Goal: Task Accomplishment & Management: Use online tool/utility

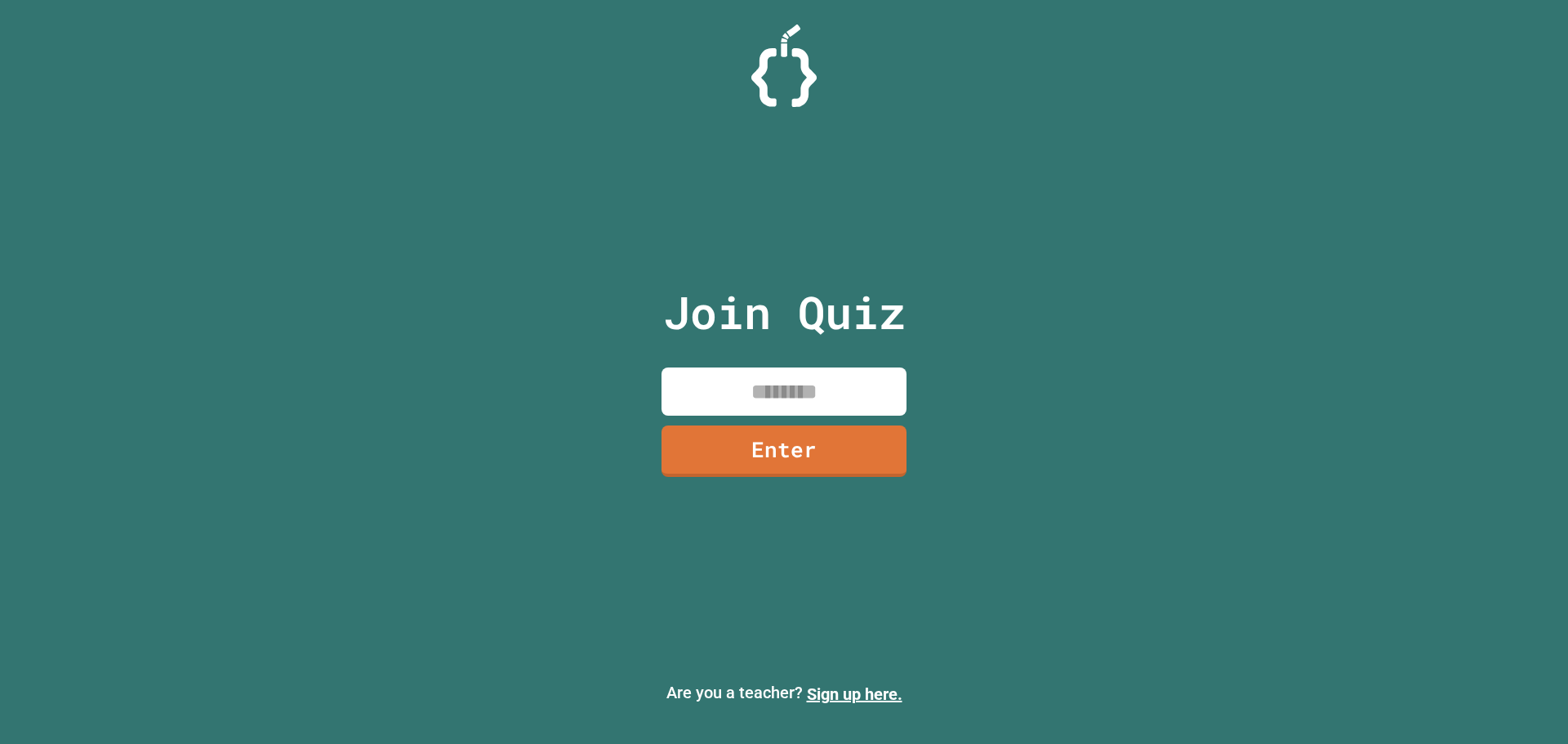
click at [696, 398] on input at bounding box center [784, 391] width 245 height 48
type input "********"
click at [699, 424] on div "Join Quiz ******** Enter" at bounding box center [785, 372] width 276 height 662
click at [698, 447] on link "Enter" at bounding box center [784, 450] width 247 height 53
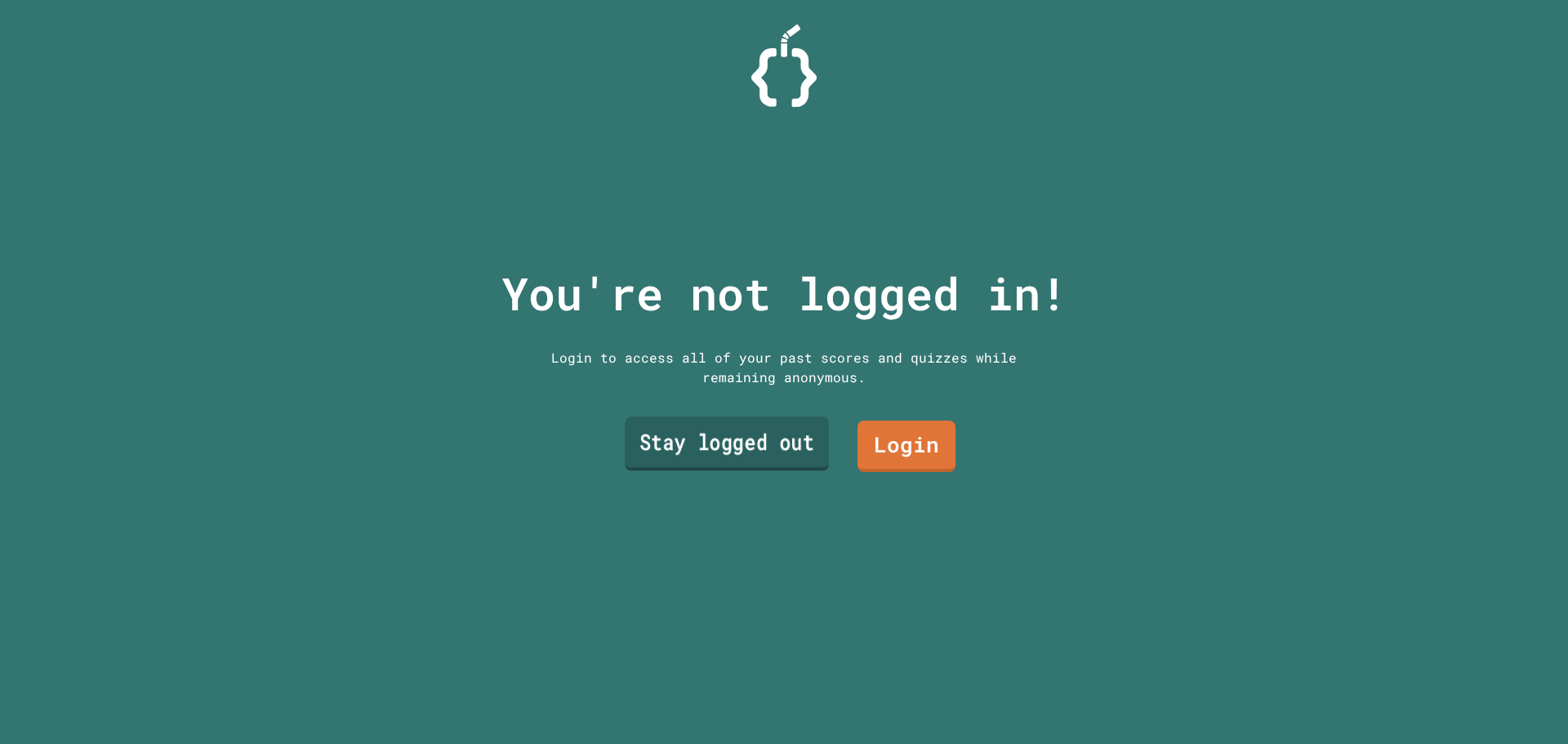
click at [776, 447] on link "Stay logged out" at bounding box center [726, 444] width 204 height 54
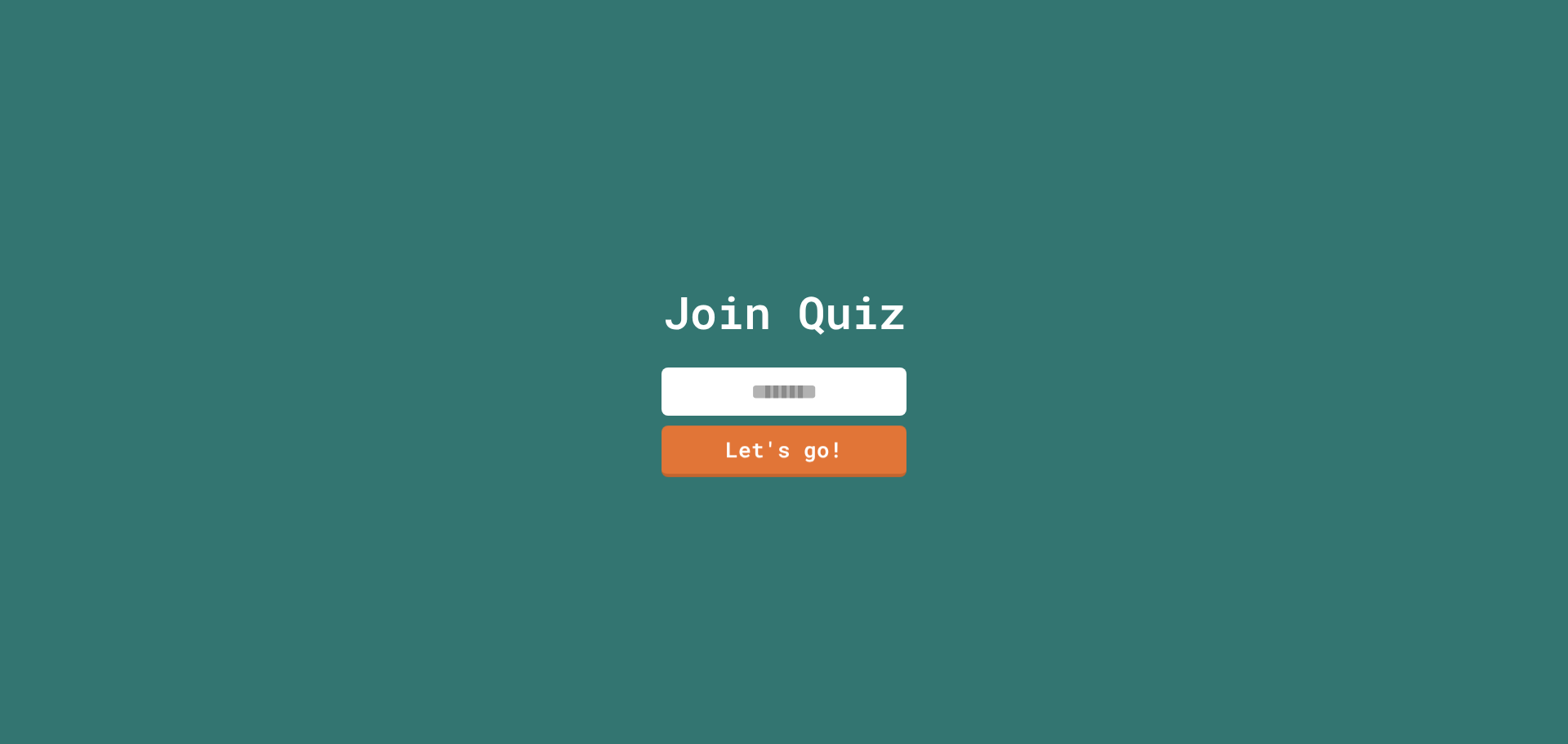
click at [767, 384] on input at bounding box center [784, 391] width 245 height 48
type input "*****"
click at [825, 459] on link "Let's go!" at bounding box center [784, 448] width 221 height 54
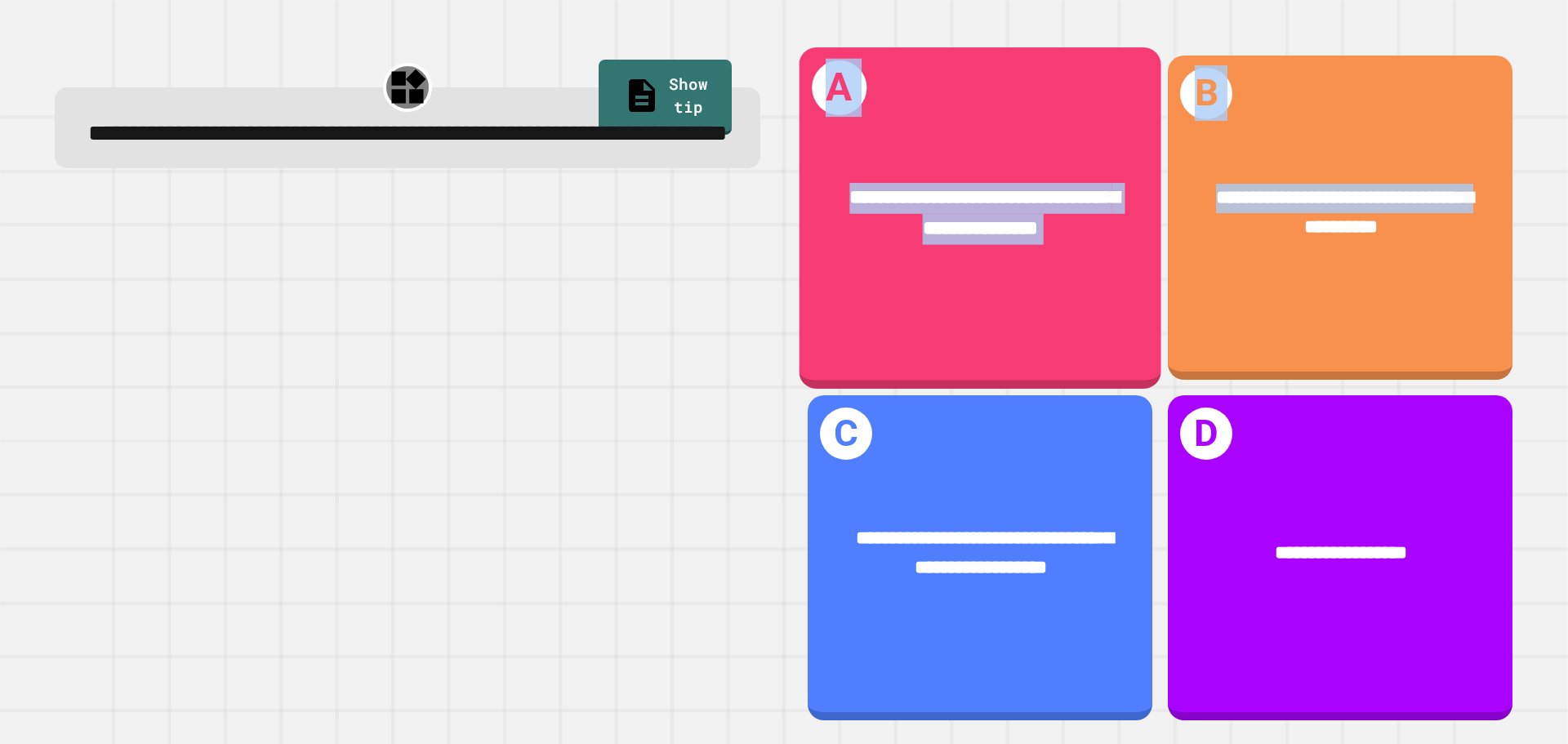
drag, startPoint x: 1338, startPoint y: 290, endPoint x: 368, endPoint y: 295, distance: 970.0
click at [368, 295] on div "**********" at bounding box center [784, 388] width 1505 height 713
click at [899, 265] on div "**********" at bounding box center [980, 213] width 362 height 140
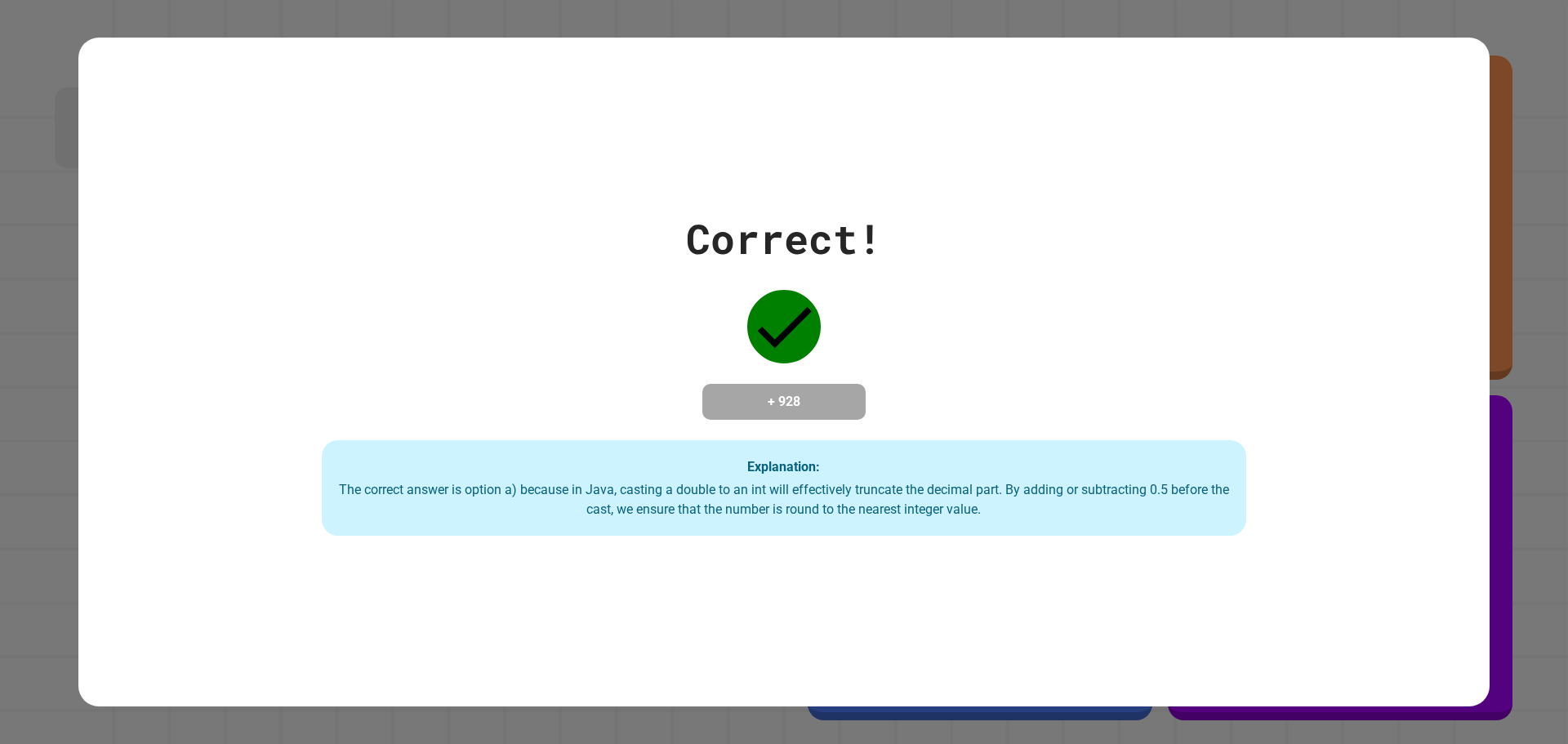
click at [897, 265] on div "Correct! + 928 Explanation: The correct answer is option a) because in Java, ca…" at bounding box center [784, 372] width 1320 height 328
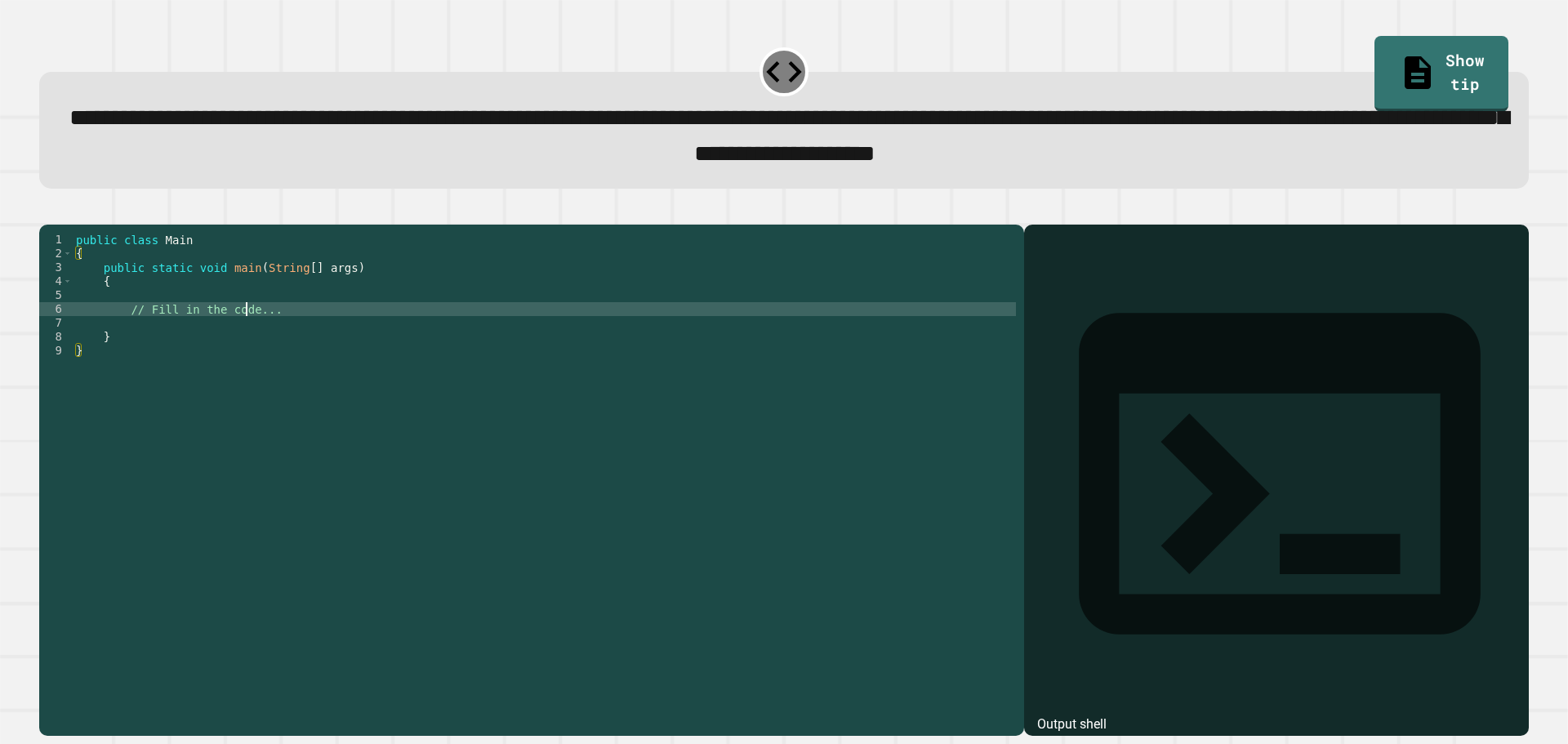
click at [248, 338] on div "public class Main { public static void main ( String [ ] args ) { // Fill in th…" at bounding box center [544, 461] width 944 height 458
click at [308, 331] on div "public class Main { public static void main ( String [ ] args ) { // Fill in th…" at bounding box center [544, 448] width 944 height 431
type textarea "*"
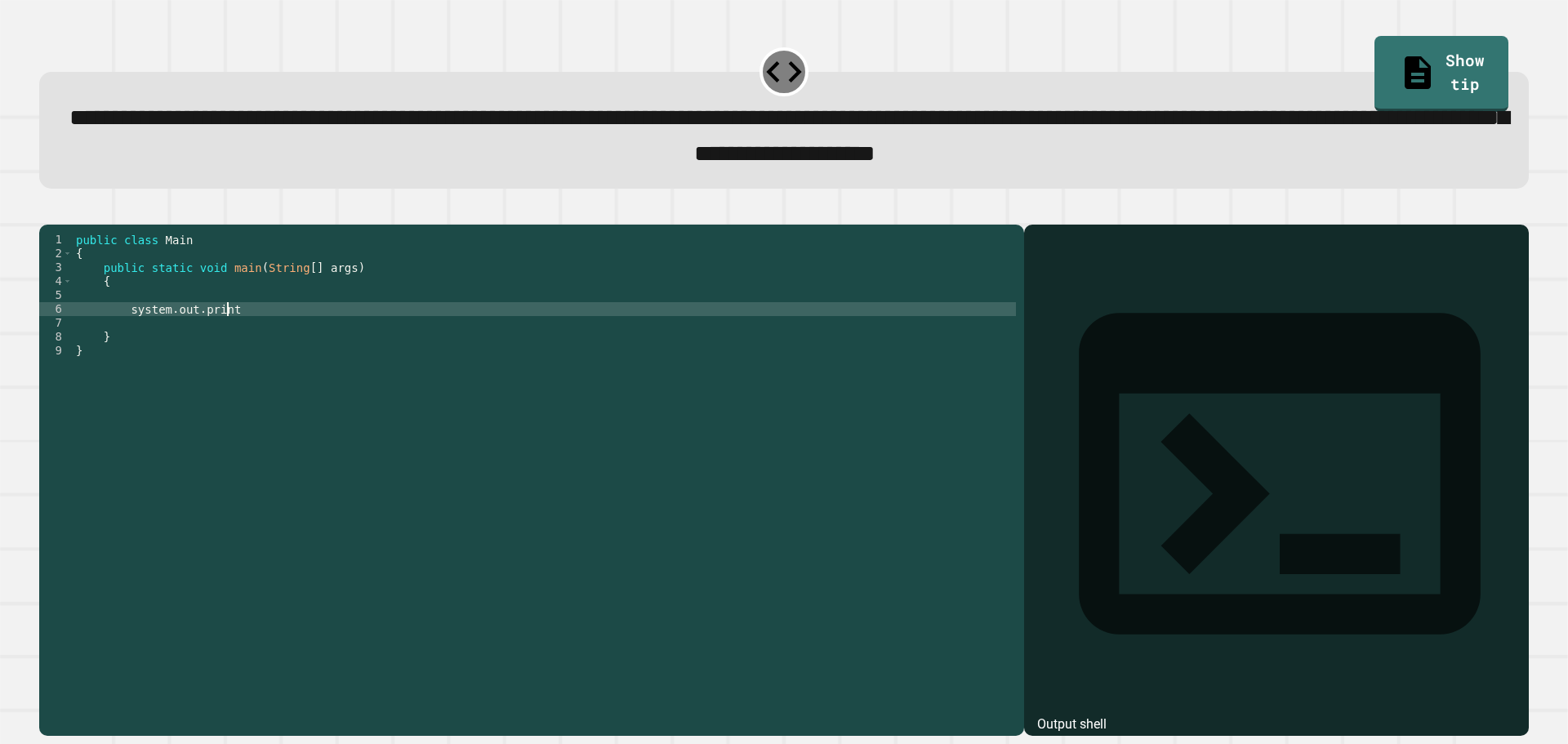
scroll to position [0, 10]
click at [133, 337] on div "public class Main { public static void main ( String [ ] args ) { system . out …" at bounding box center [544, 461] width 944 height 458
click at [269, 340] on div "public class Main { public static void main ( String [ ] args ) { System . out …" at bounding box center [544, 461] width 944 height 458
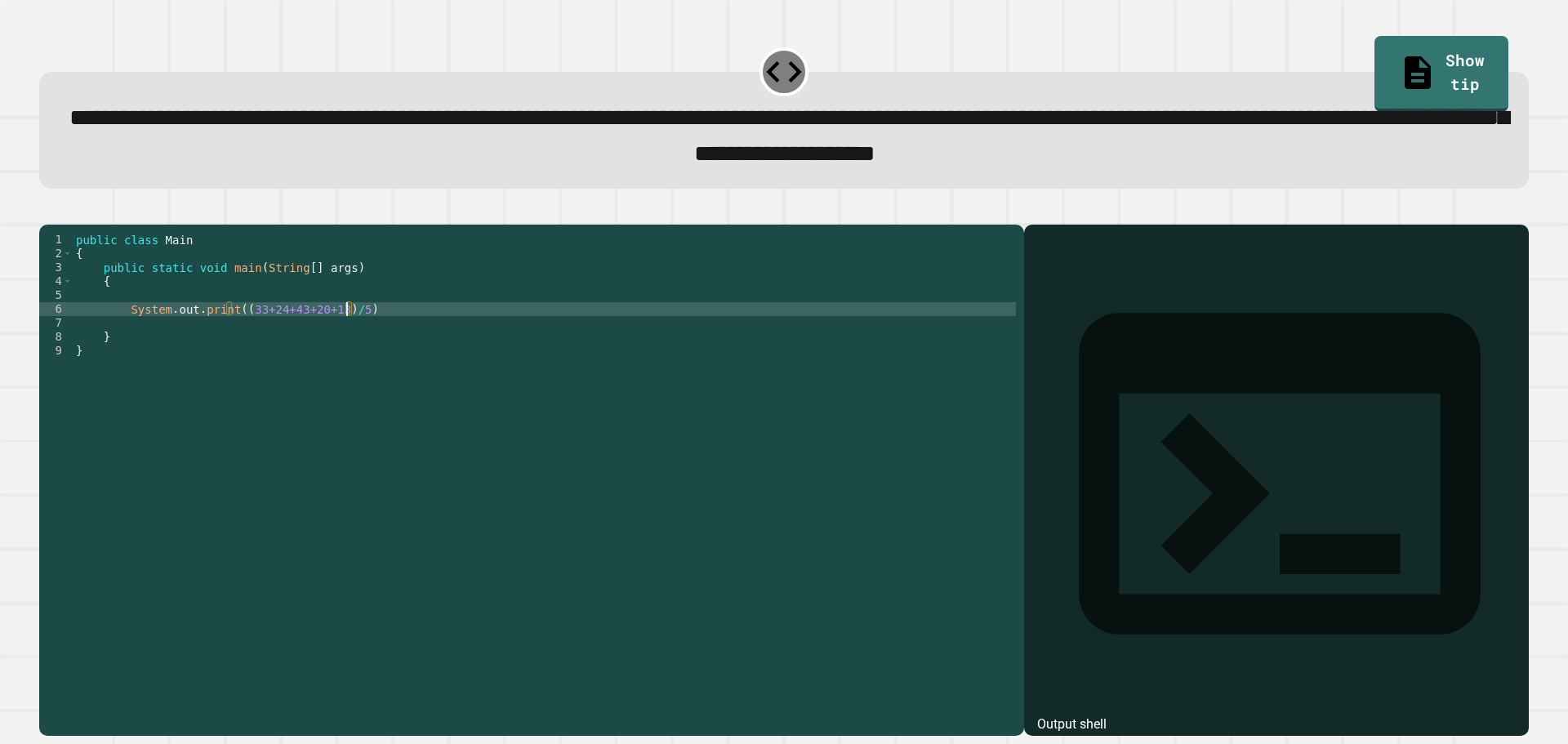
click at [47, 211] on icon "button" at bounding box center [47, 211] width 0 height 0
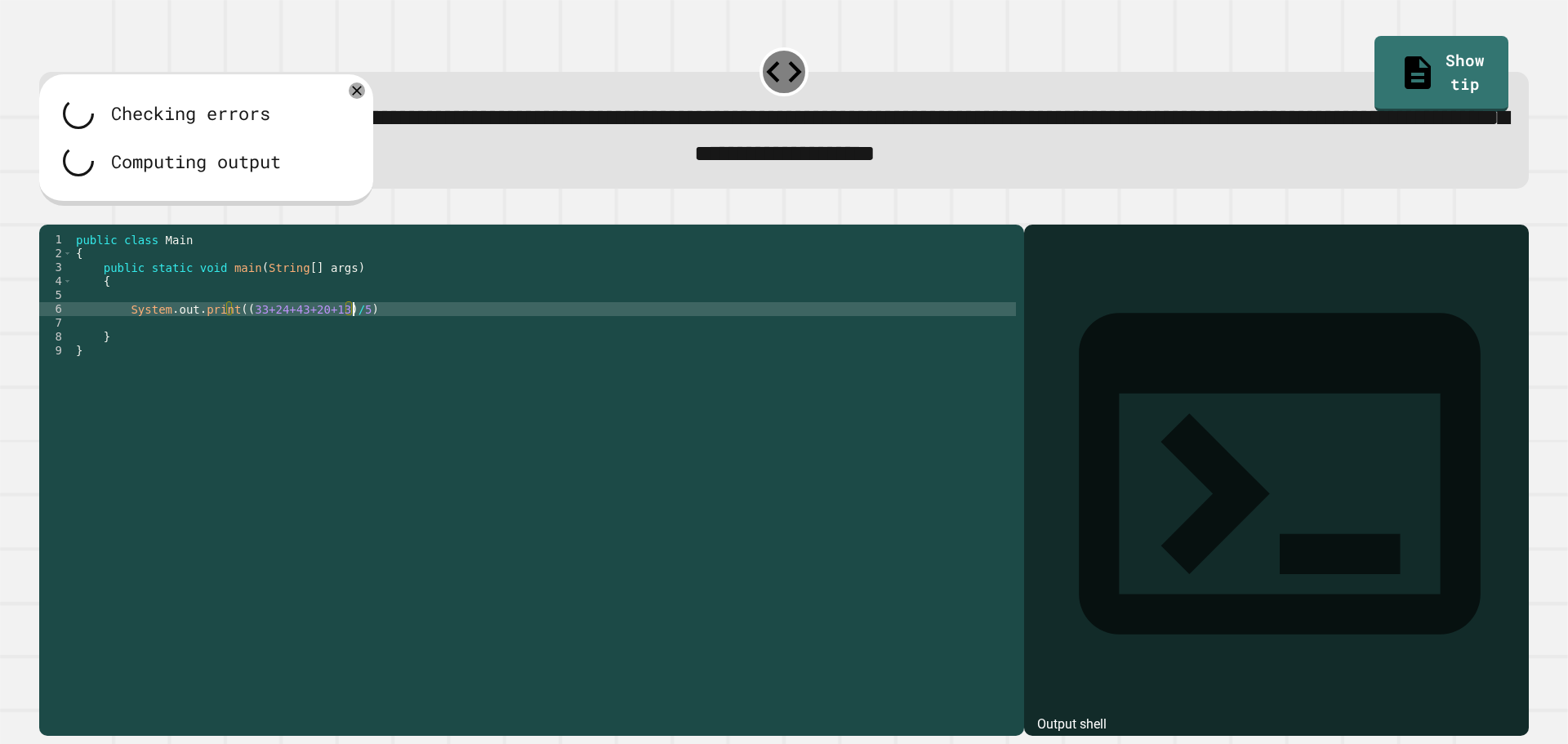
click at [363, 341] on div "public class Main { public static void main ( String [ ] args ) { System . out …" at bounding box center [544, 461] width 944 height 458
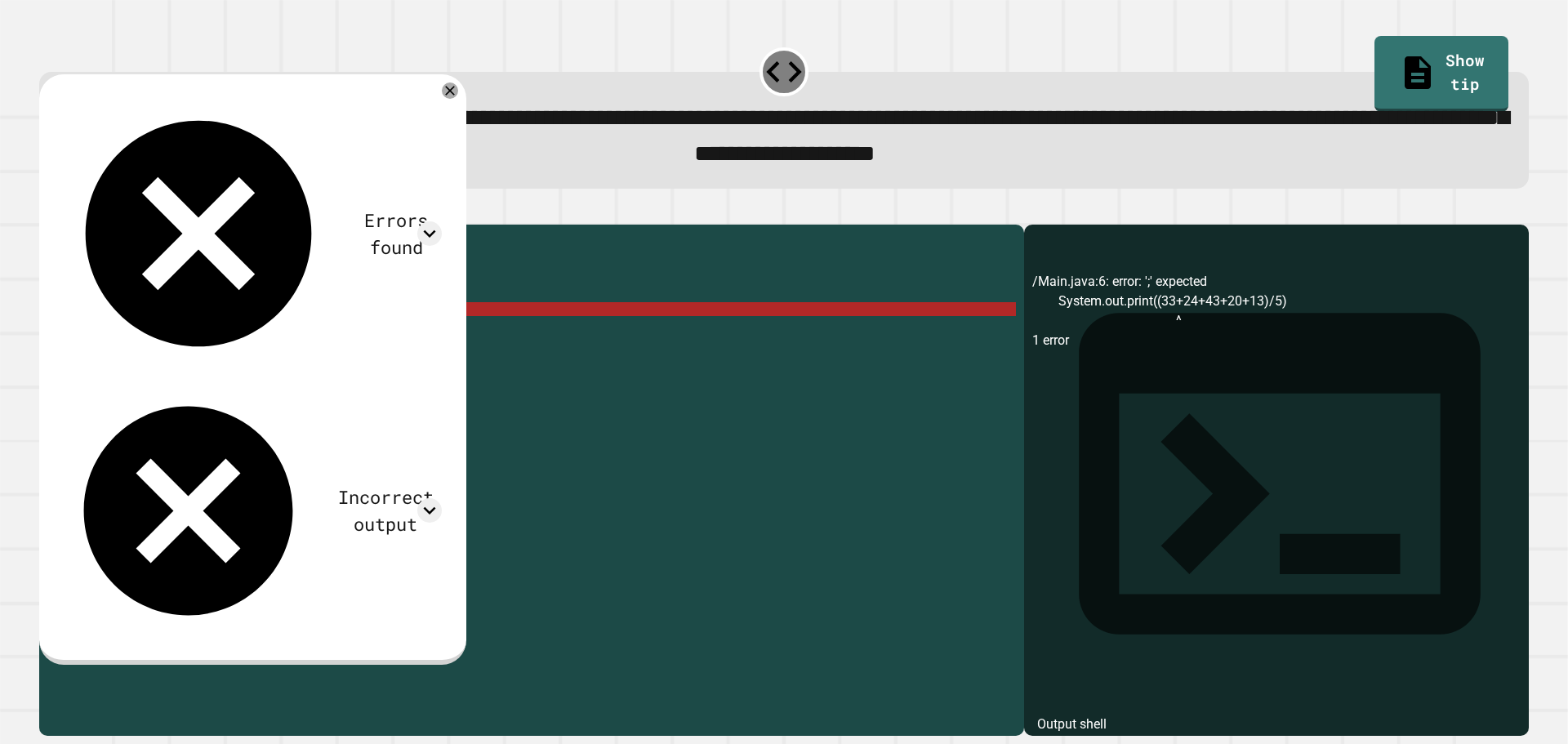
click at [378, 338] on div "public class Main { public static void main ( String [ ] args ) { System . out …" at bounding box center [544, 461] width 944 height 458
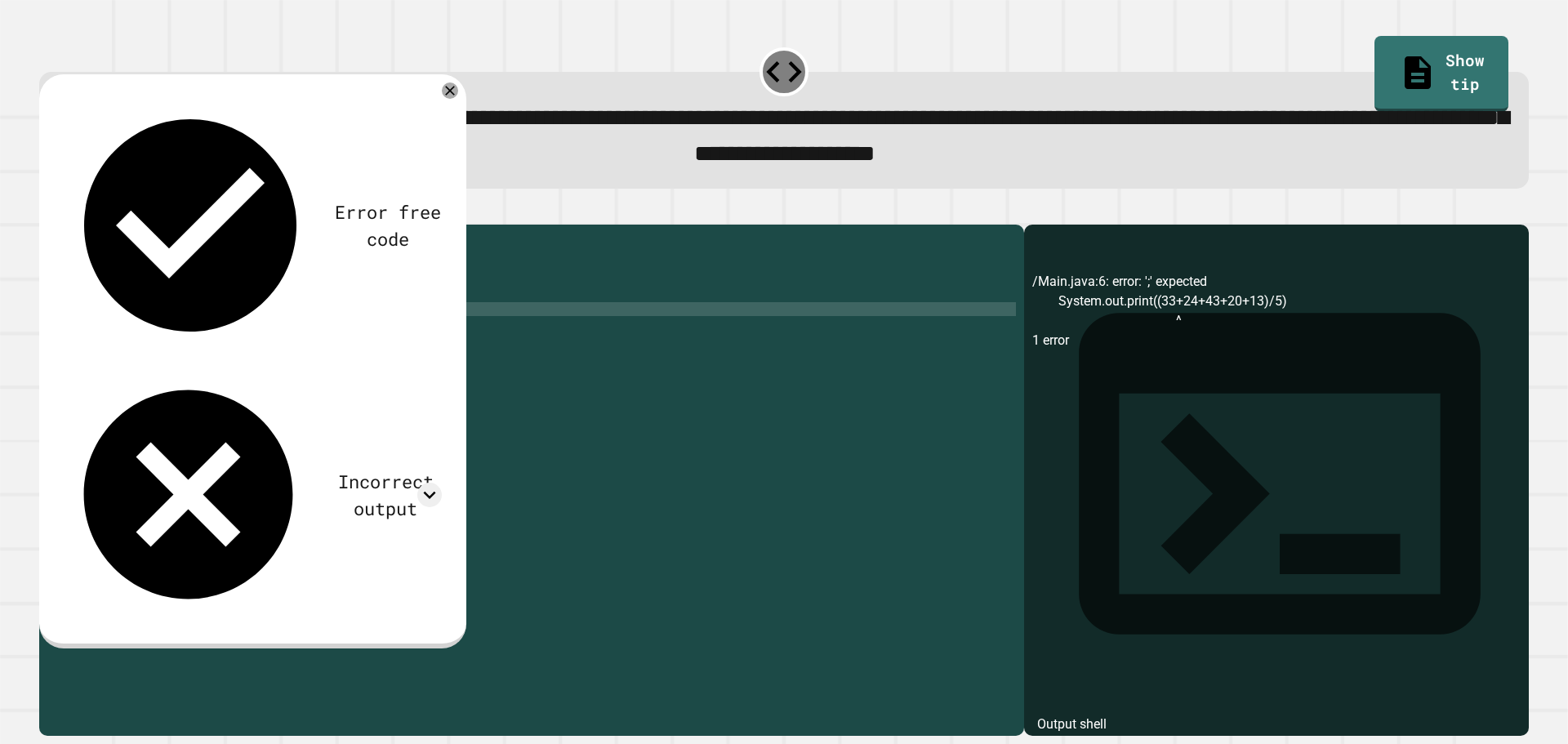
type textarea "**********"
click at [47, 211] on button "button" at bounding box center [47, 211] width 0 height 0
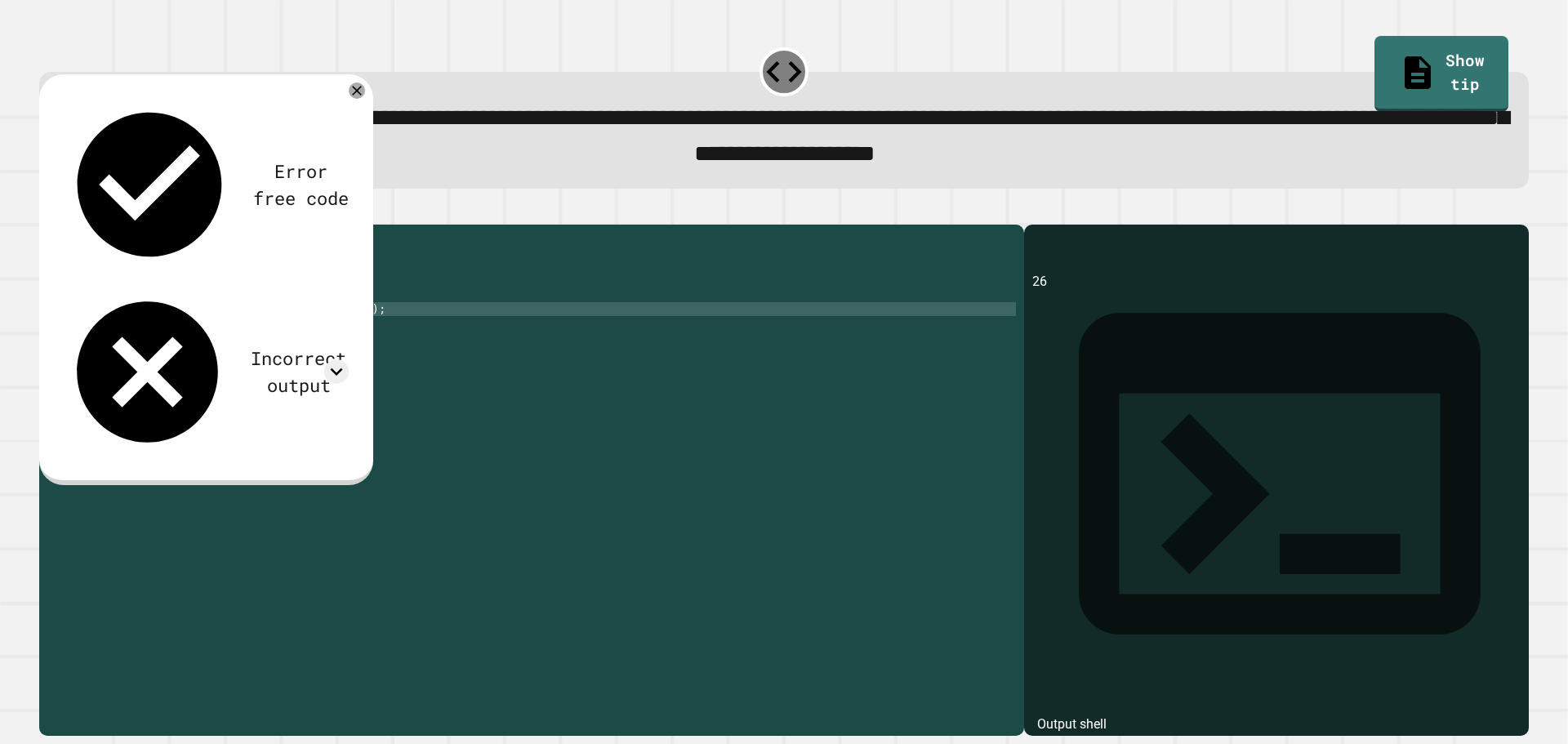
click at [624, 331] on div "public class Main { public static void main ( String [ ] args ) { System . out …" at bounding box center [544, 461] width 944 height 458
click at [527, 375] on div "public class Main { public static void main ( String [ ] args ) { System . out …" at bounding box center [544, 461] width 944 height 458
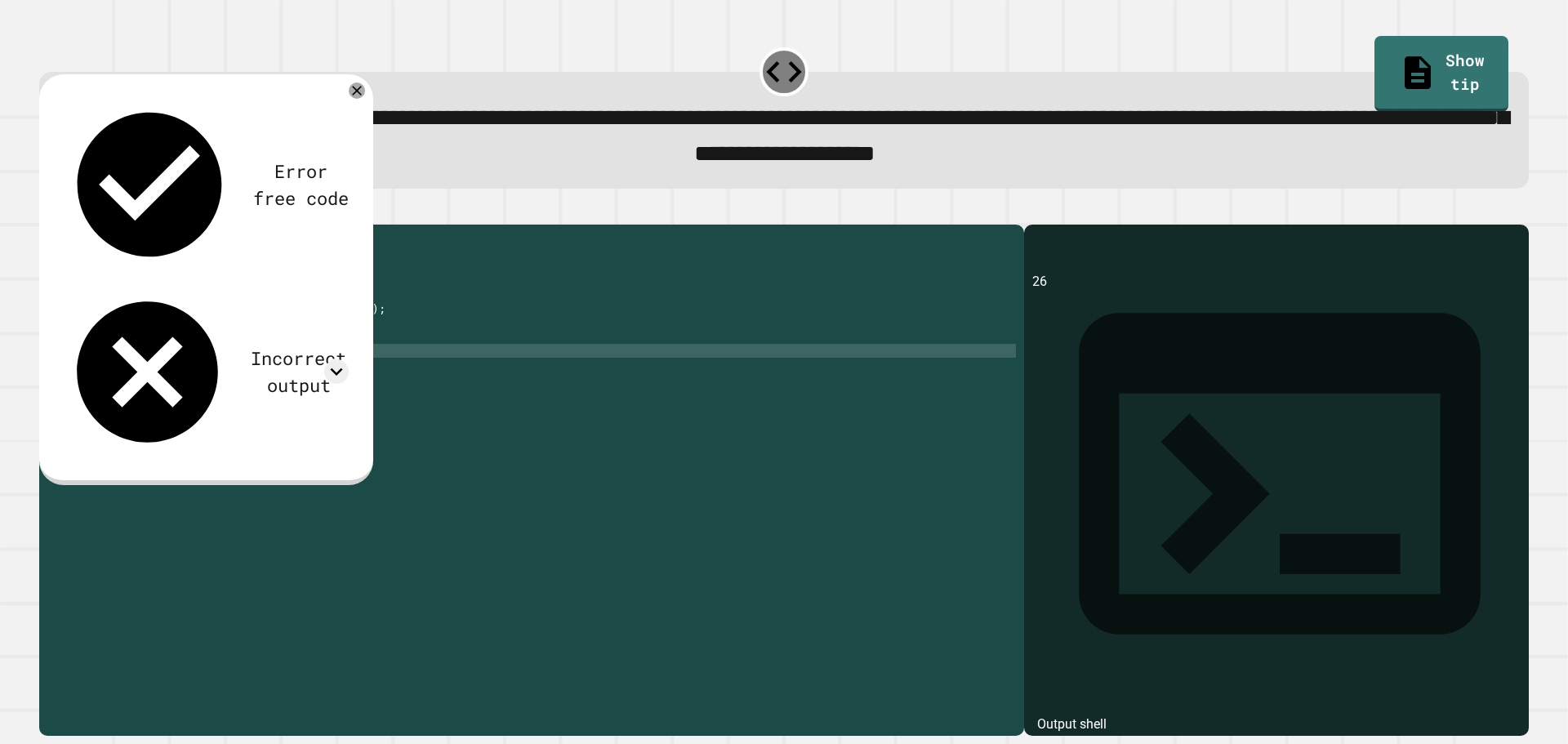
scroll to position [0, 0]
click at [328, 359] on icon at bounding box center [337, 372] width 24 height 24
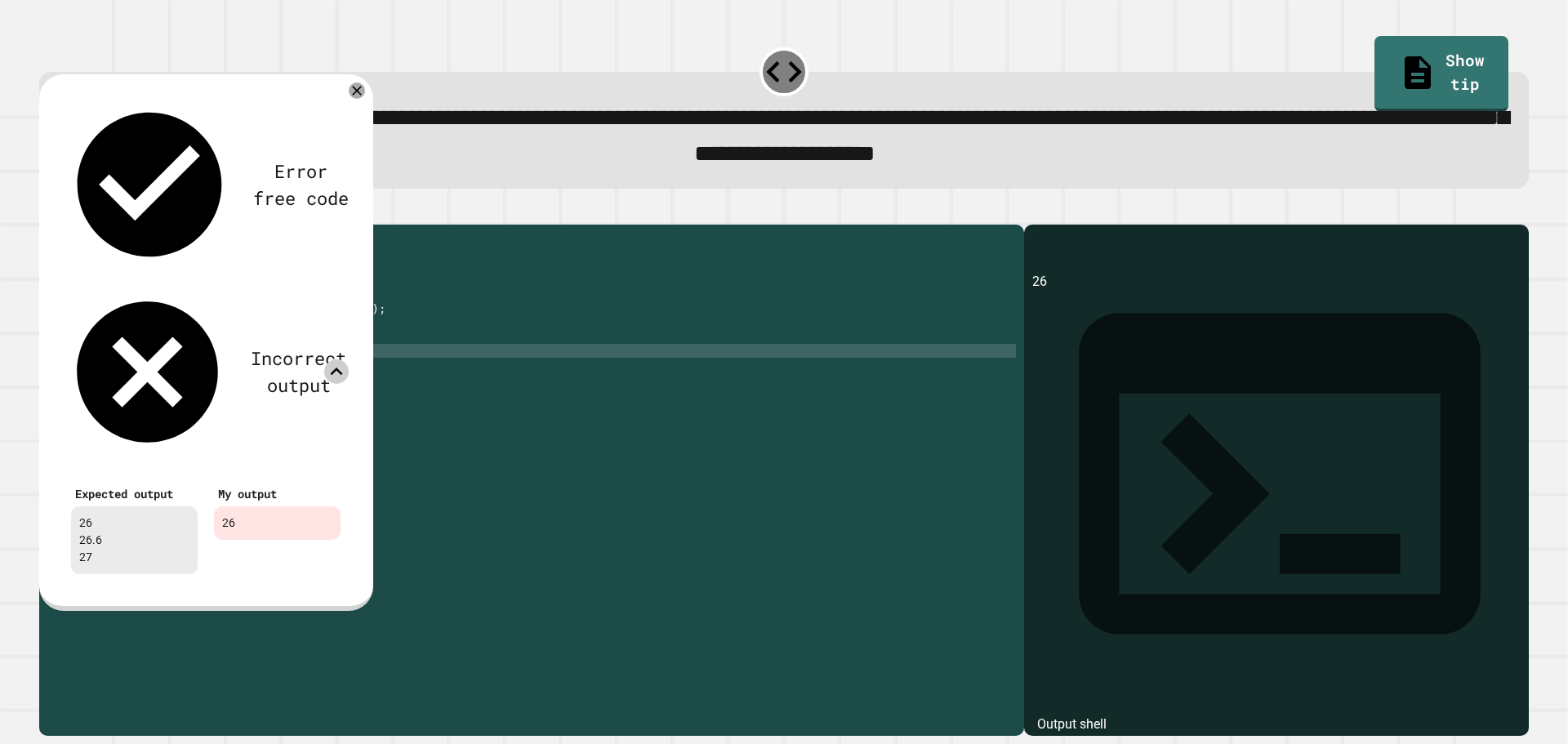
click at [358, 104] on div "Error free code 26 Incorrect output Expected output 26 26.6 27 My output 26" at bounding box center [206, 342] width 334 height 536
click at [356, 98] on icon at bounding box center [357, 91] width 19 height 19
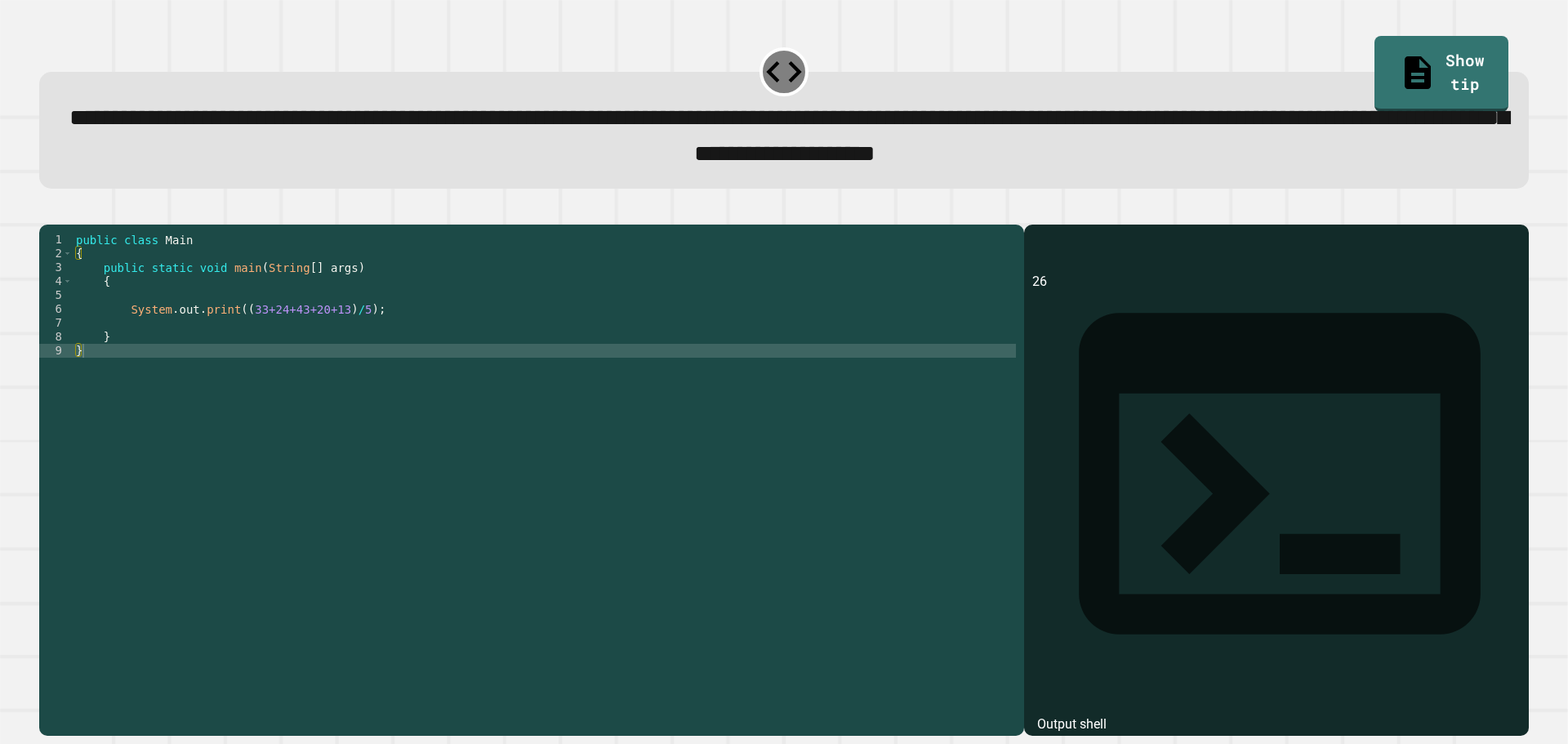
click at [386, 329] on div "public class Main { public static void main ( String [ ] args ) { System . out …" at bounding box center [544, 461] width 944 height 458
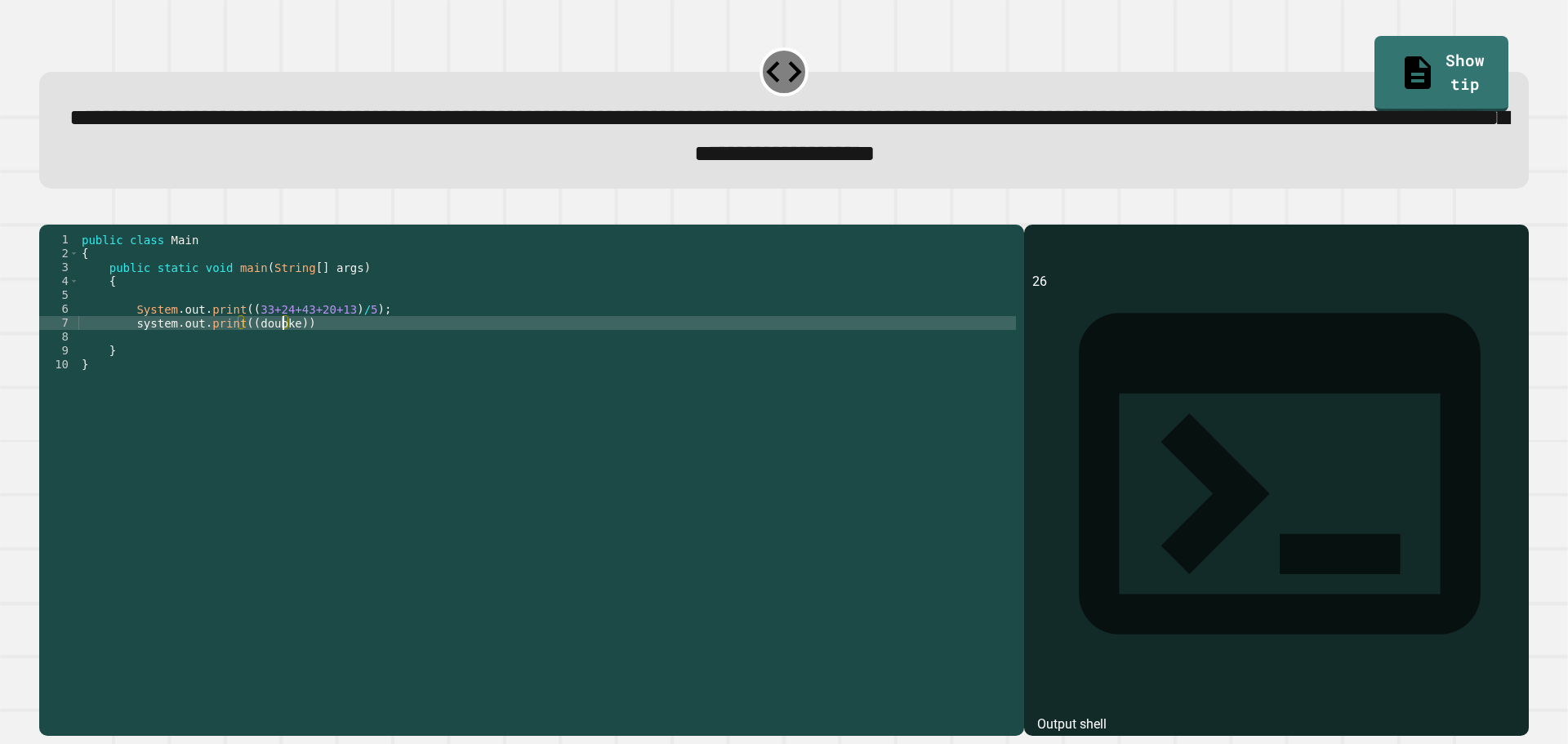
scroll to position [0, 14]
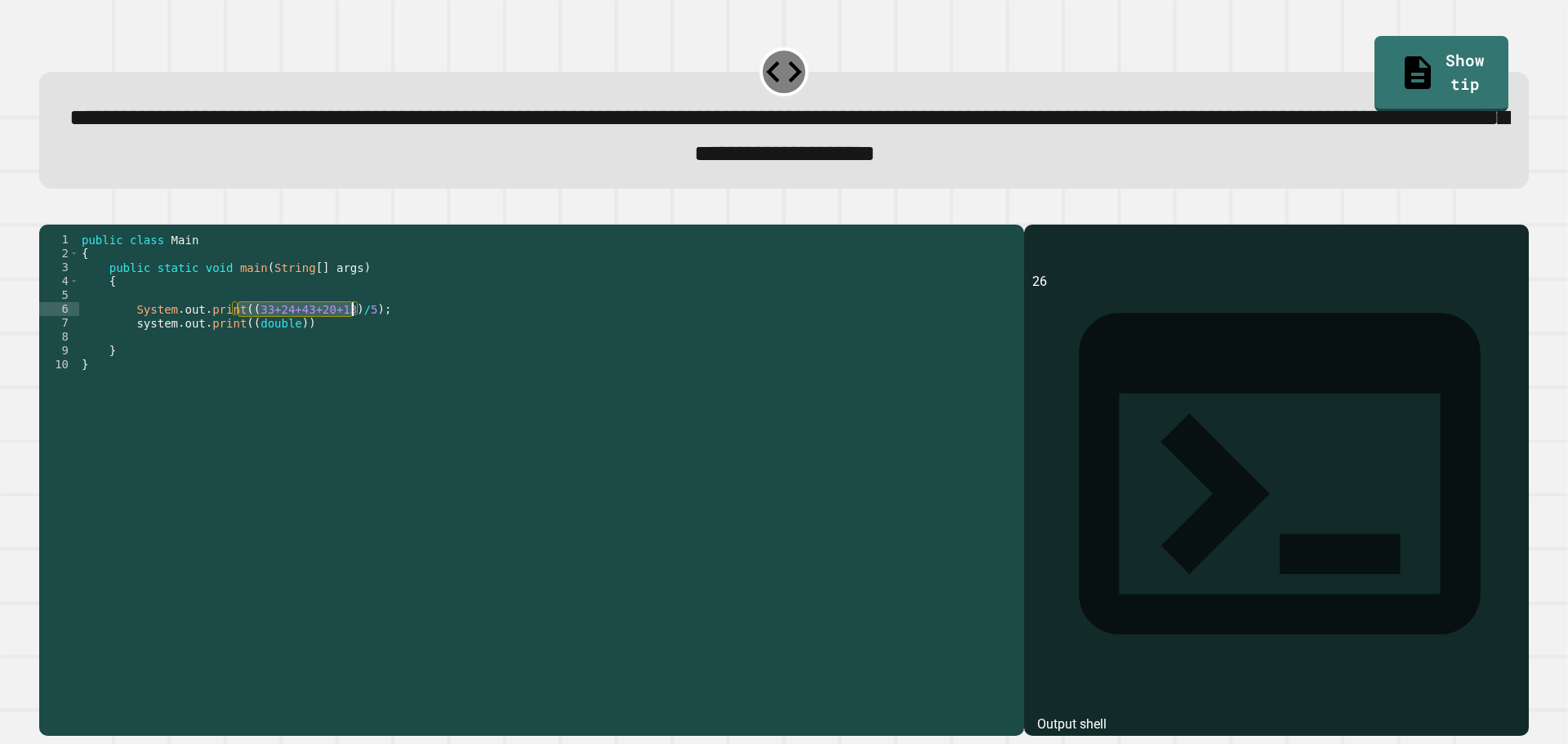
drag, startPoint x: 236, startPoint y: 333, endPoint x: 354, endPoint y: 333, distance: 118.0
click at [354, 333] on div "public class Main { public static void main ( String [ ] args ) { System . out …" at bounding box center [547, 461] width 937 height 458
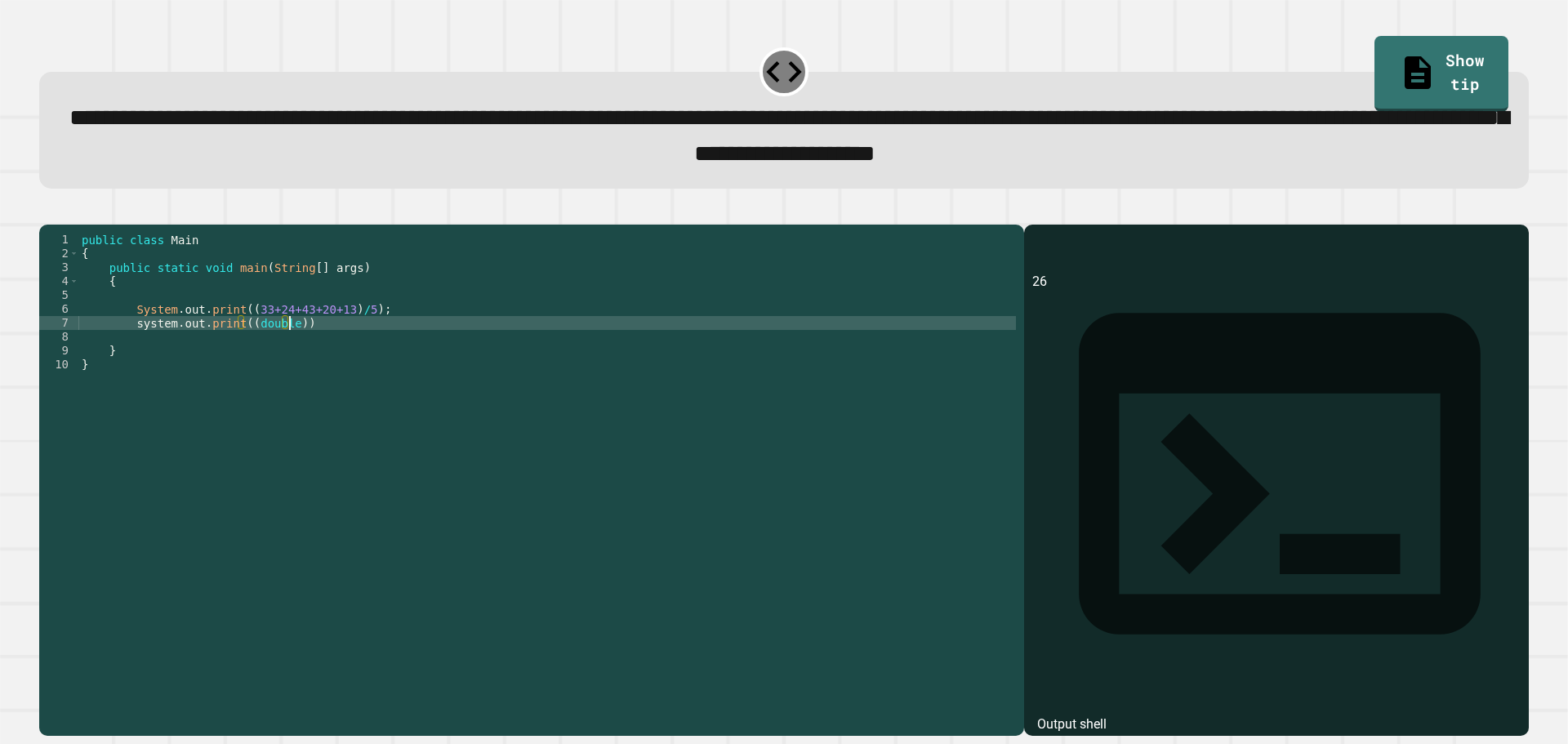
click at [290, 355] on div "public class Main { public static void main ( String [ ] args ) { System . out …" at bounding box center [547, 461] width 937 height 458
paste textarea "**********"
click at [429, 345] on div "public class Main { public static void main ( String [ ] args ) { System . out …" at bounding box center [547, 461] width 937 height 458
click at [47, 211] on icon "button" at bounding box center [47, 211] width 0 height 0
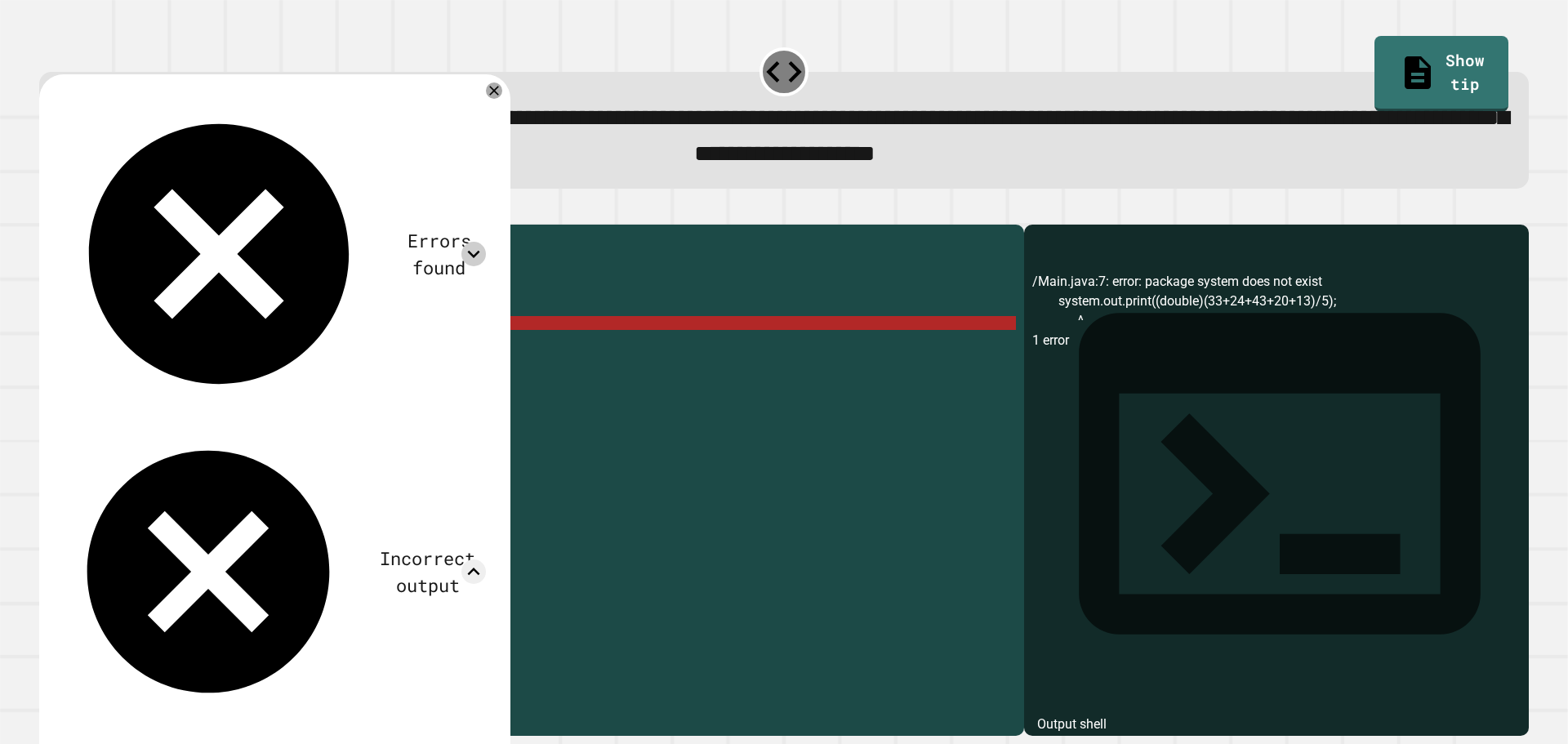
click at [481, 251] on icon at bounding box center [474, 255] width 12 height 7
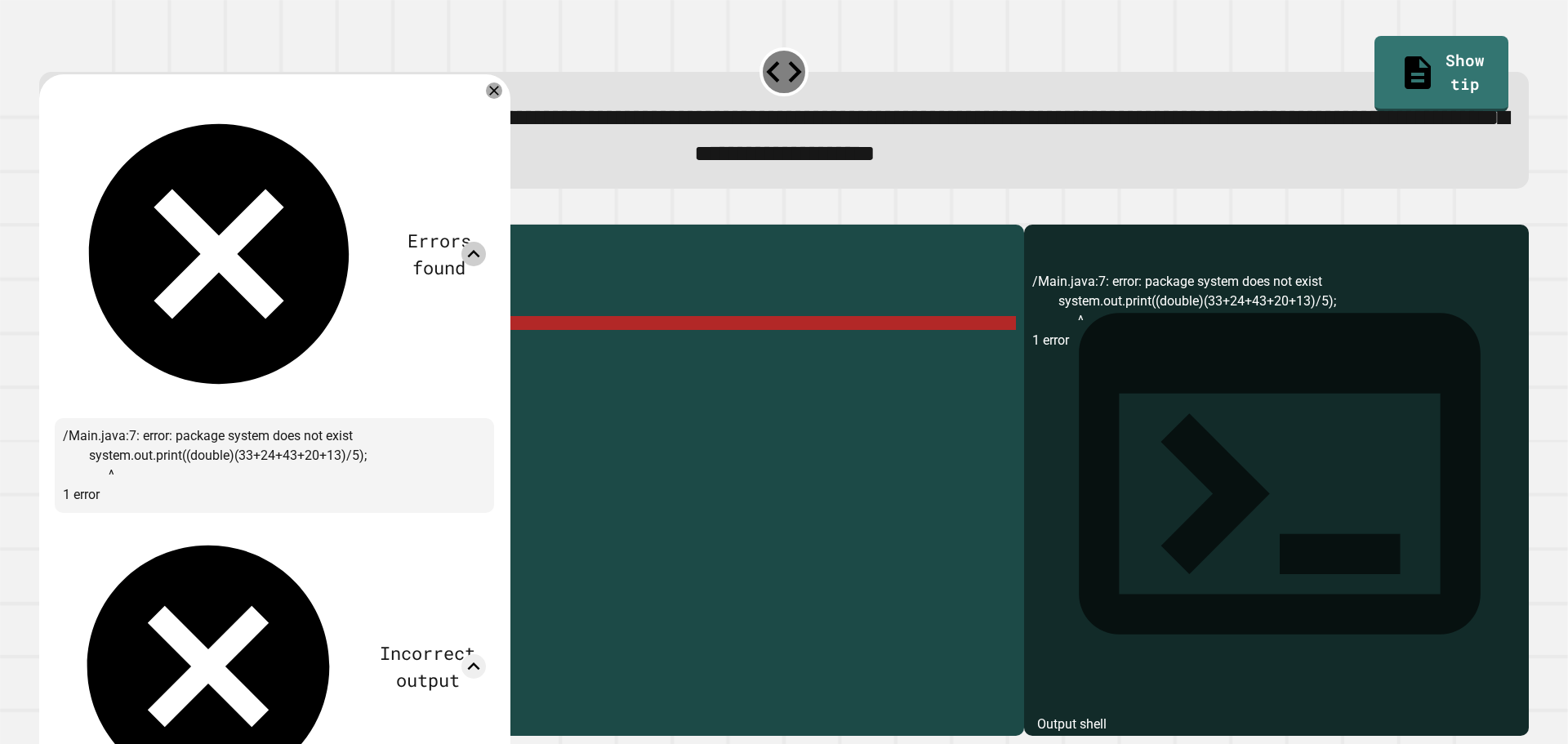
click at [494, 104] on div "Errors found /Main.java:7: error: package system does not exist system.out.prin…" at bounding box center [275, 526] width 440 height 873
click at [504, 100] on icon at bounding box center [494, 91] width 19 height 19
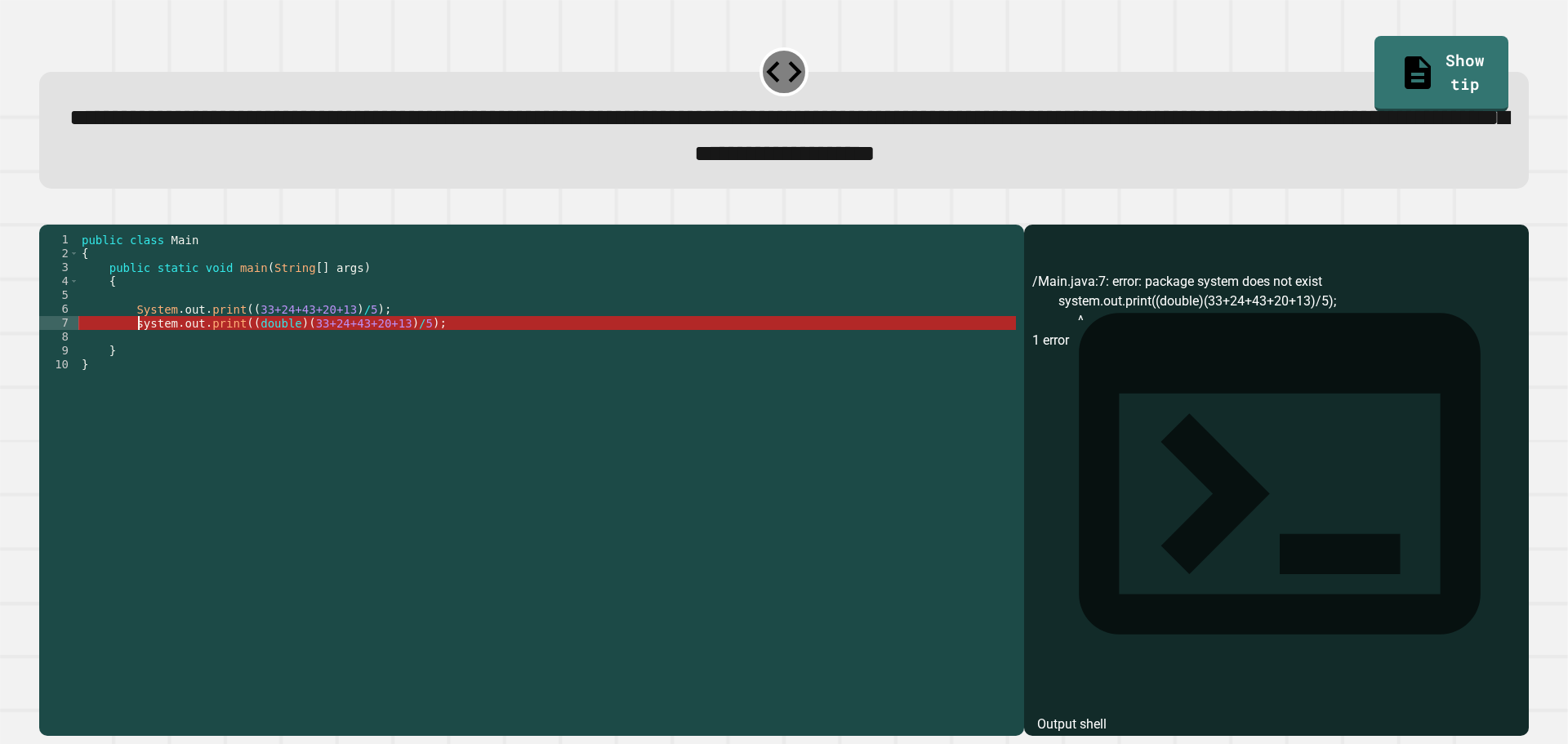
click at [140, 348] on div "public class Main { public static void main ( String [ ] args ) { System . out …" at bounding box center [547, 461] width 937 height 458
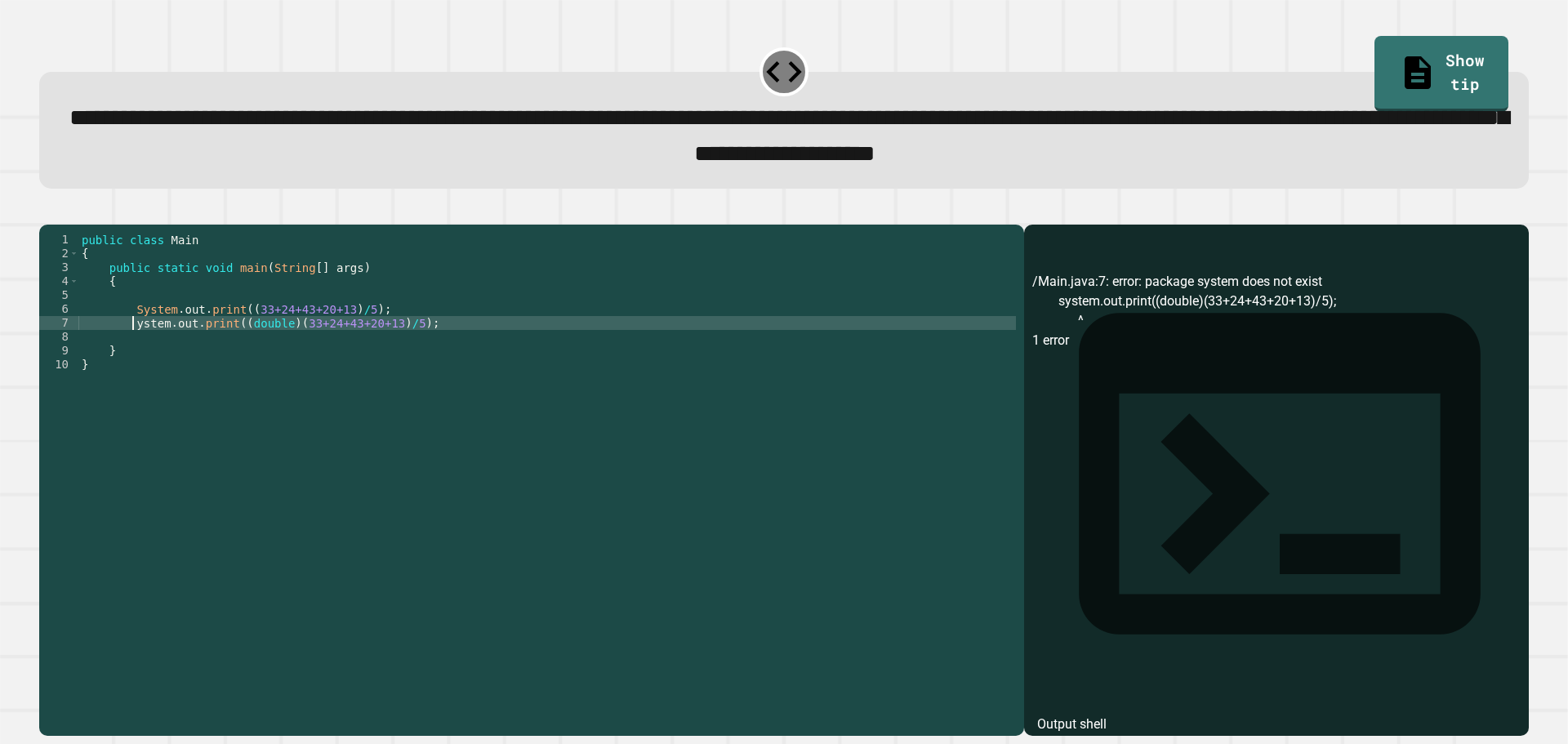
scroll to position [0, 3]
click at [47, 211] on button "button" at bounding box center [47, 211] width 0 height 0
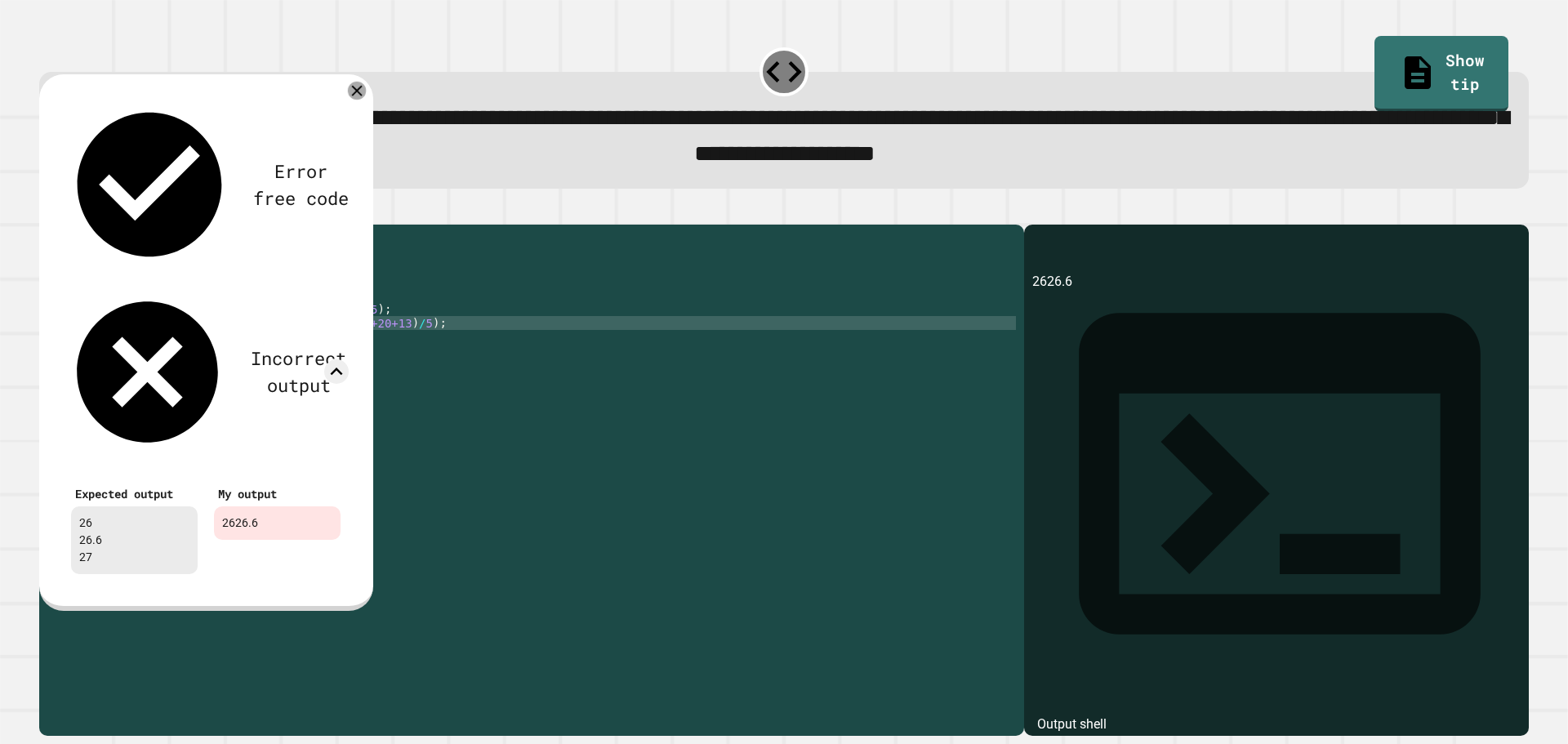
click at [360, 88] on icon at bounding box center [357, 90] width 18 height 18
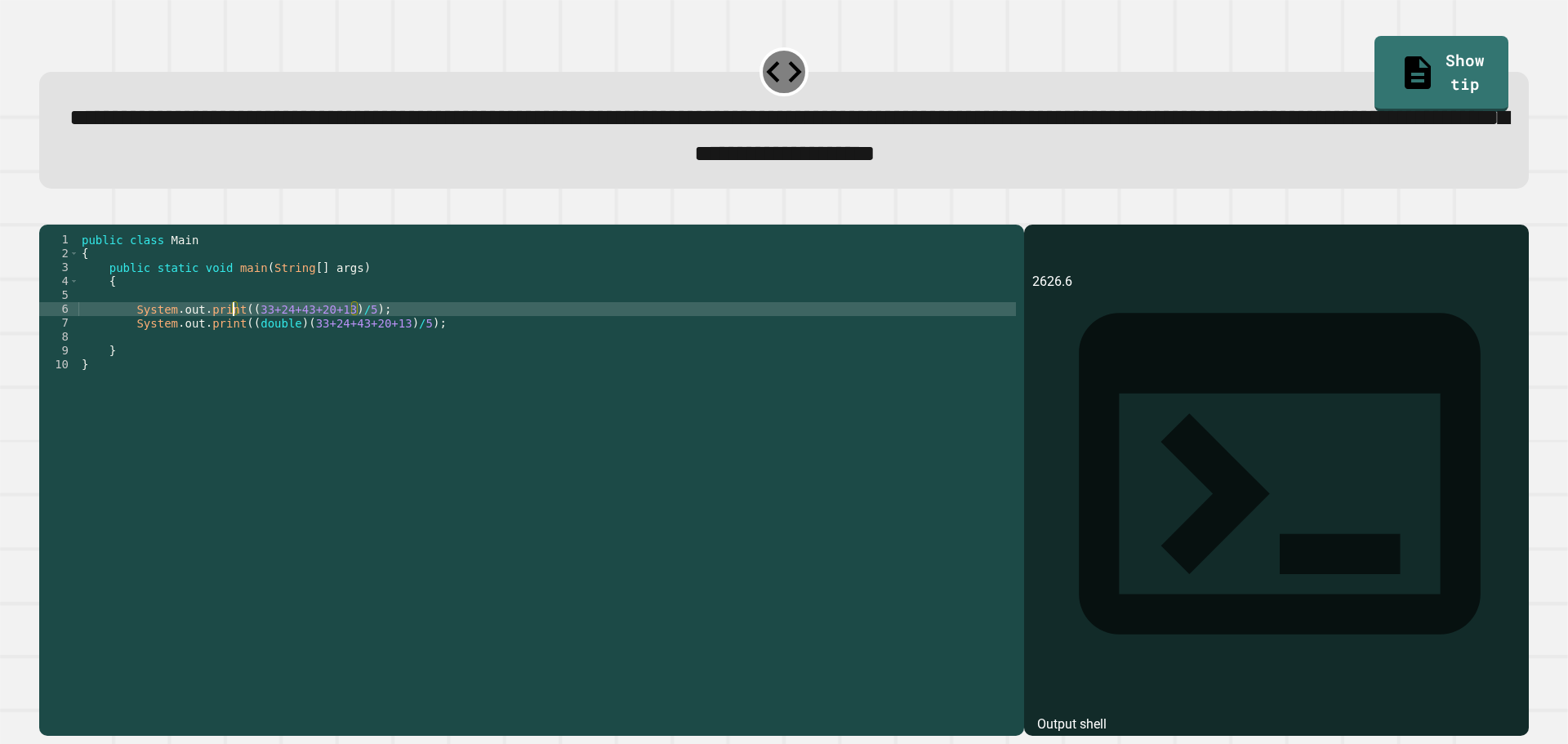
click at [234, 329] on div "public class Main { public static void main ( String [ ] args ) { System . out …" at bounding box center [547, 461] width 937 height 458
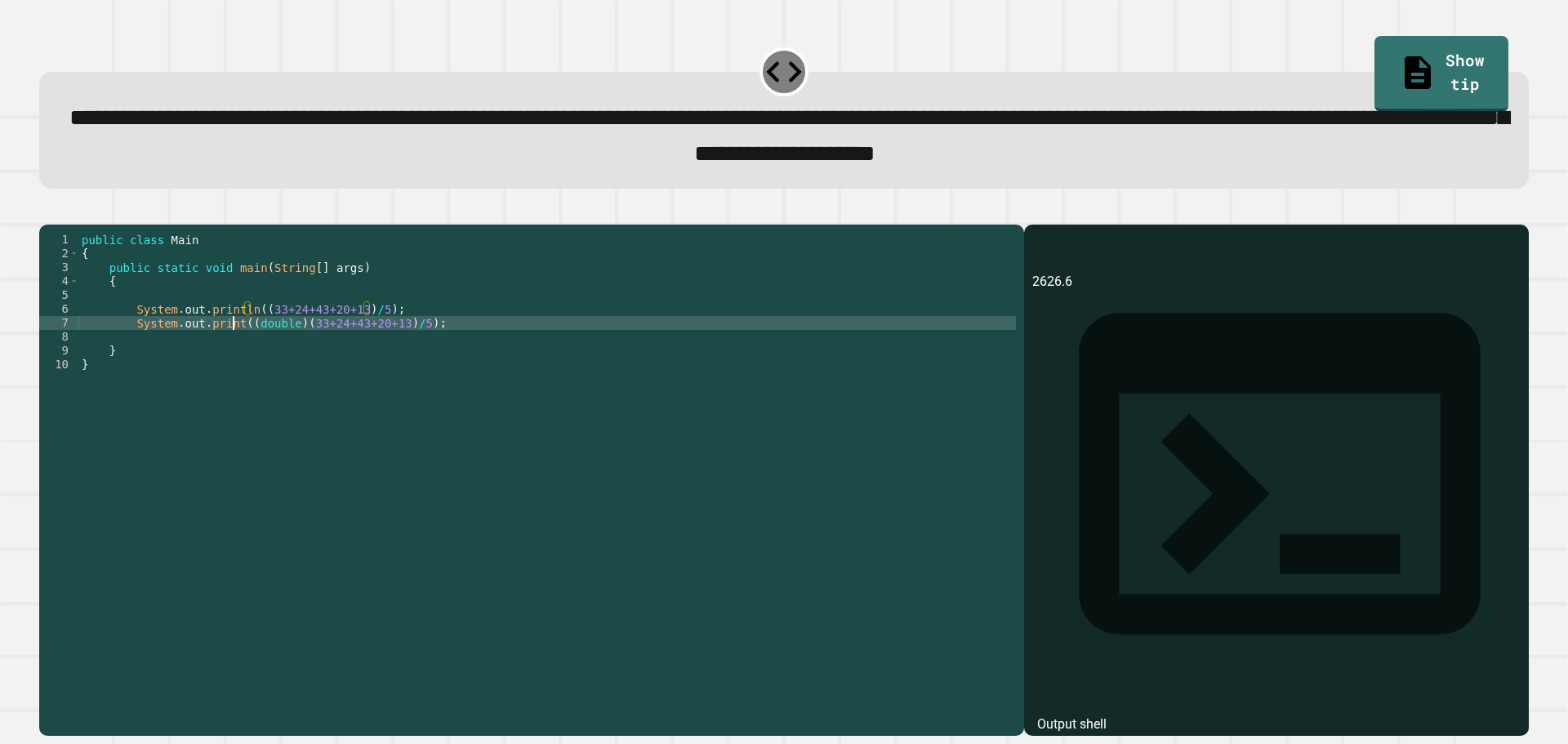
click at [232, 346] on div "public class Main { public static void main ( String [ ] args ) { System . out …" at bounding box center [547, 461] width 937 height 458
type textarea "**********"
click at [494, 345] on div "public class Main { public static void main ( String [ ] args ) { System . out …" at bounding box center [547, 461] width 937 height 458
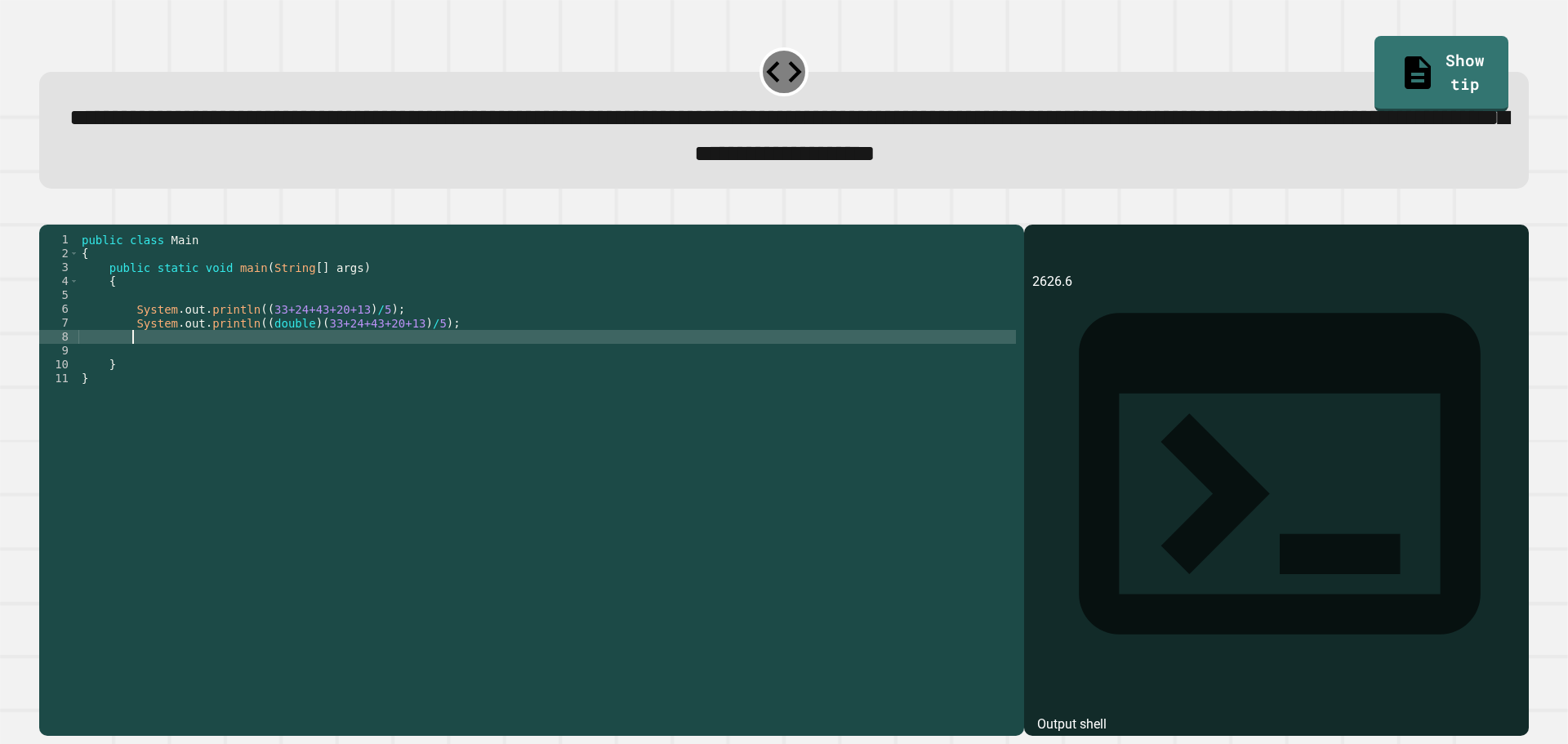
scroll to position [0, 3]
type textarea "*"
paste textarea "**********"
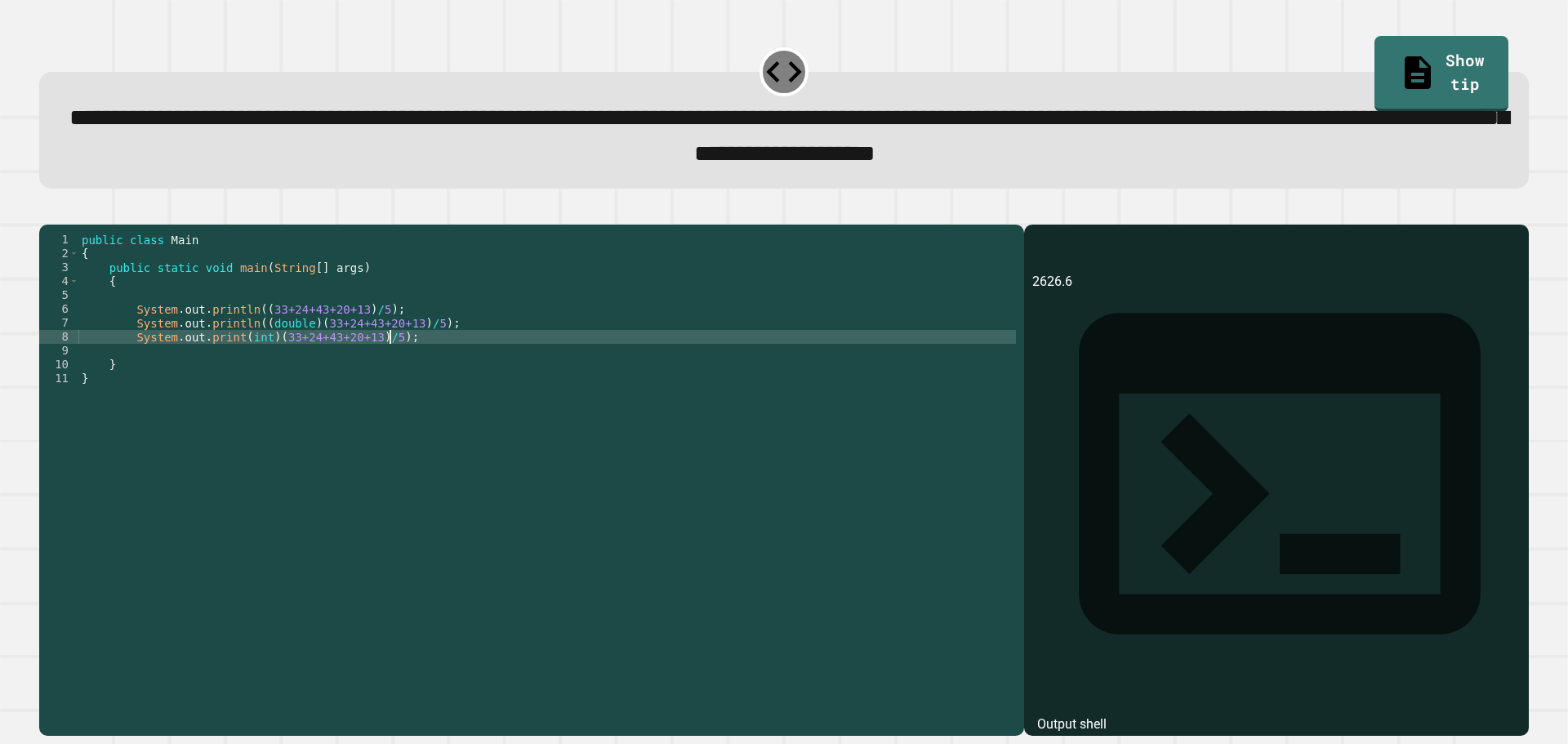
click at [47, 211] on button "button" at bounding box center [47, 211] width 0 height 0
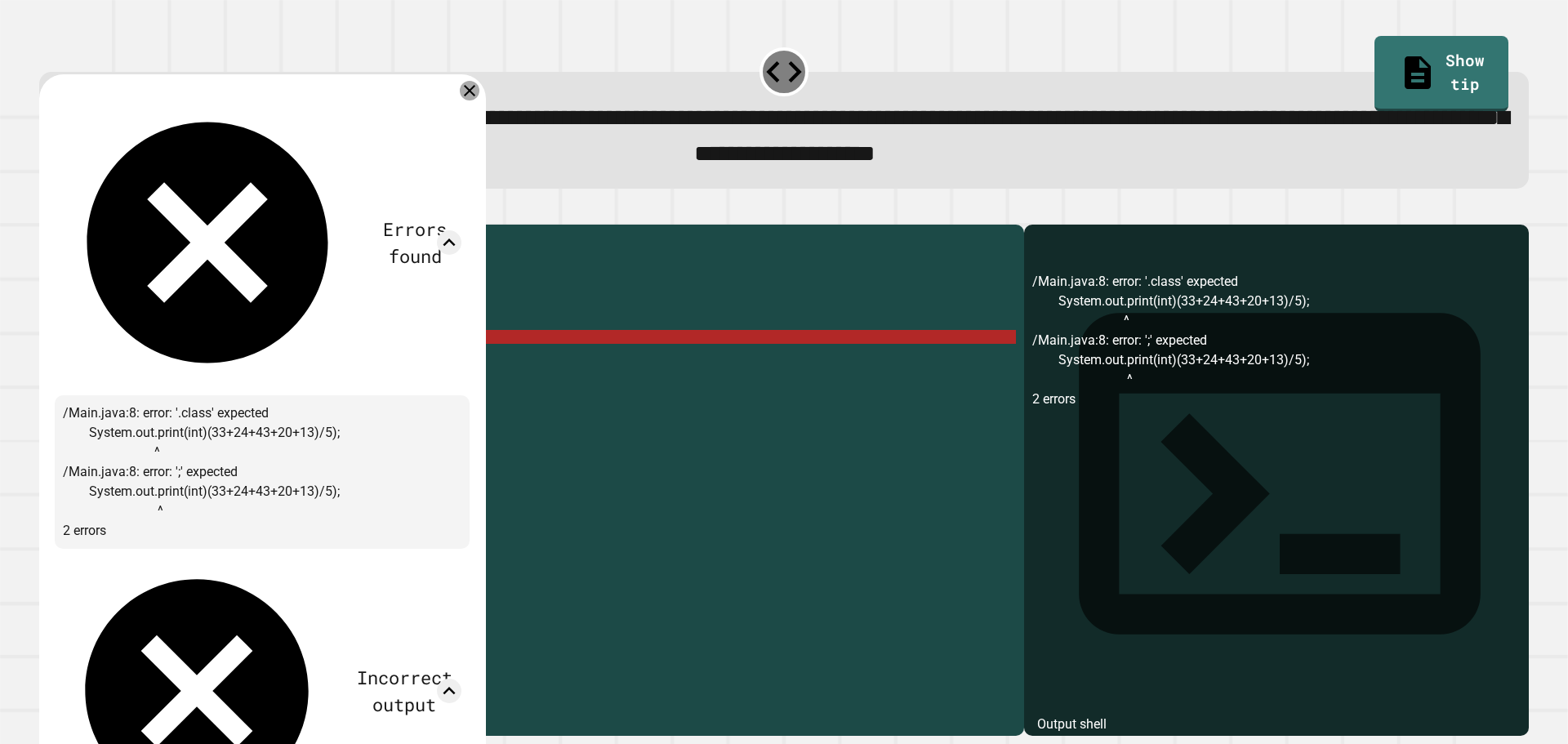
click at [480, 98] on icon at bounding box center [469, 91] width 19 height 19
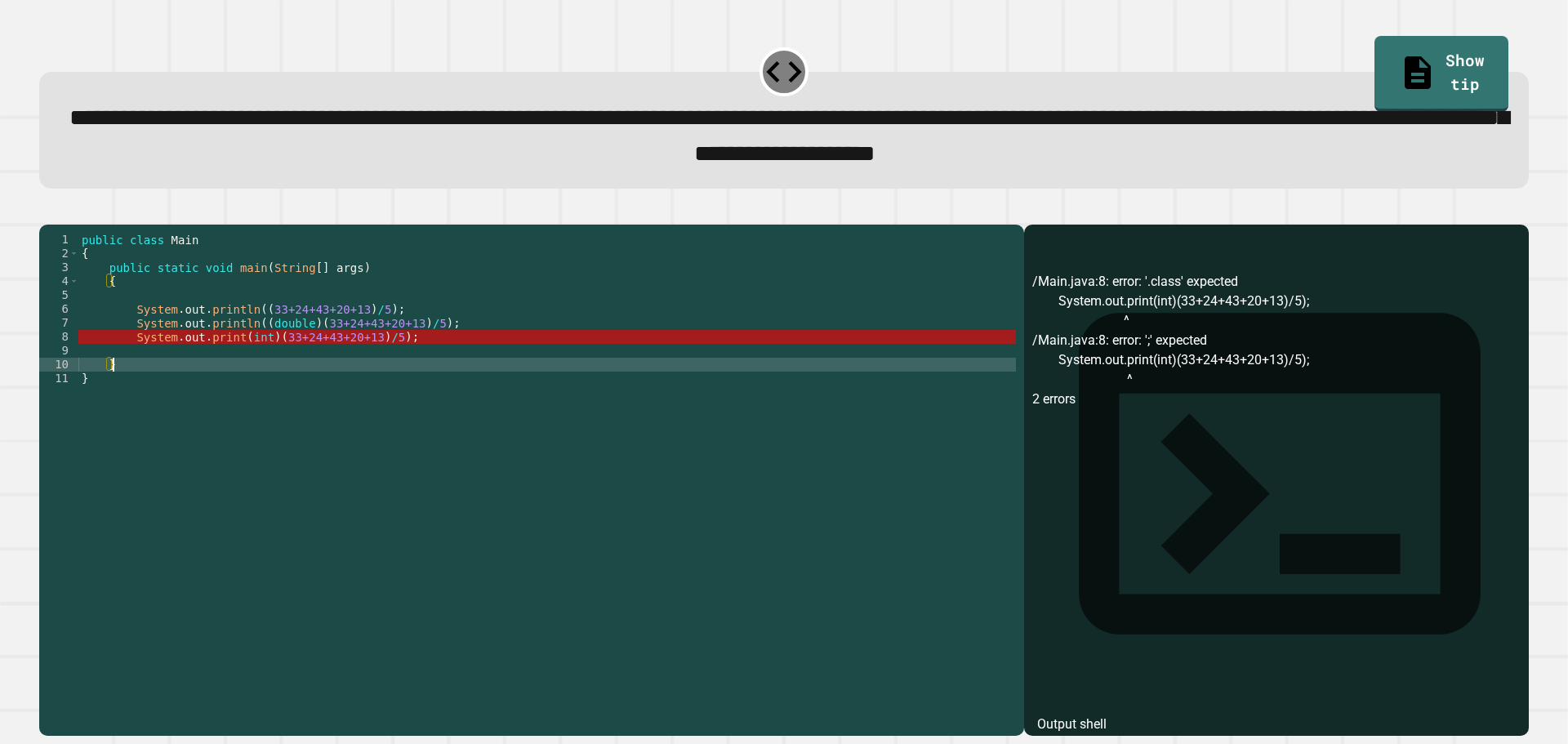
click at [210, 390] on div "public class Main { public static void main ( String [ ] args ) { System . out …" at bounding box center [547, 461] width 937 height 458
click at [261, 359] on div "public class Main { public static void main ( String [ ] args ) { System . out …" at bounding box center [547, 461] width 937 height 458
click at [265, 358] on div "public class Main { public static void main ( String [ ] args ) { System . out …" at bounding box center [547, 461] width 937 height 458
click at [231, 361] on div "public class Main { public static void main ( String [ ] args ) { System . out …" at bounding box center [547, 461] width 937 height 458
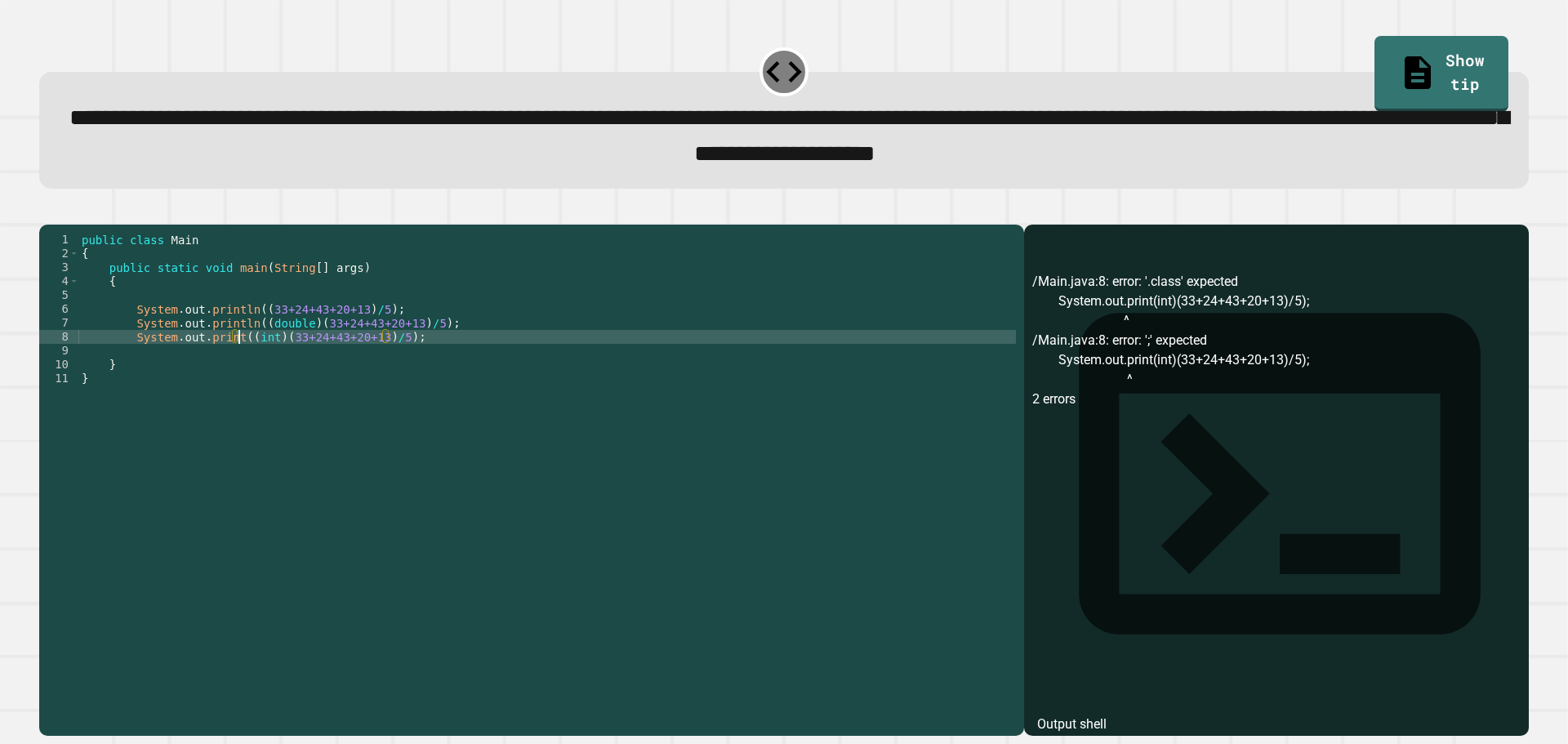
scroll to position [0, 10]
click at [47, 211] on button "button" at bounding box center [47, 211] width 0 height 0
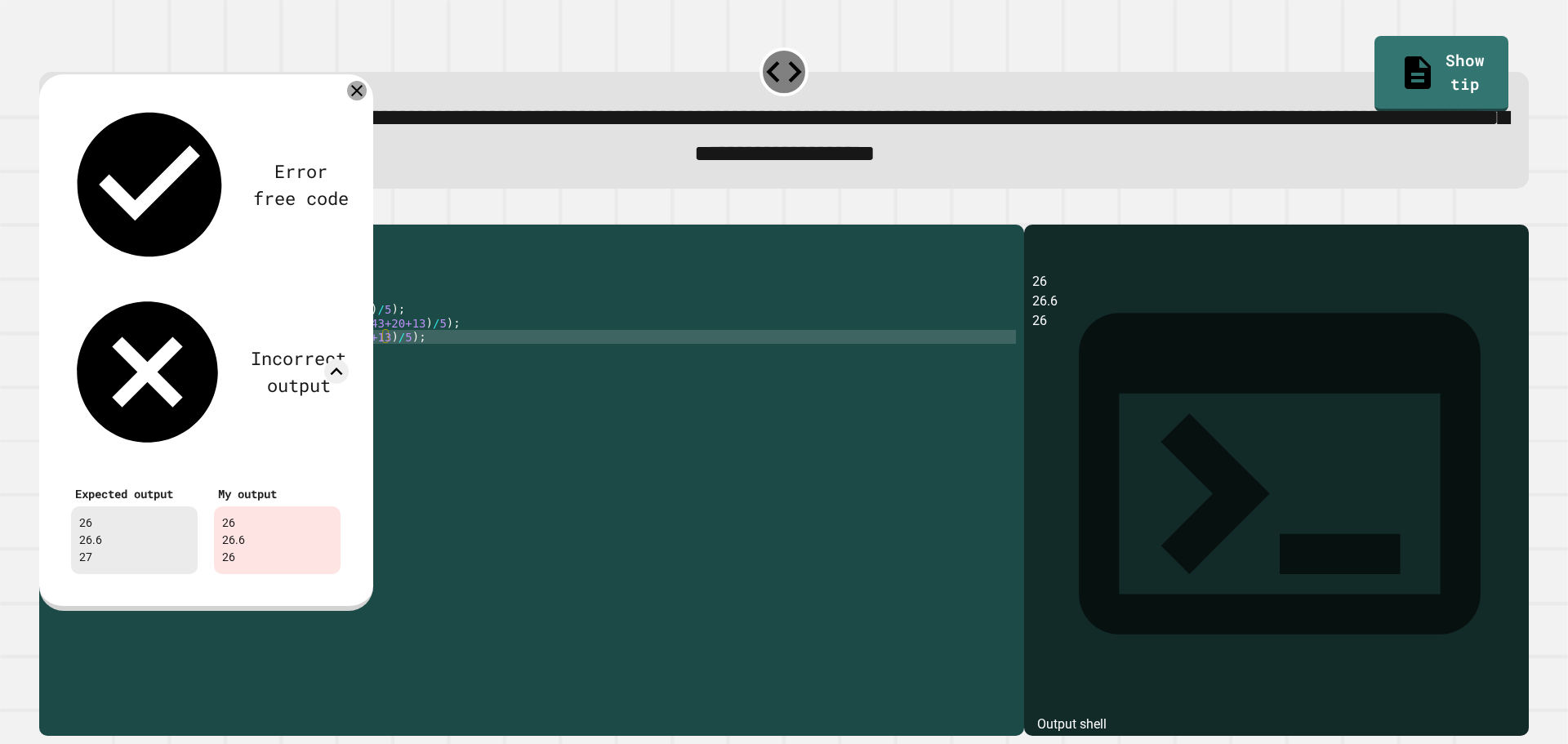
click at [357, 93] on icon at bounding box center [357, 91] width 19 height 19
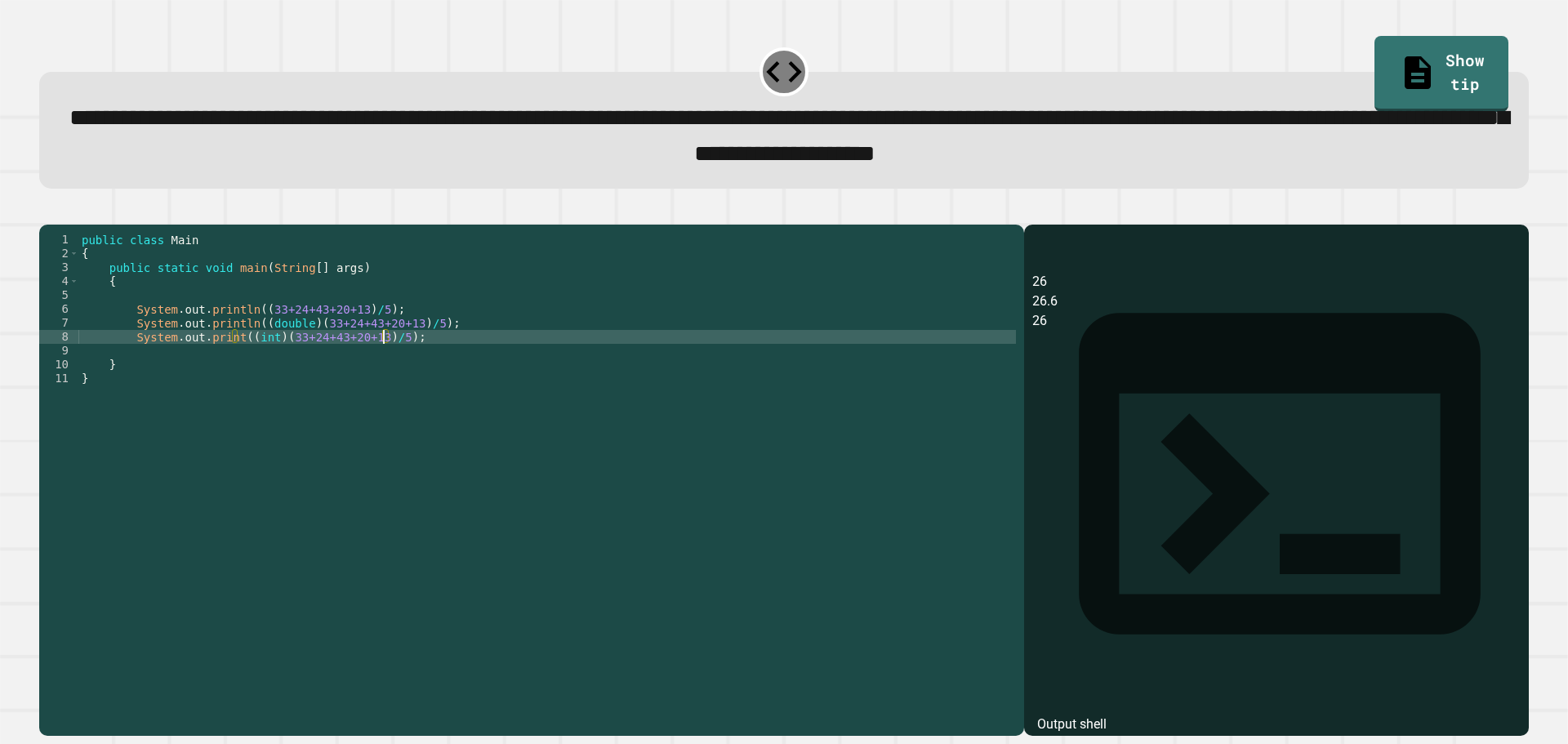
click at [385, 364] on div "public class Main { public static void main ( String [ ] args ) { System . out …" at bounding box center [547, 461] width 937 height 458
type textarea "**********"
click at [47, 211] on button "button" at bounding box center [47, 211] width 0 height 0
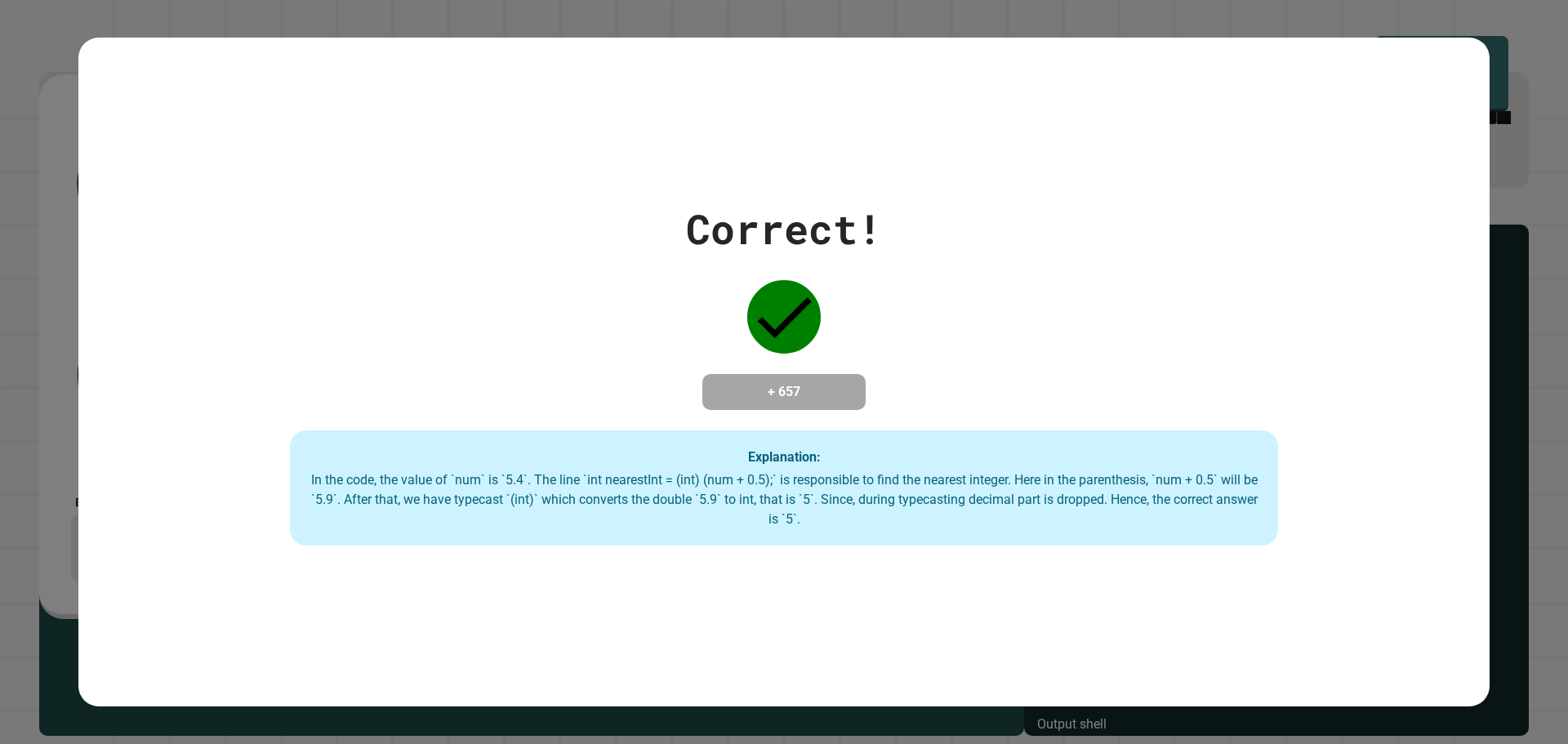
click at [0, 406] on div "Correct! + 657 Explanation: In the code, the value of `num` is `5.4`. The line …" at bounding box center [784, 372] width 1568 height 744
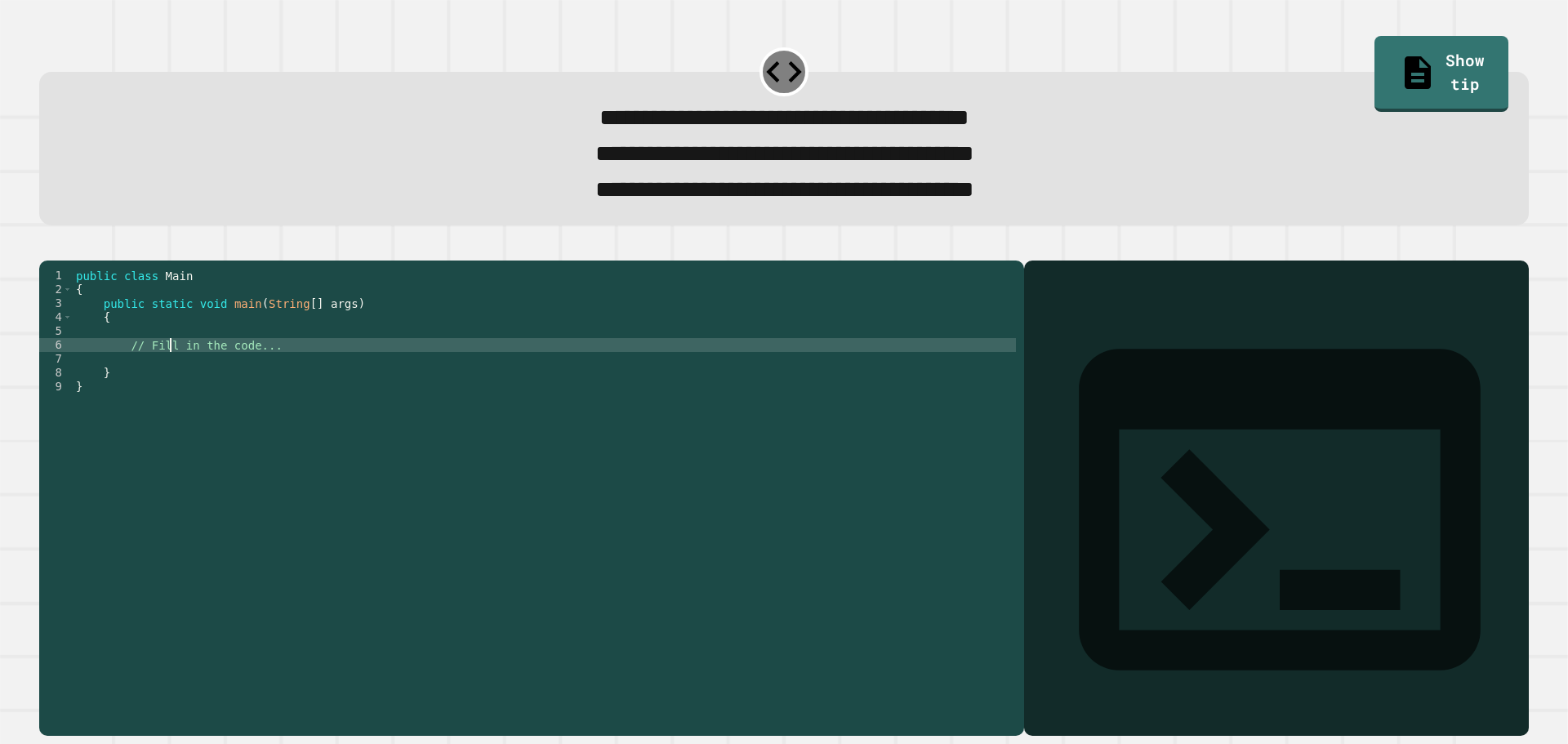
click at [174, 374] on div "public class Main { public static void main ( String [ ] args ) { // Fill in th…" at bounding box center [544, 477] width 944 height 417
click at [174, 374] on div "public class Main { public static void main ( String [ ] args ) { // in the cod…" at bounding box center [544, 477] width 944 height 417
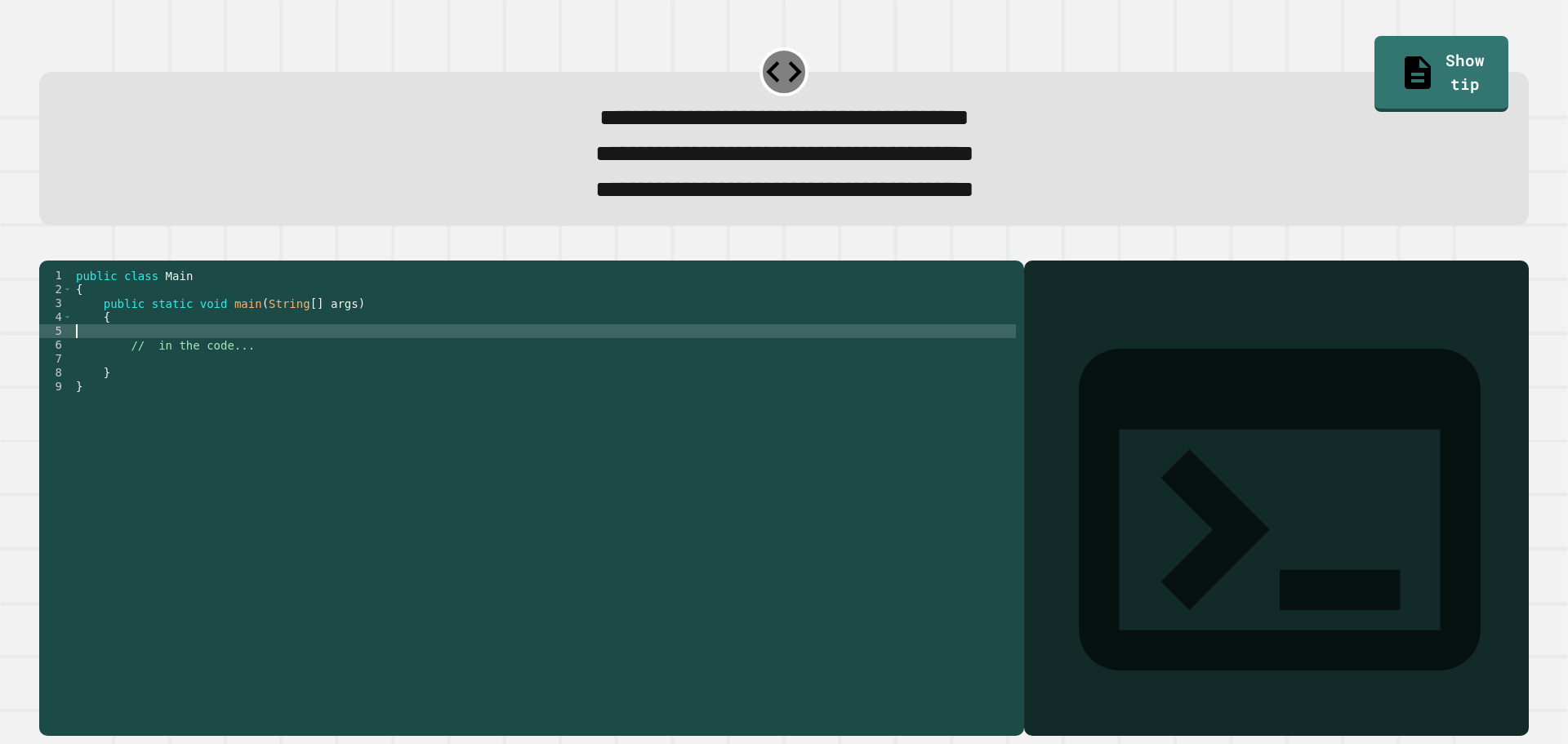
click at [209, 366] on div "public class Main { public static void main ( String [ ] args ) { // in the cod…" at bounding box center [544, 477] width 944 height 417
click at [217, 372] on div "public class Main { public static void main ( String [ ] args ) { // in the cod…" at bounding box center [544, 477] width 944 height 417
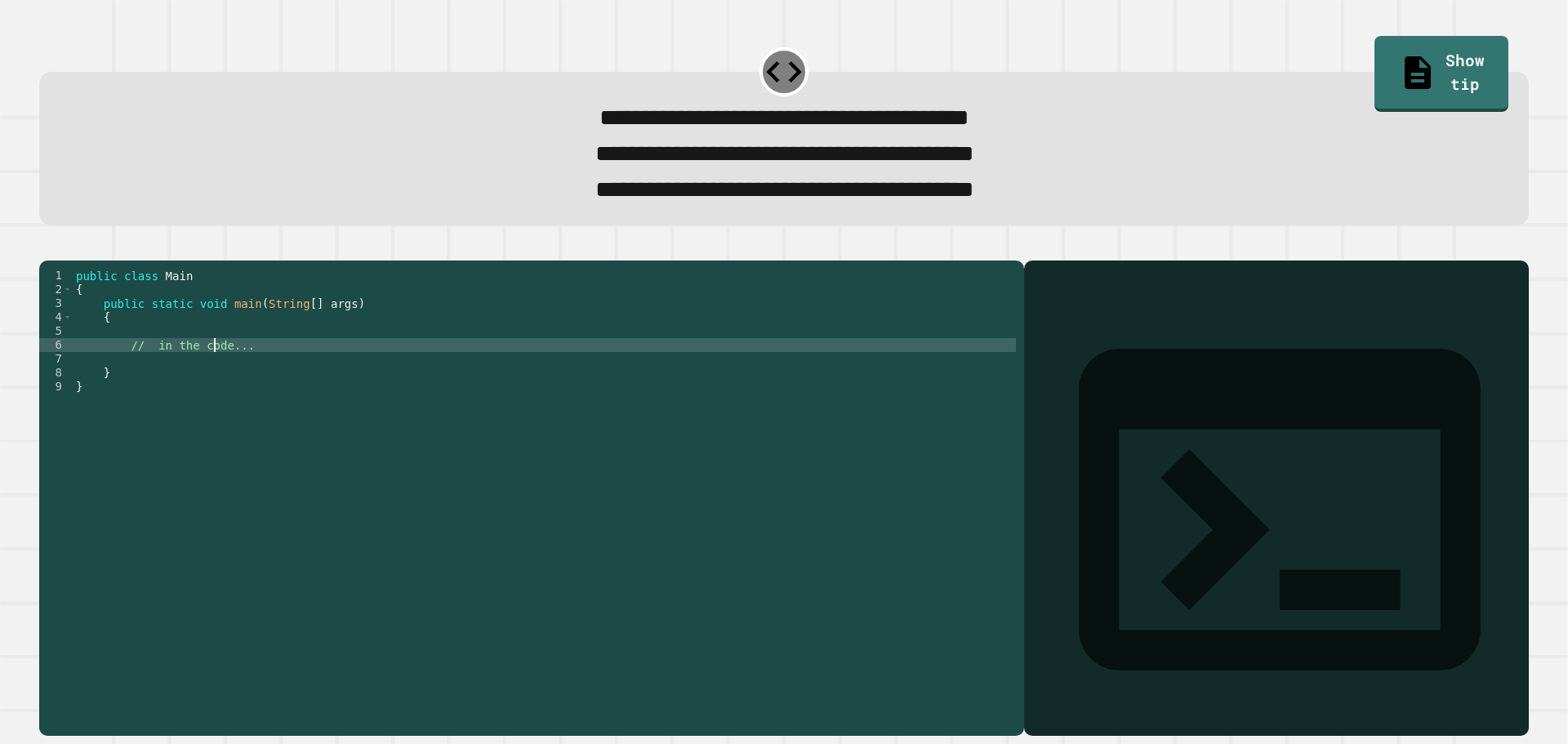
click at [217, 372] on div "public class Main { public static void main ( String [ ] args ) { // in the cod…" at bounding box center [544, 477] width 944 height 417
type textarea "*"
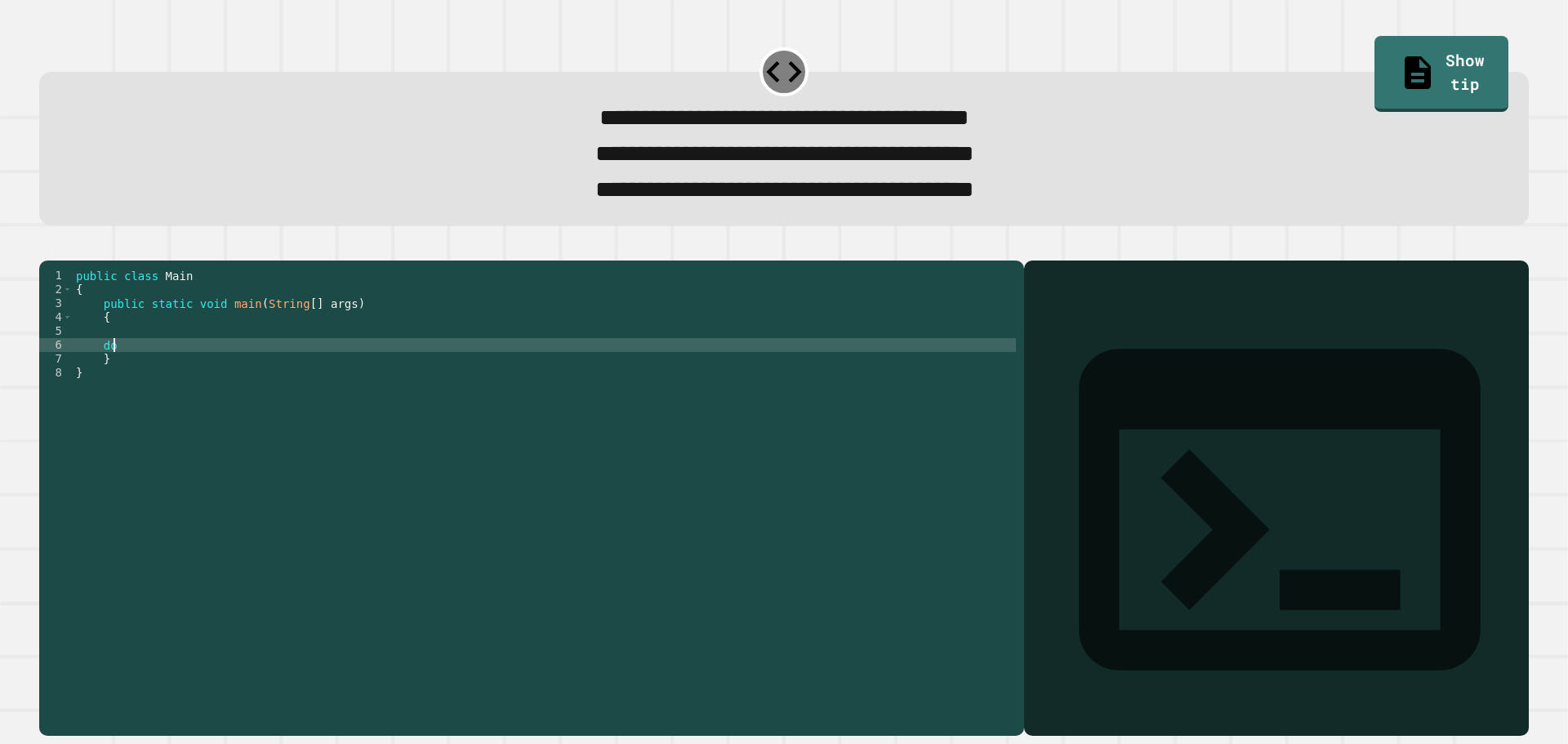
type textarea "*"
click at [241, 356] on div "public class Main { public static void main ( String [ ] args ) { double averag…" at bounding box center [544, 477] width 944 height 417
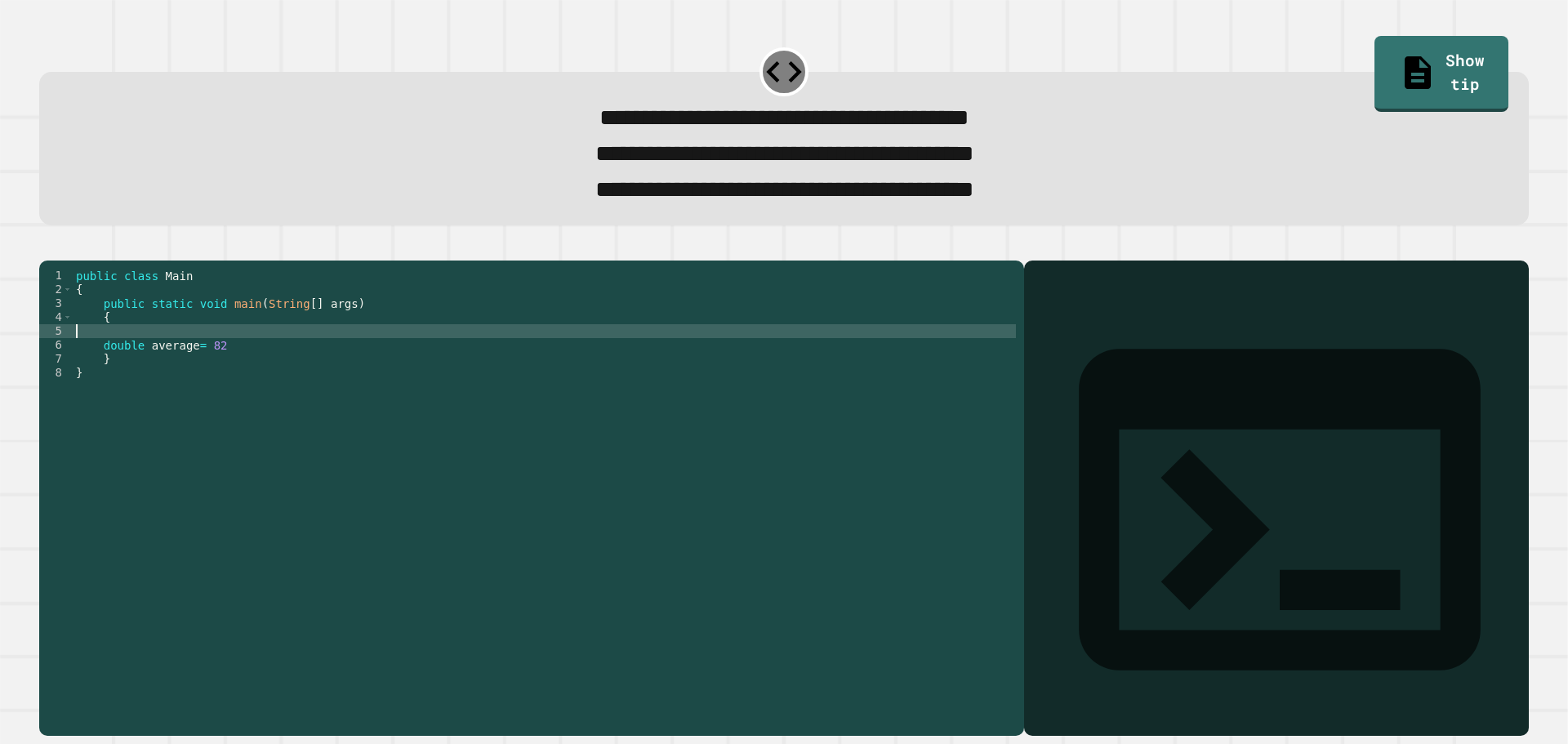
scroll to position [0, 0]
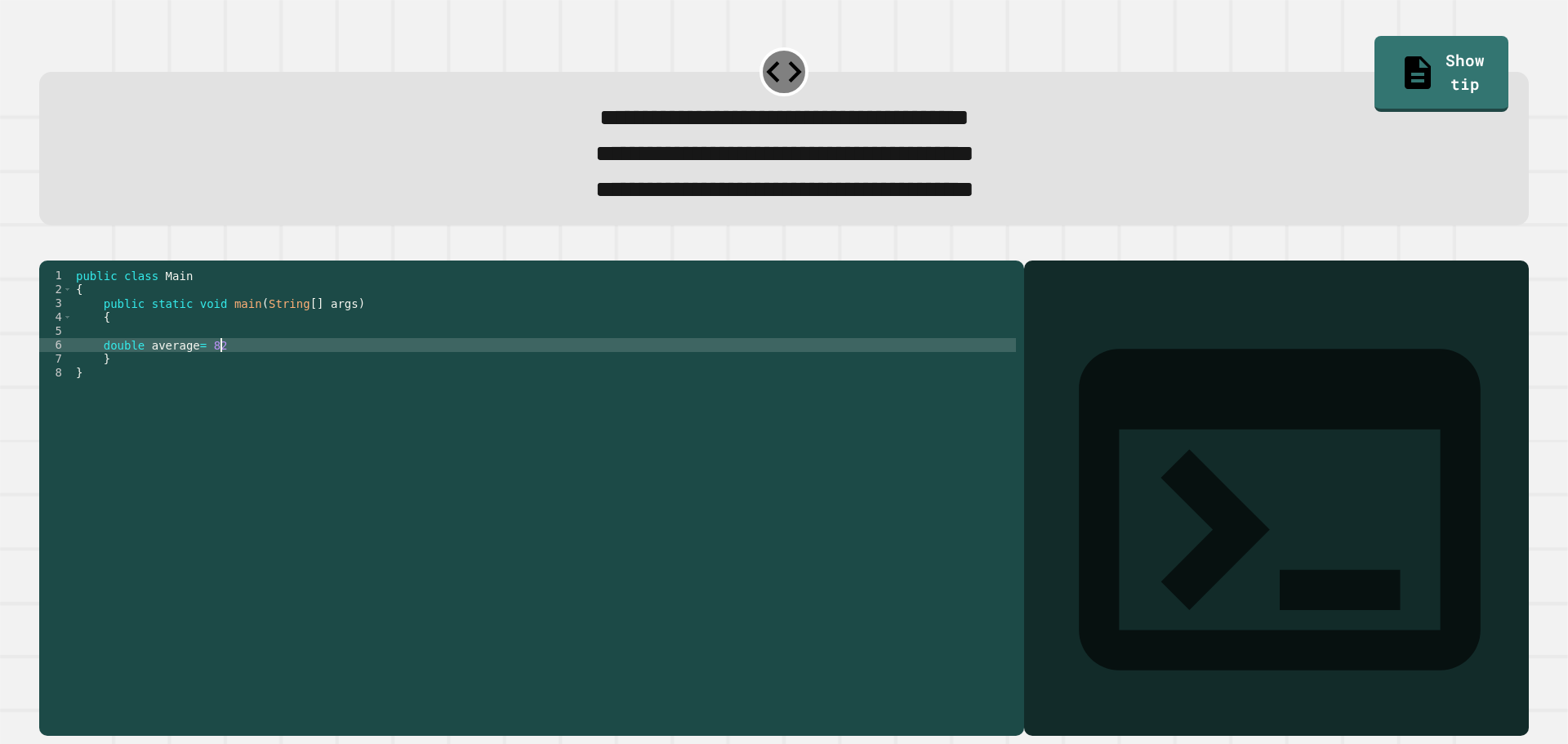
click at [242, 371] on div "public class Main { public static void main ( String [ ] args ) { double averag…" at bounding box center [544, 477] width 944 height 417
type textarea "**********"
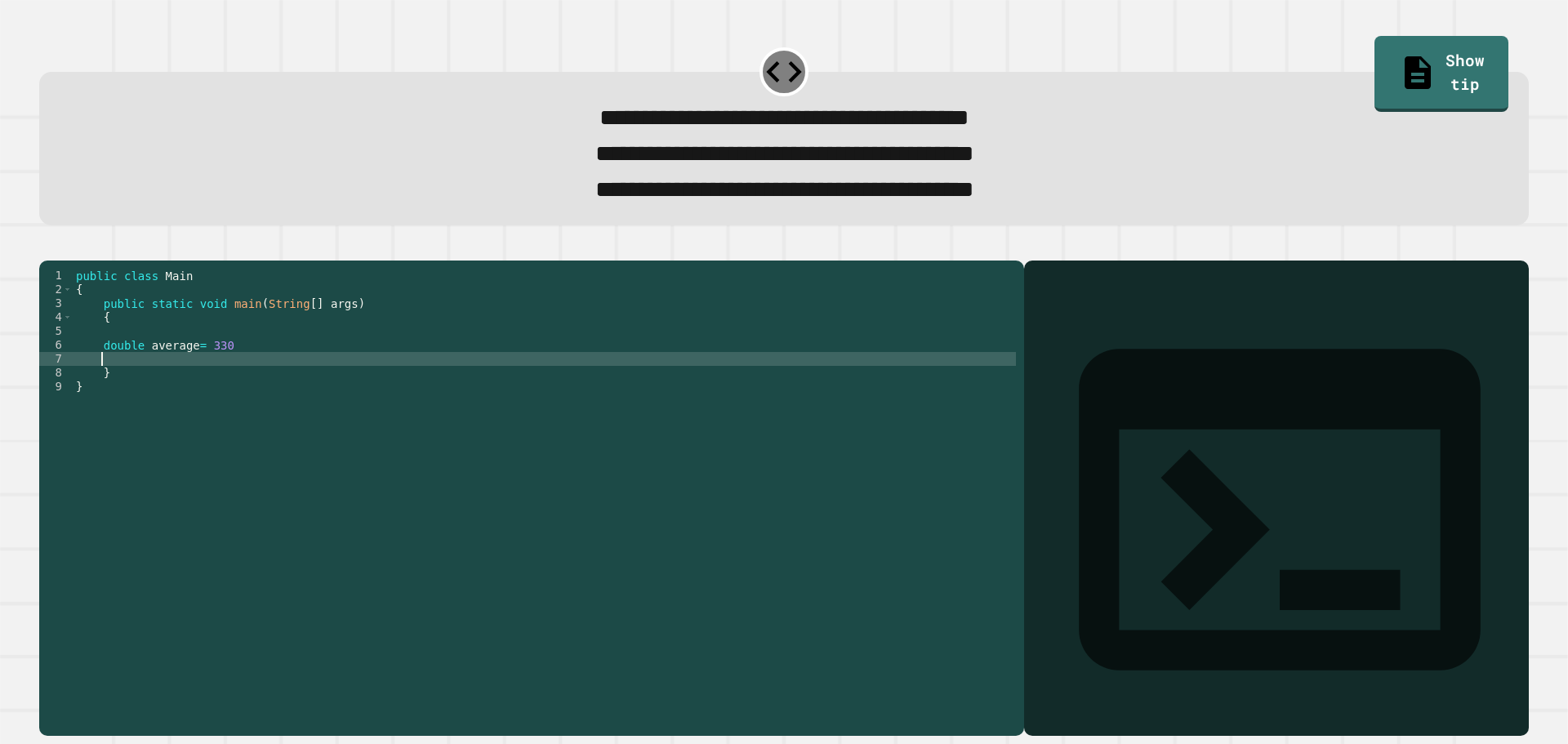
scroll to position [0, 1]
click at [242, 371] on div "public class Main { public static void main ( String [ ] args ) { double averag…" at bounding box center [544, 477] width 944 height 417
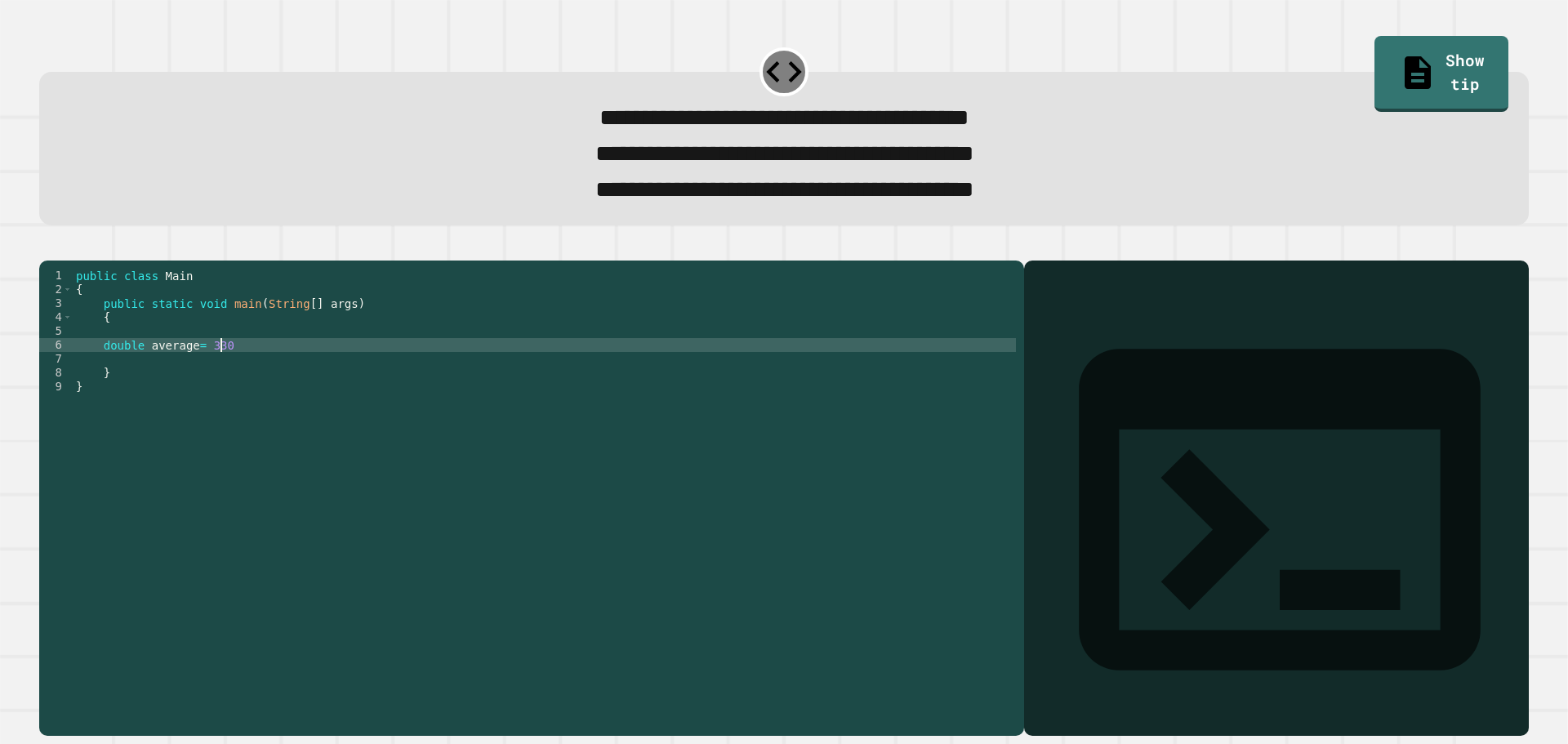
type textarea "**********"
click at [181, 376] on div "public class Main { public static void main ( String [ ] args ) { double averag…" at bounding box center [544, 477] width 944 height 417
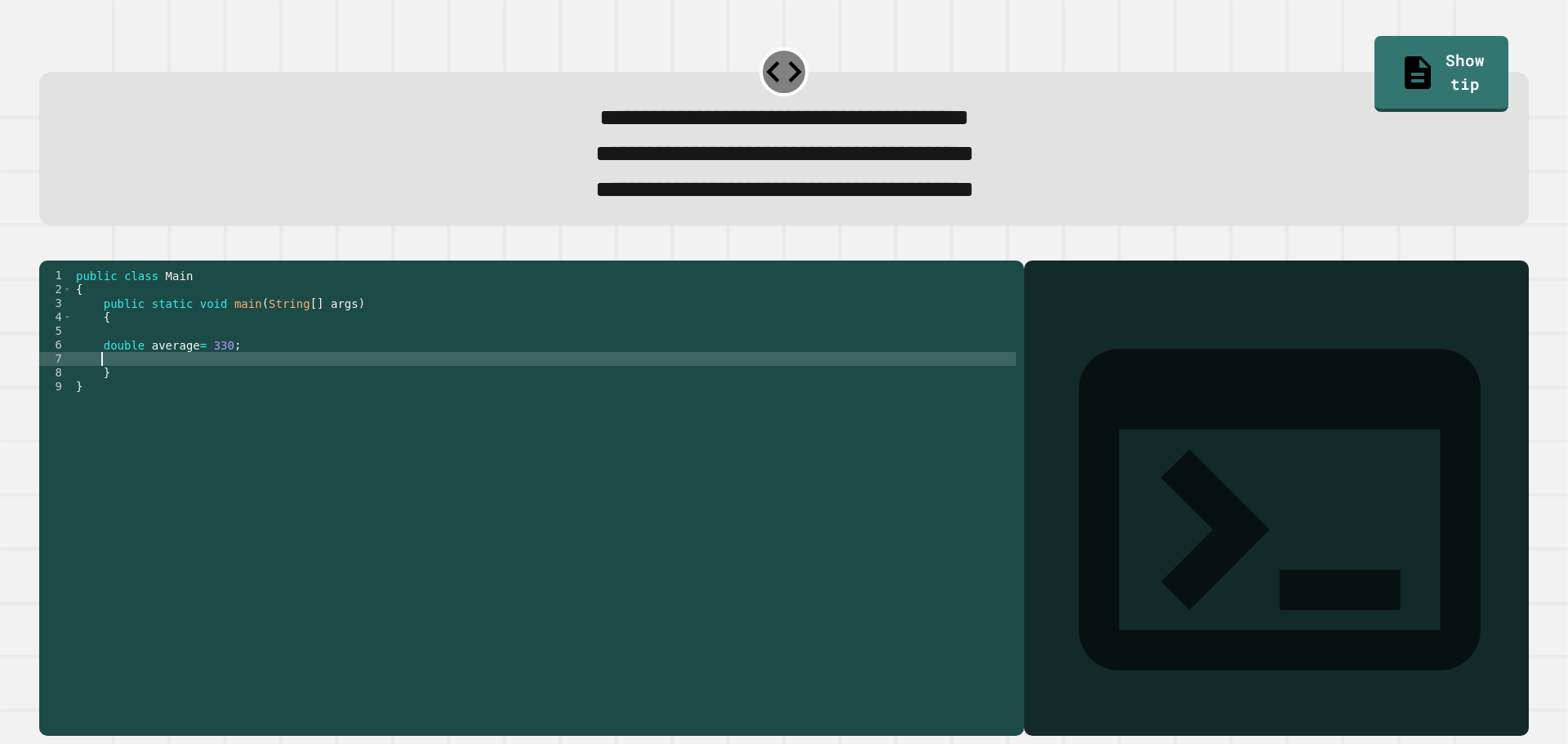
click at [184, 387] on div "public class Main { public static void main ( String [ ] args ) { double averag…" at bounding box center [544, 477] width 944 height 417
type textarea "*"
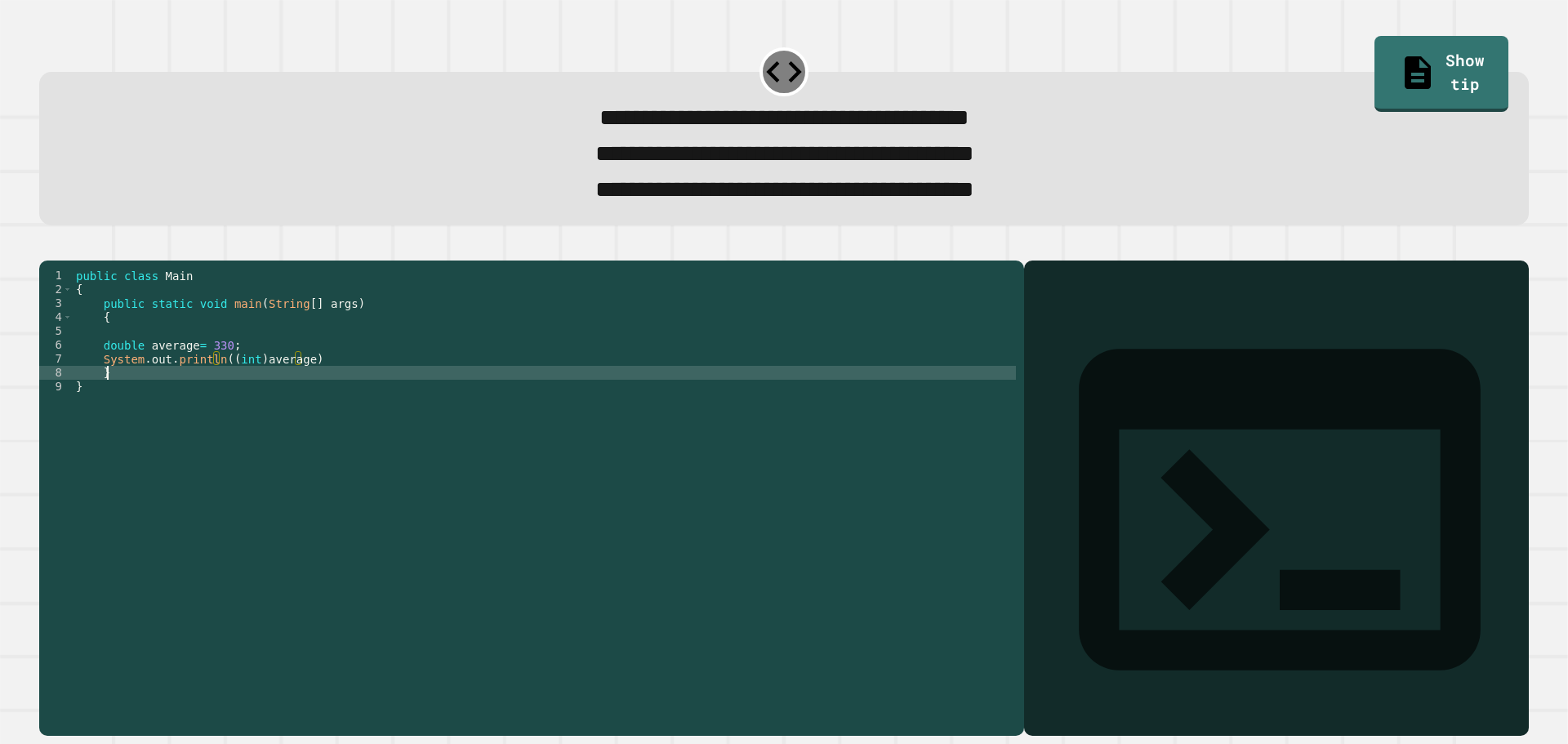
click at [381, 396] on div "public class Main { public static void main ( String [ ] args ) { double averag…" at bounding box center [544, 477] width 944 height 417
click at [378, 392] on div "public class Main { public static void main ( String [ ] args ) { double averag…" at bounding box center [544, 477] width 944 height 417
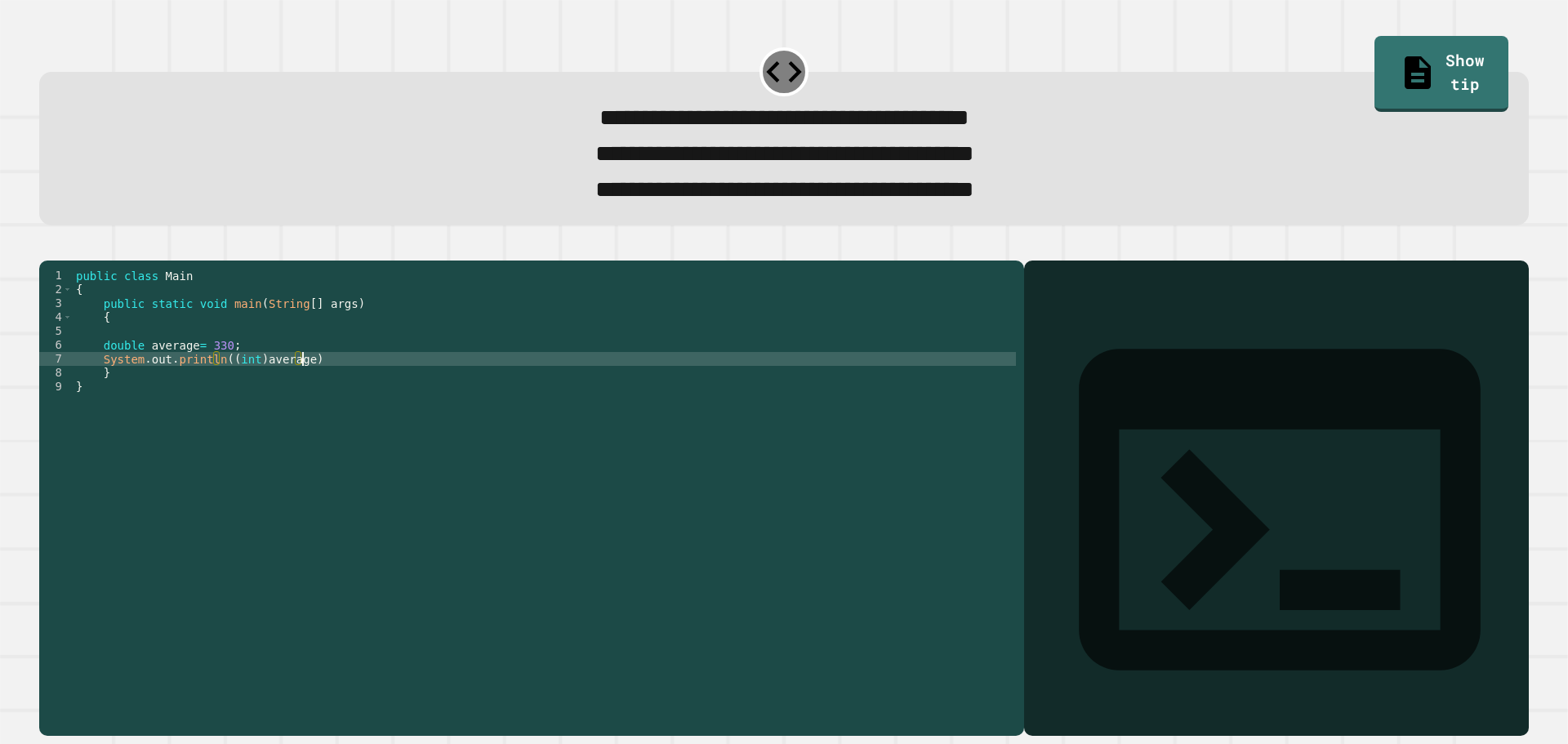
scroll to position [0, 16]
click at [377, 386] on div "public class Main { public static void main ( String [ ] args ) { double averag…" at bounding box center [544, 477] width 944 height 417
click at [220, 370] on div "public class Main { public static void main ( String [ ] args ) { double averag…" at bounding box center [544, 477] width 944 height 417
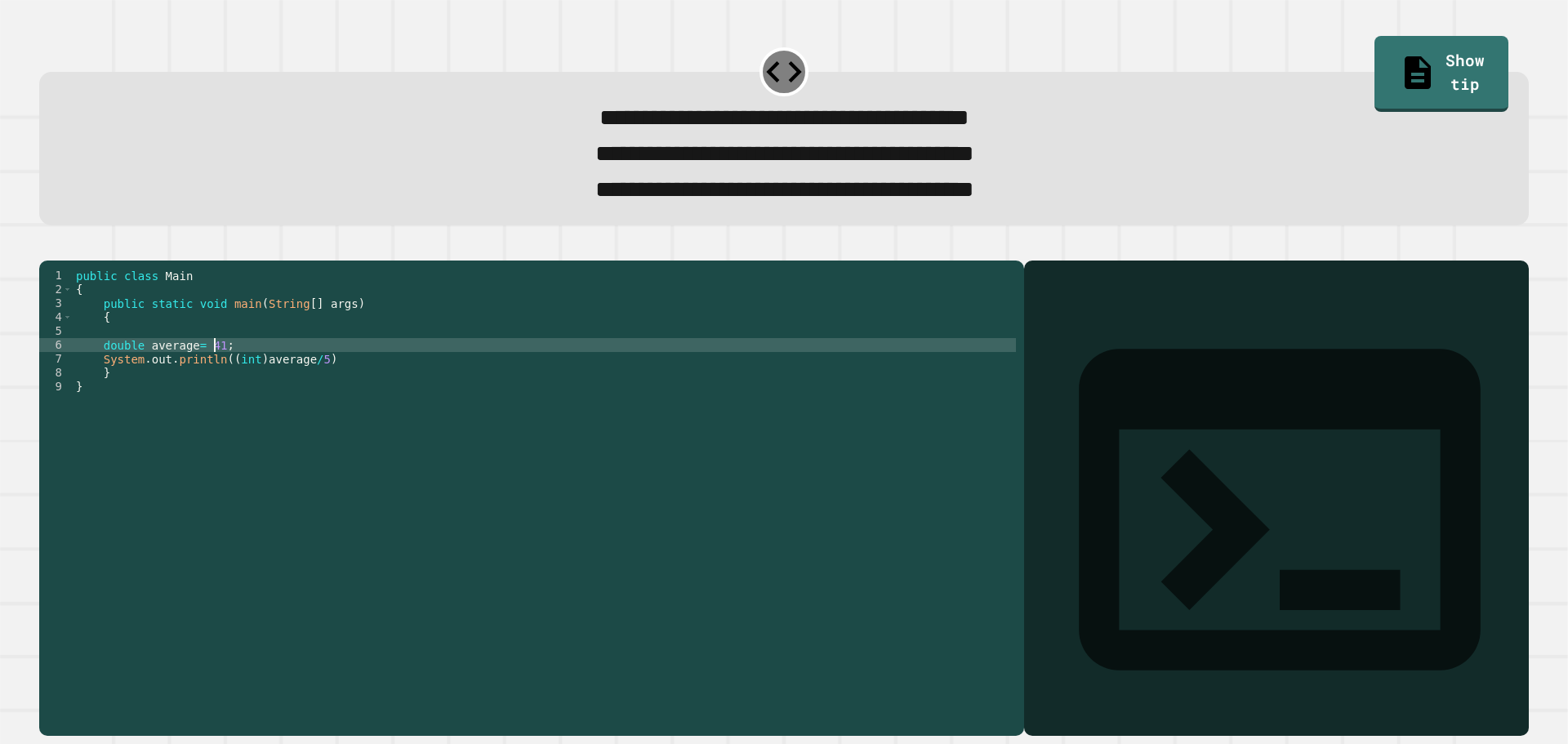
scroll to position [0, 10]
click at [338, 398] on div "public class Main { public static void main ( String [ ] args ) { double averag…" at bounding box center [544, 477] width 944 height 417
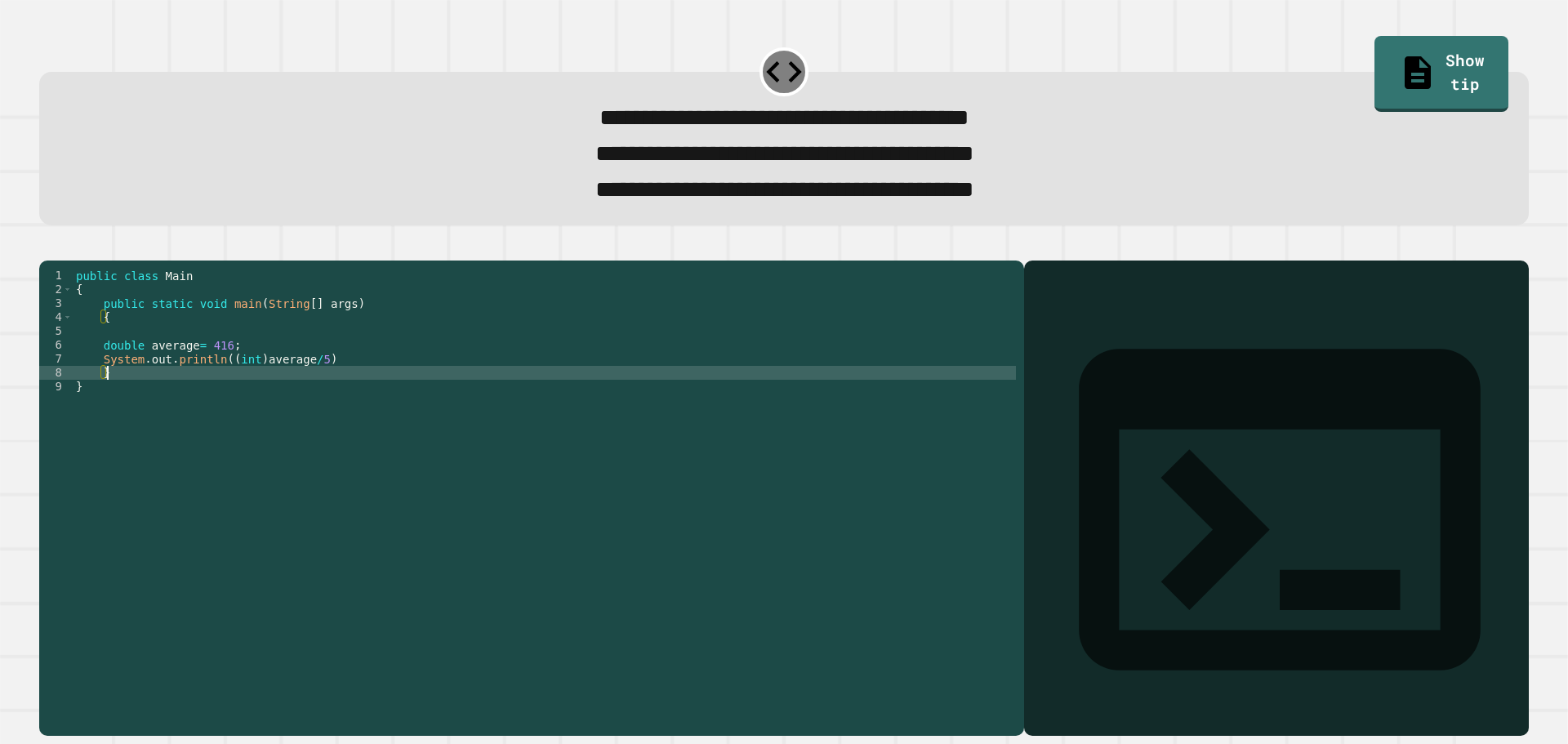
scroll to position [0, 2]
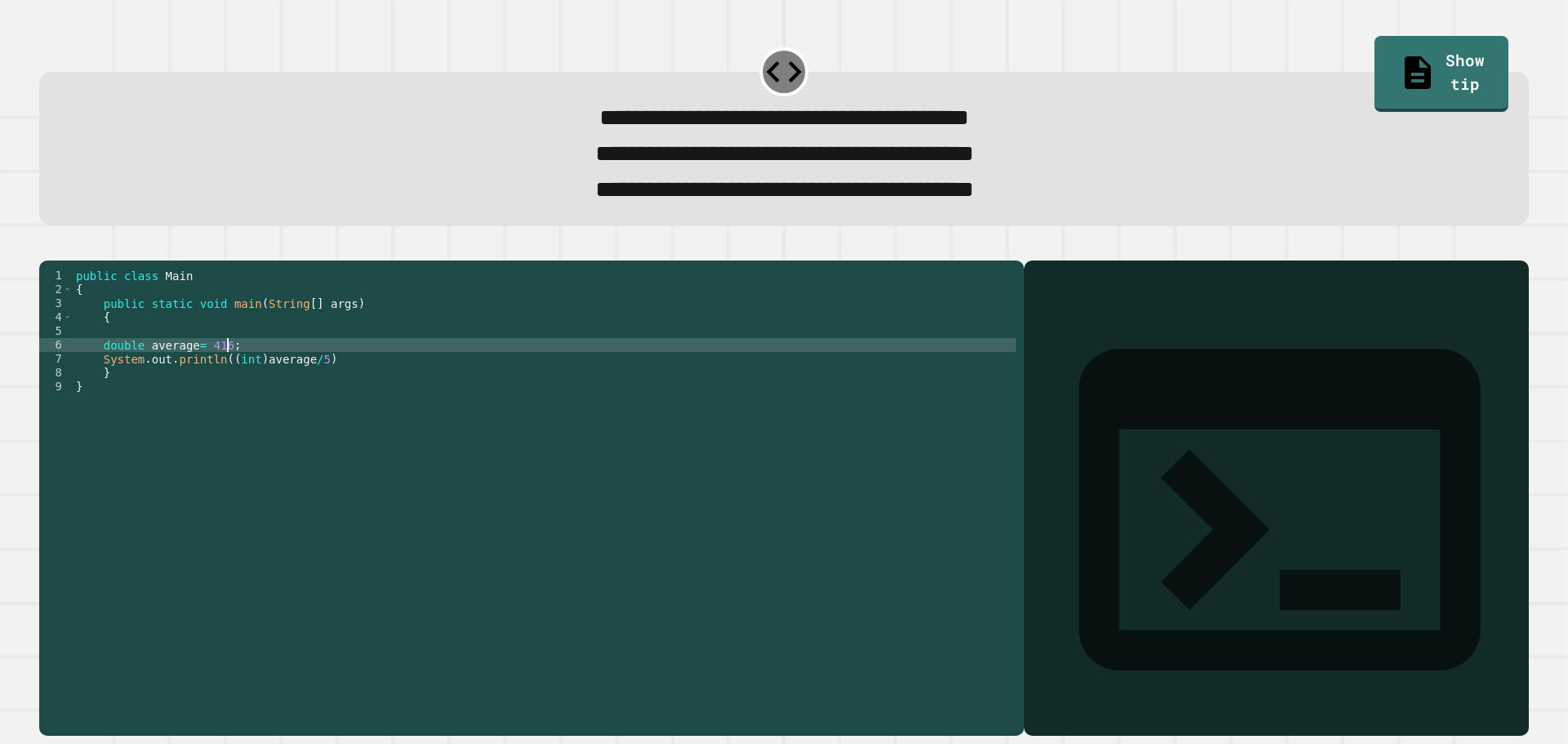
click at [339, 380] on div "public class Main { public static void main ( String [ ] args ) { double averag…" at bounding box center [544, 477] width 944 height 417
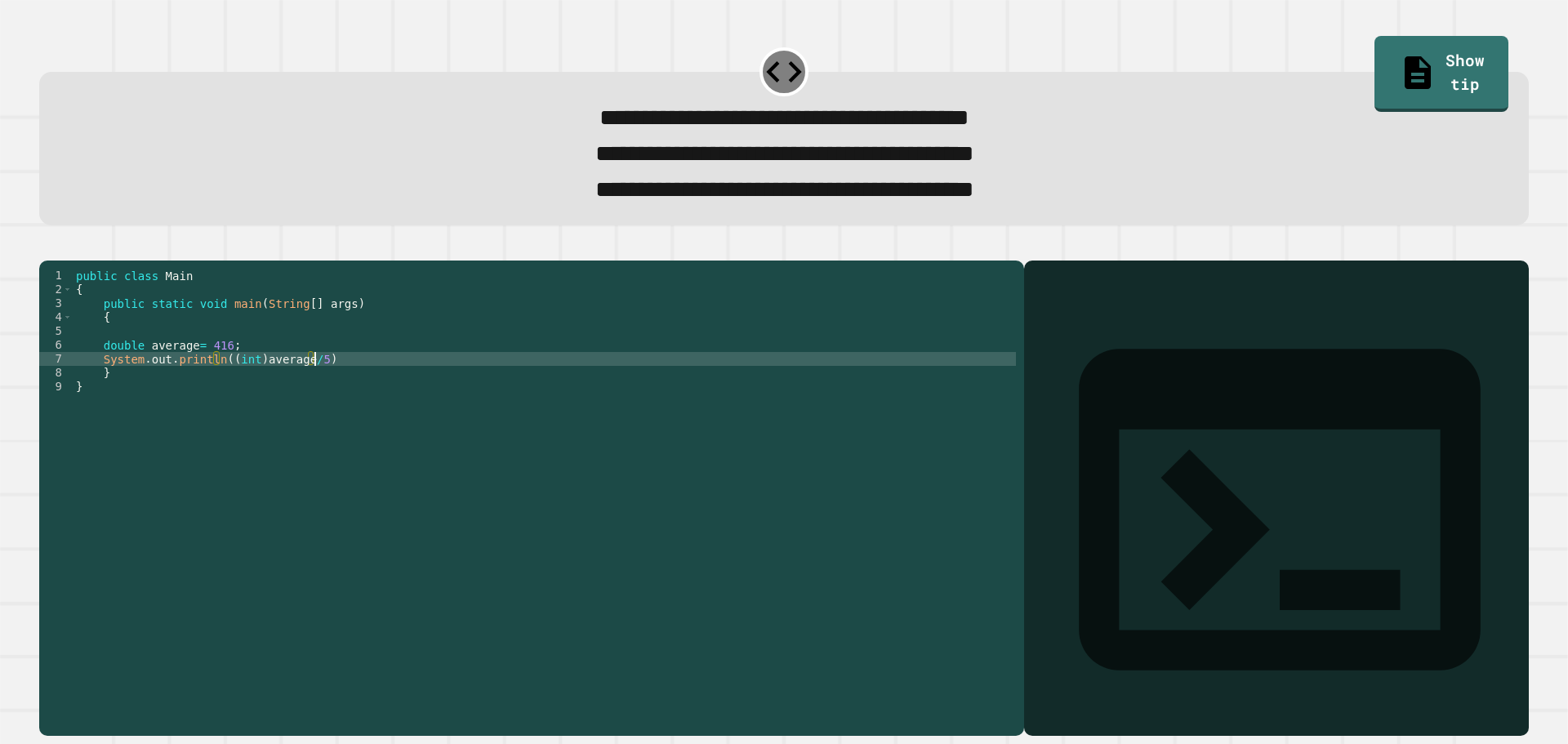
click at [337, 382] on div "public class Main { public static void main ( String [ ] args ) { double averag…" at bounding box center [544, 477] width 944 height 417
type textarea "**********"
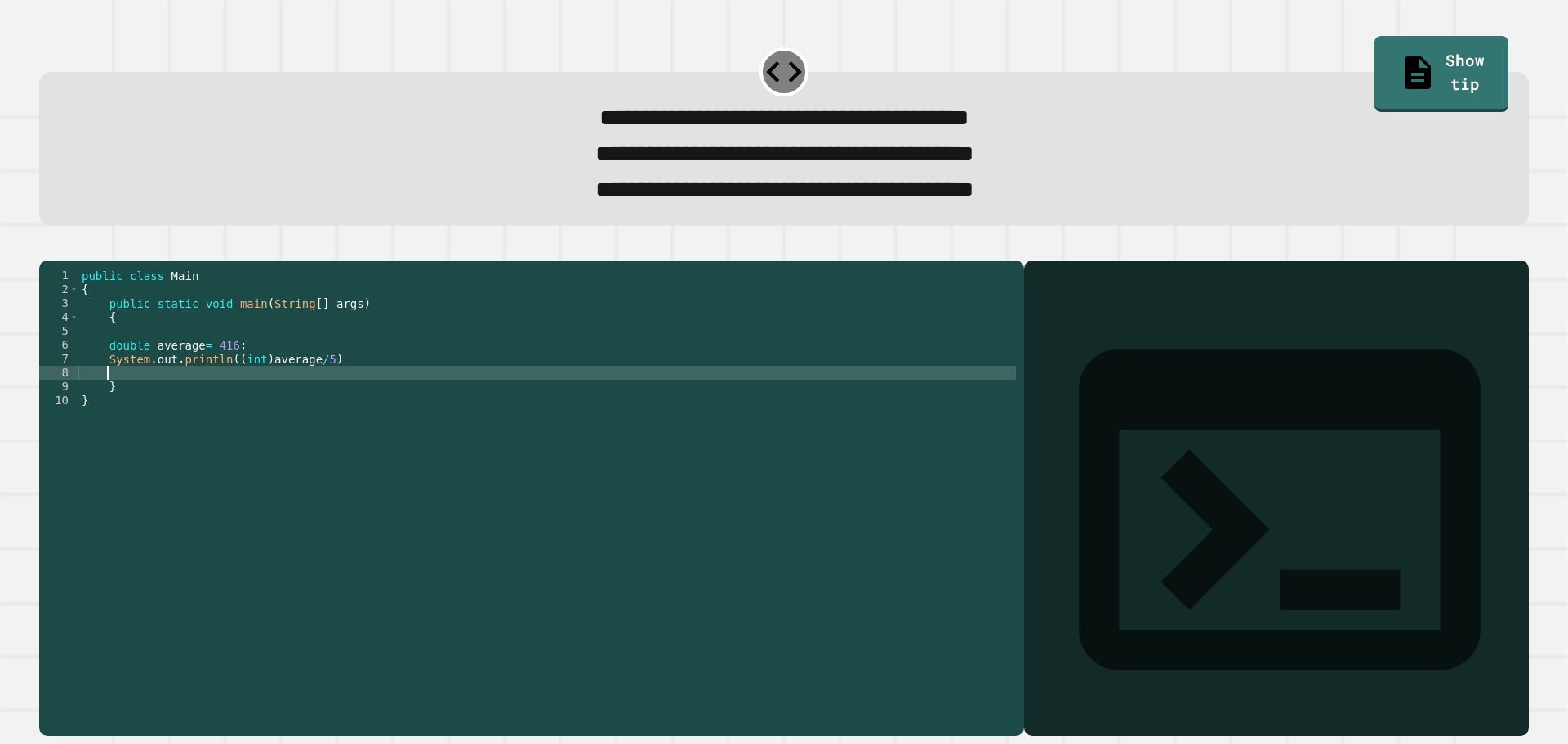
scroll to position [0, 1]
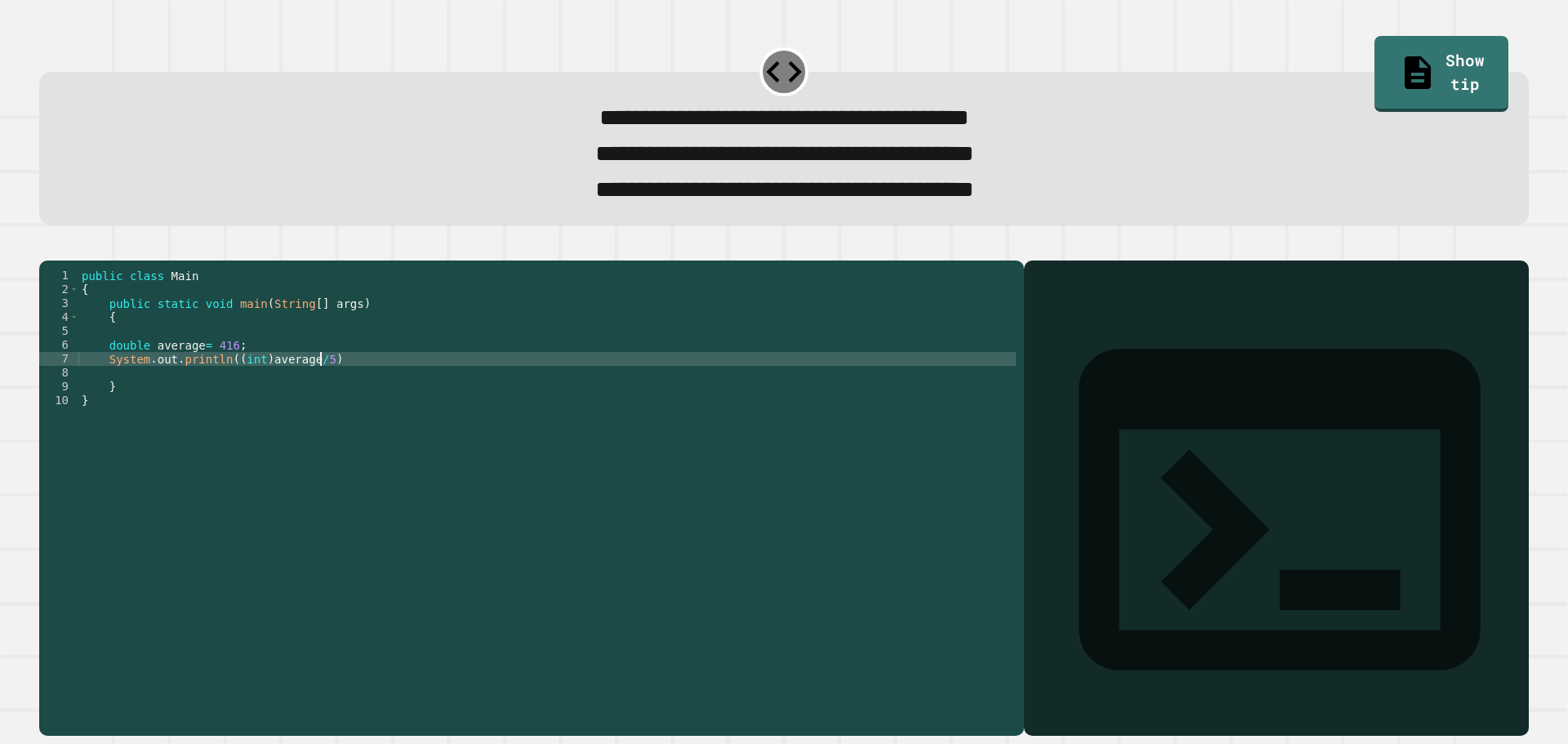
click at [337, 382] on div "public class Main { public static void main ( String [ ] args ) { double averag…" at bounding box center [547, 477] width 937 height 417
type textarea "**********"
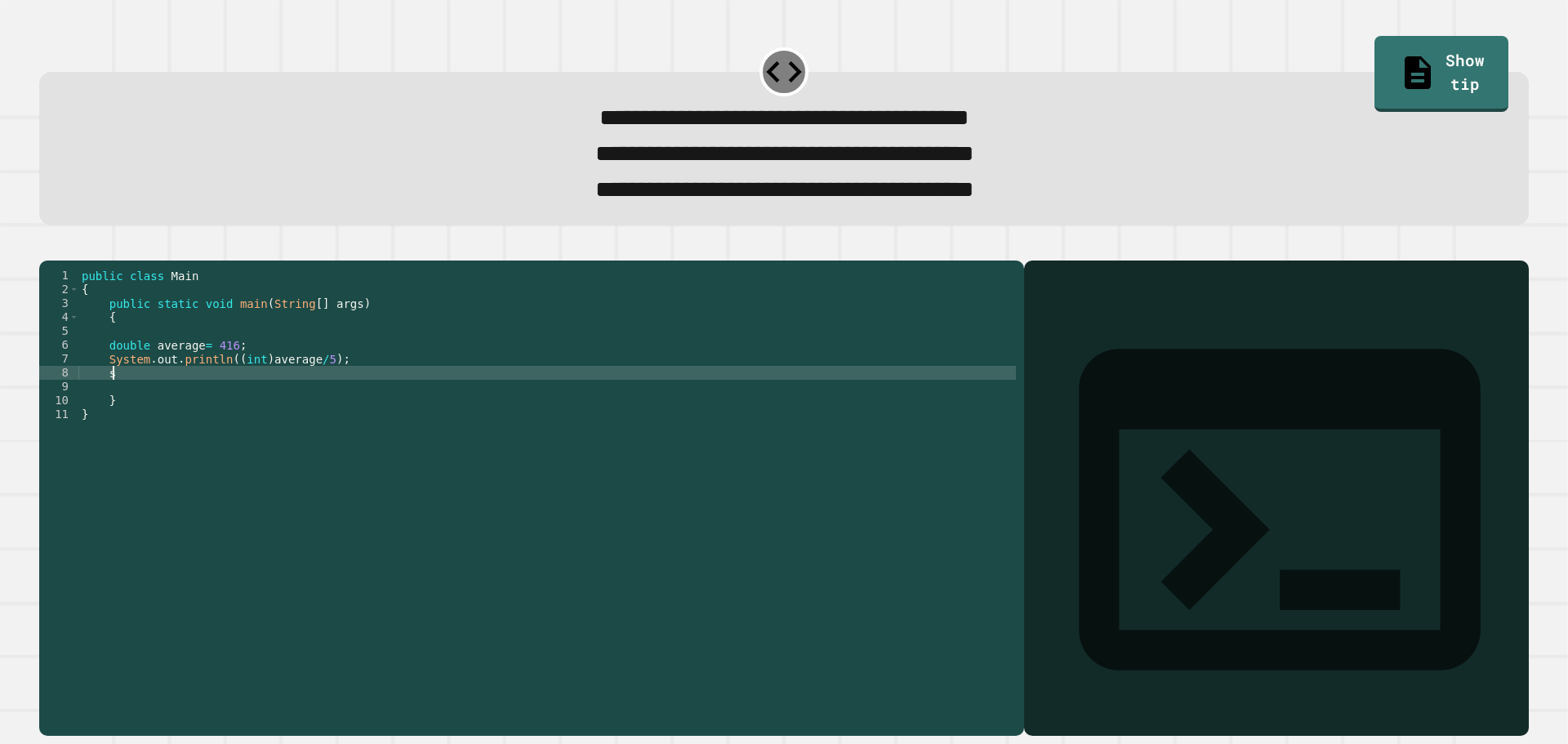
type textarea "*"
click at [322, 403] on div "public class Main { public static void main ( String [ ] args ) { double averag…" at bounding box center [547, 477] width 937 height 417
click at [47, 247] on icon "button" at bounding box center [47, 247] width 0 height 0
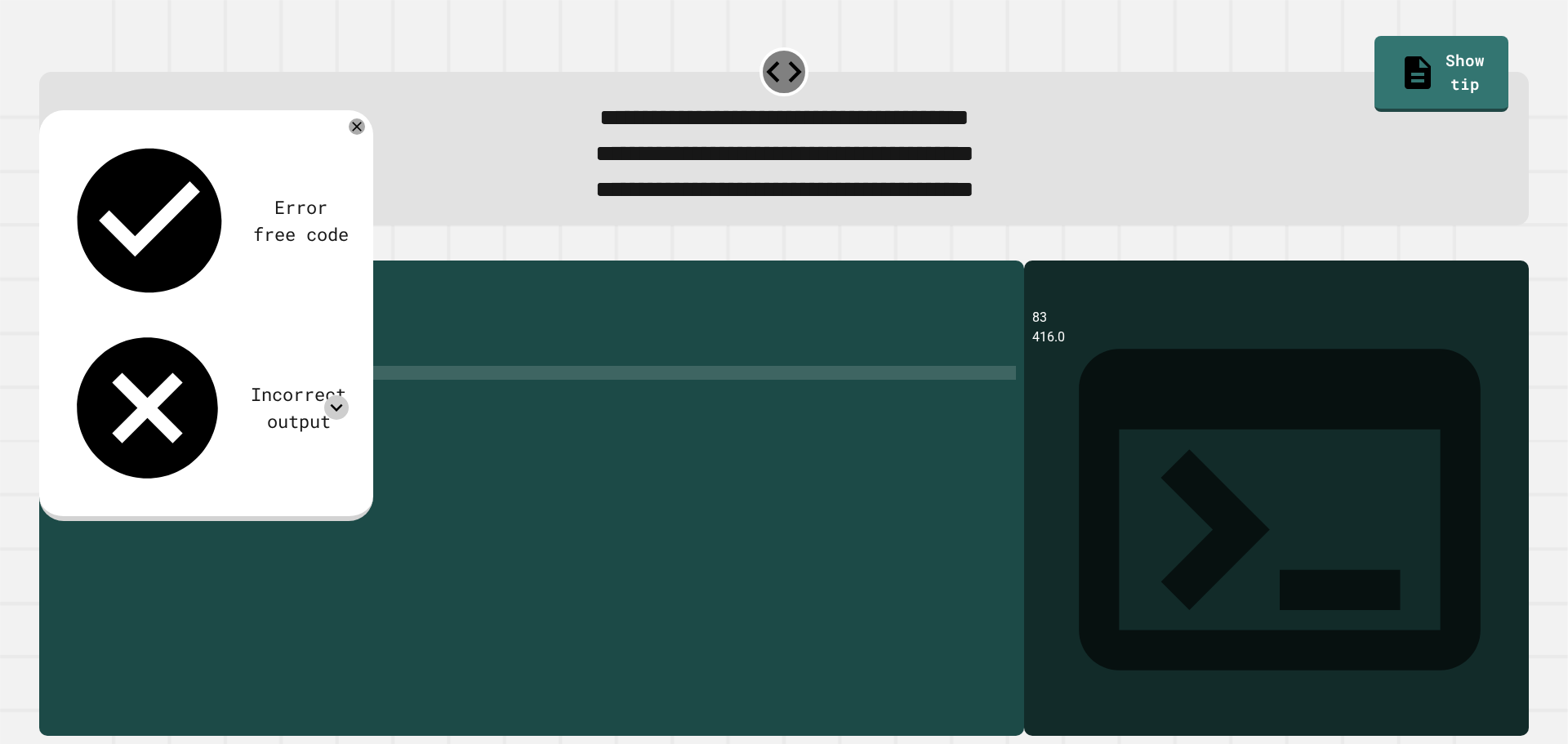
click at [339, 395] on icon at bounding box center [337, 407] width 24 height 24
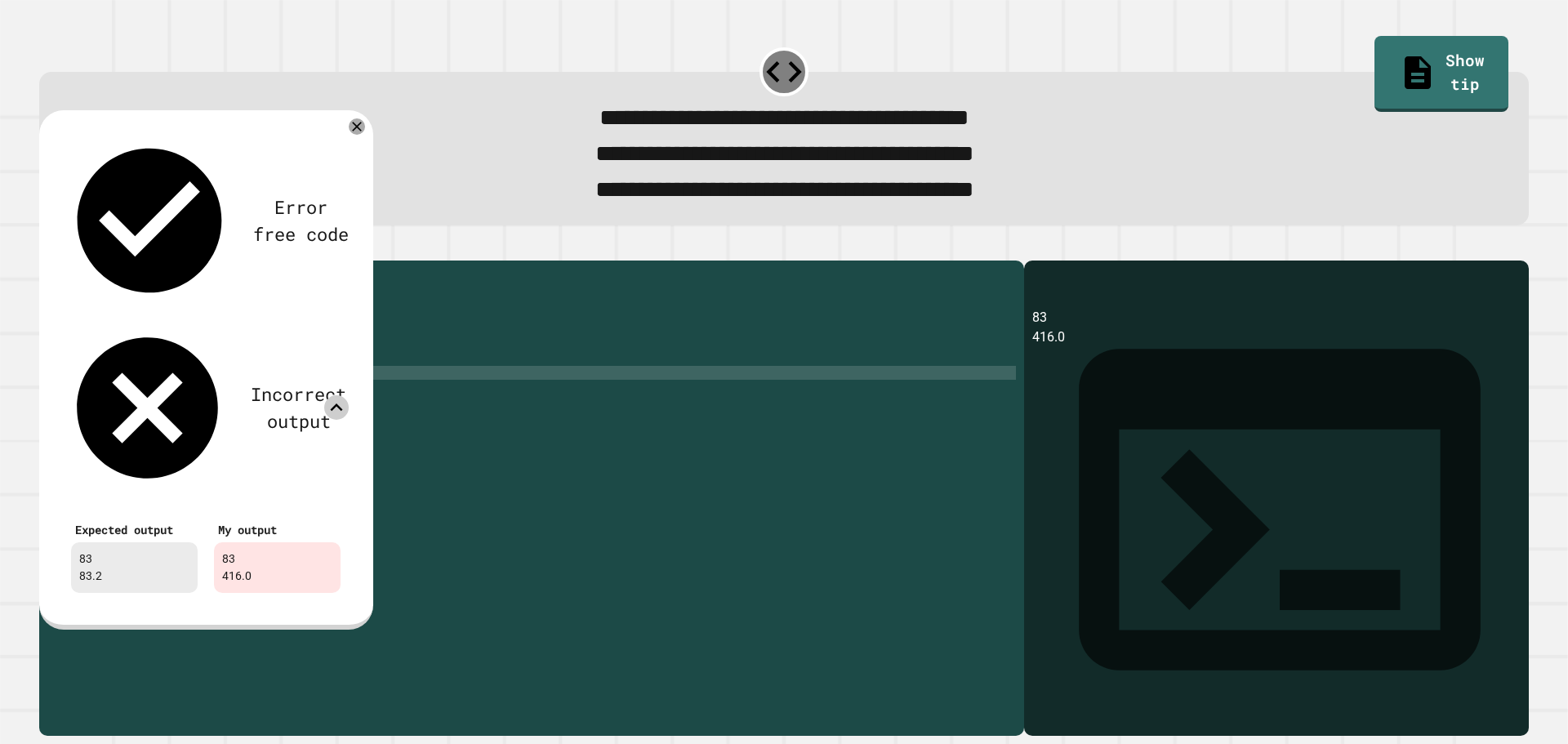
click at [261, 421] on div "public class Main { public static void main ( String [ ] args ) { double averag…" at bounding box center [547, 477] width 937 height 417
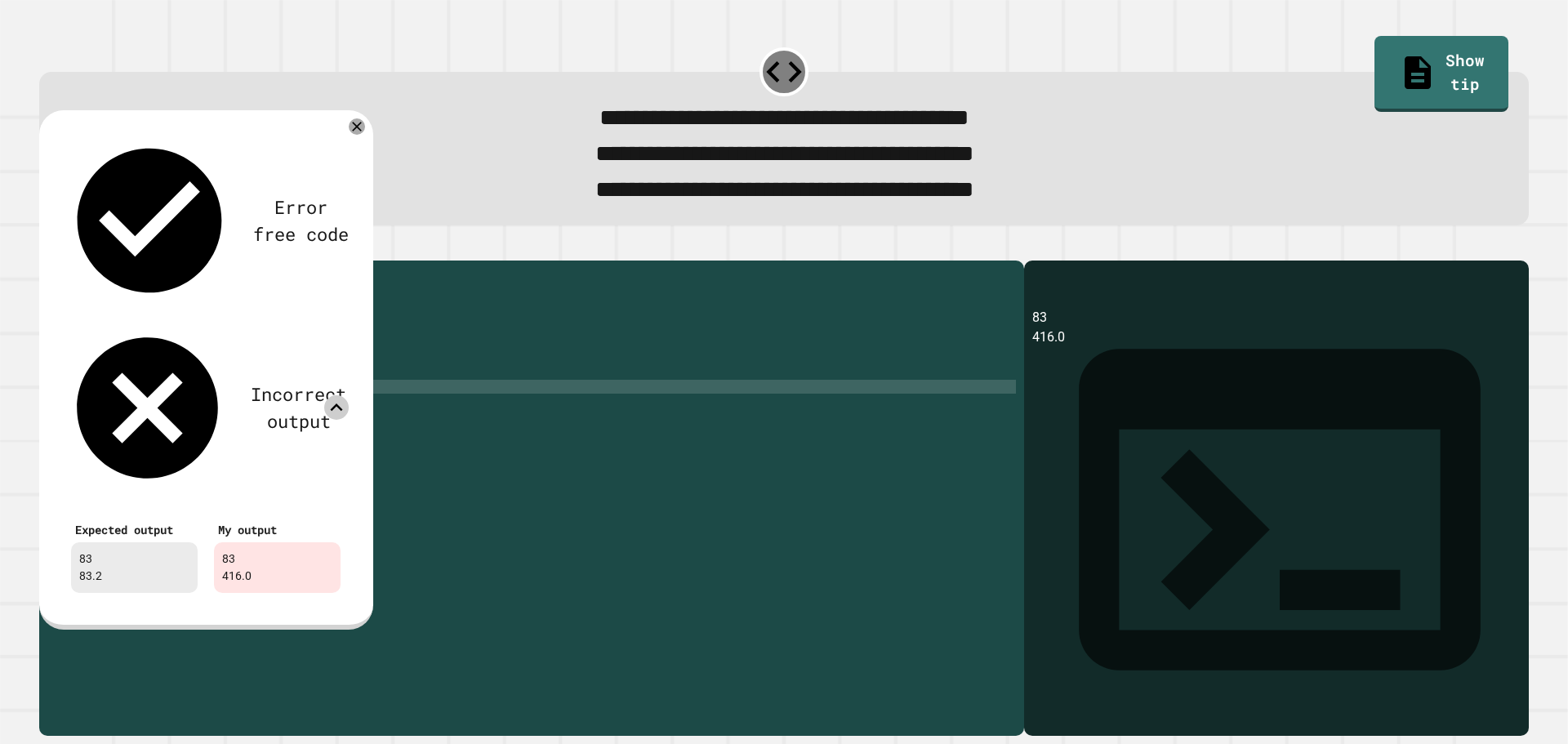
click at [276, 396] on div "public class Main { public static void main ( String [ ] args ) { double averag…" at bounding box center [547, 477] width 937 height 417
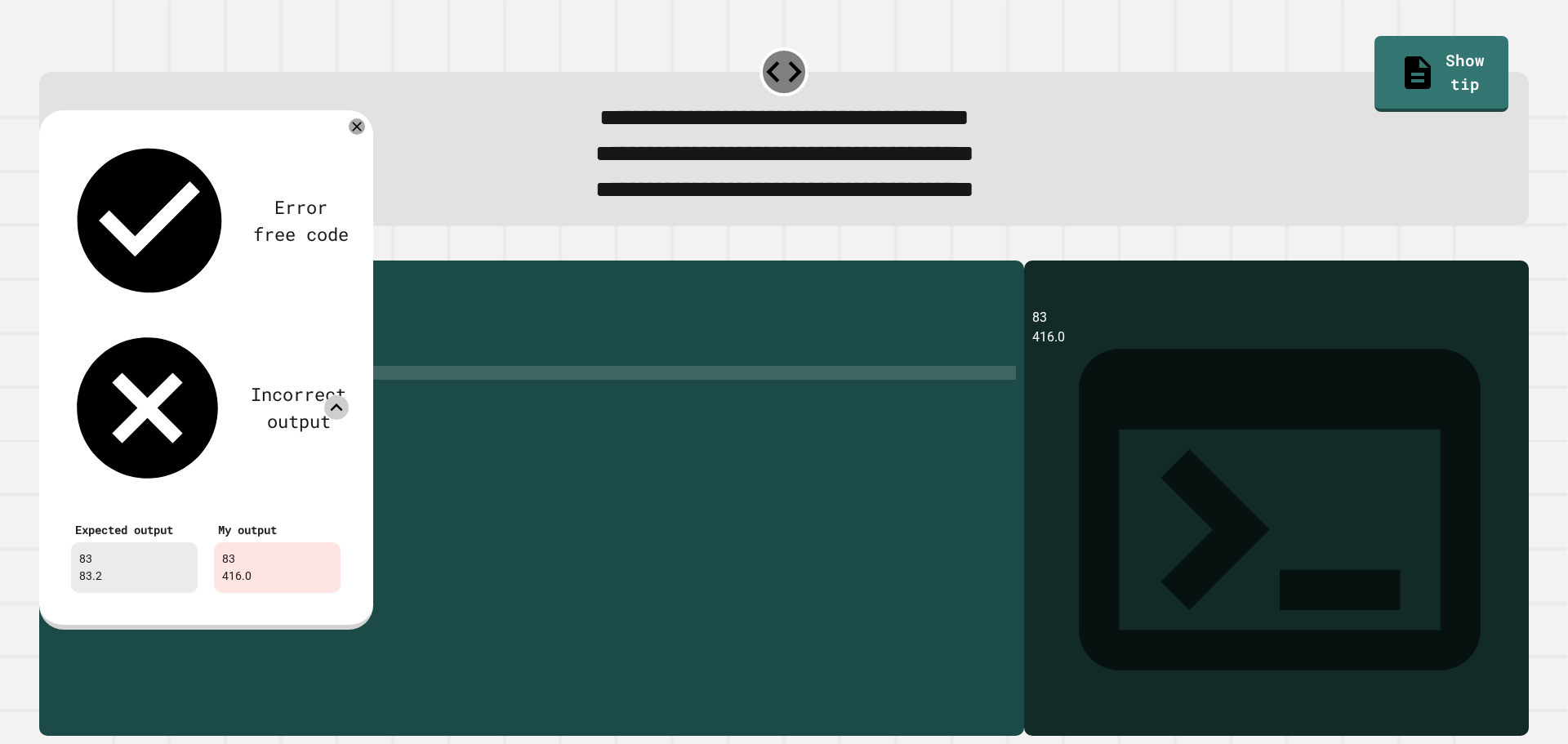
click at [268, 397] on div "public class Main { public static void main ( String [ ] args ) { double averag…" at bounding box center [547, 477] width 937 height 417
type textarea "**********"
click at [363, 131] on icon at bounding box center [357, 126] width 17 height 17
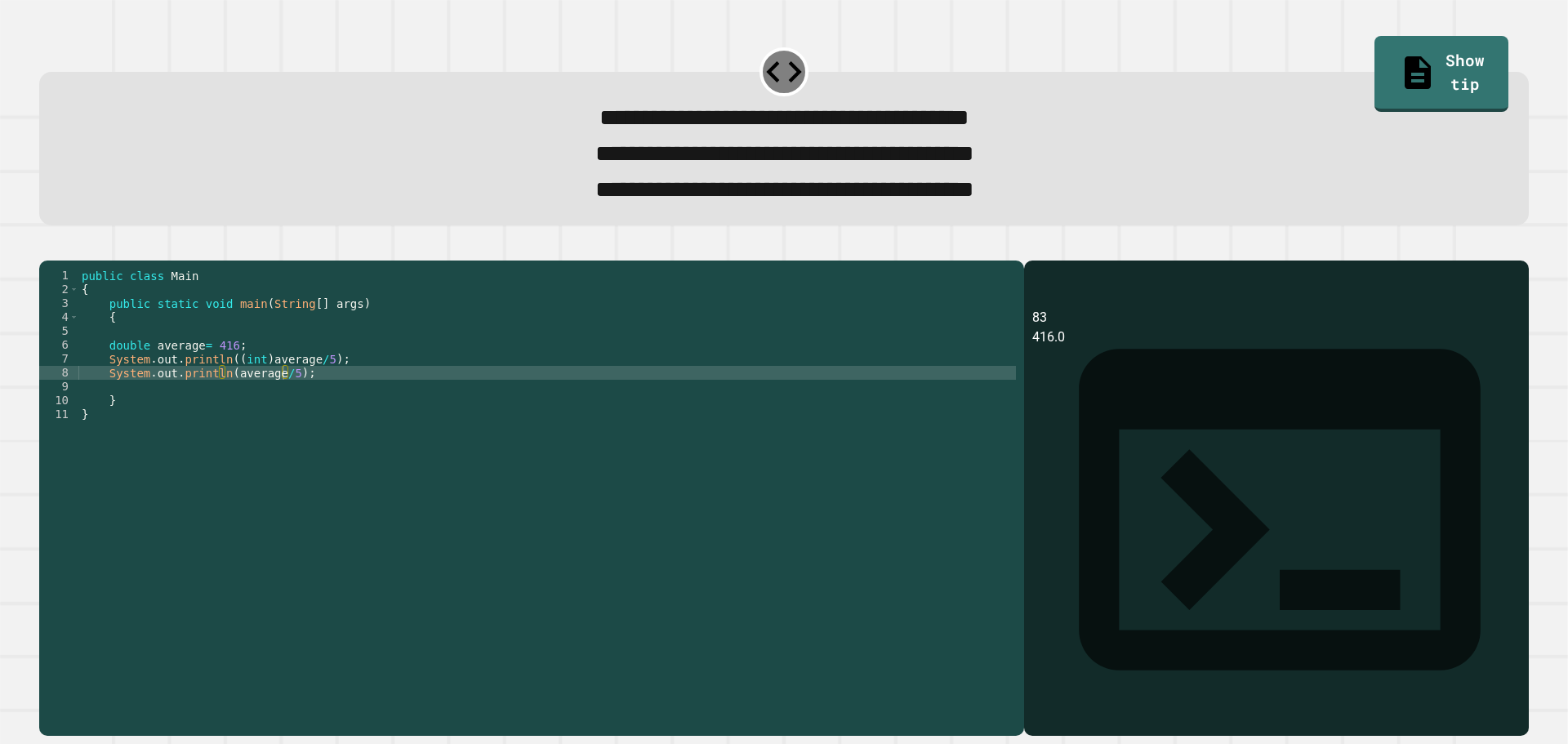
click at [47, 247] on button "button" at bounding box center [47, 247] width 0 height 0
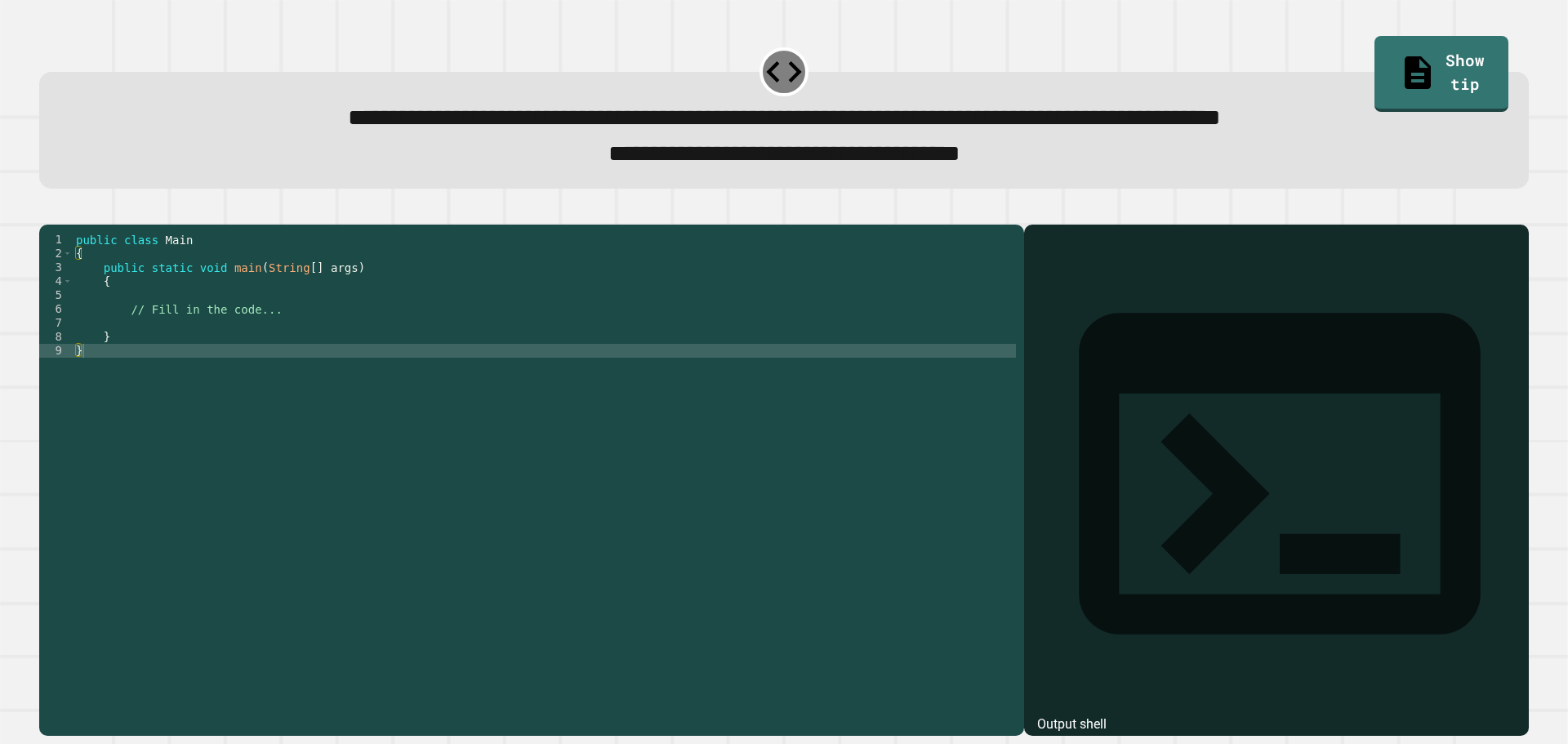
click at [215, 339] on div "public class Main { public static void main ( String [ ] args ) { // Fill in th…" at bounding box center [544, 461] width 944 height 458
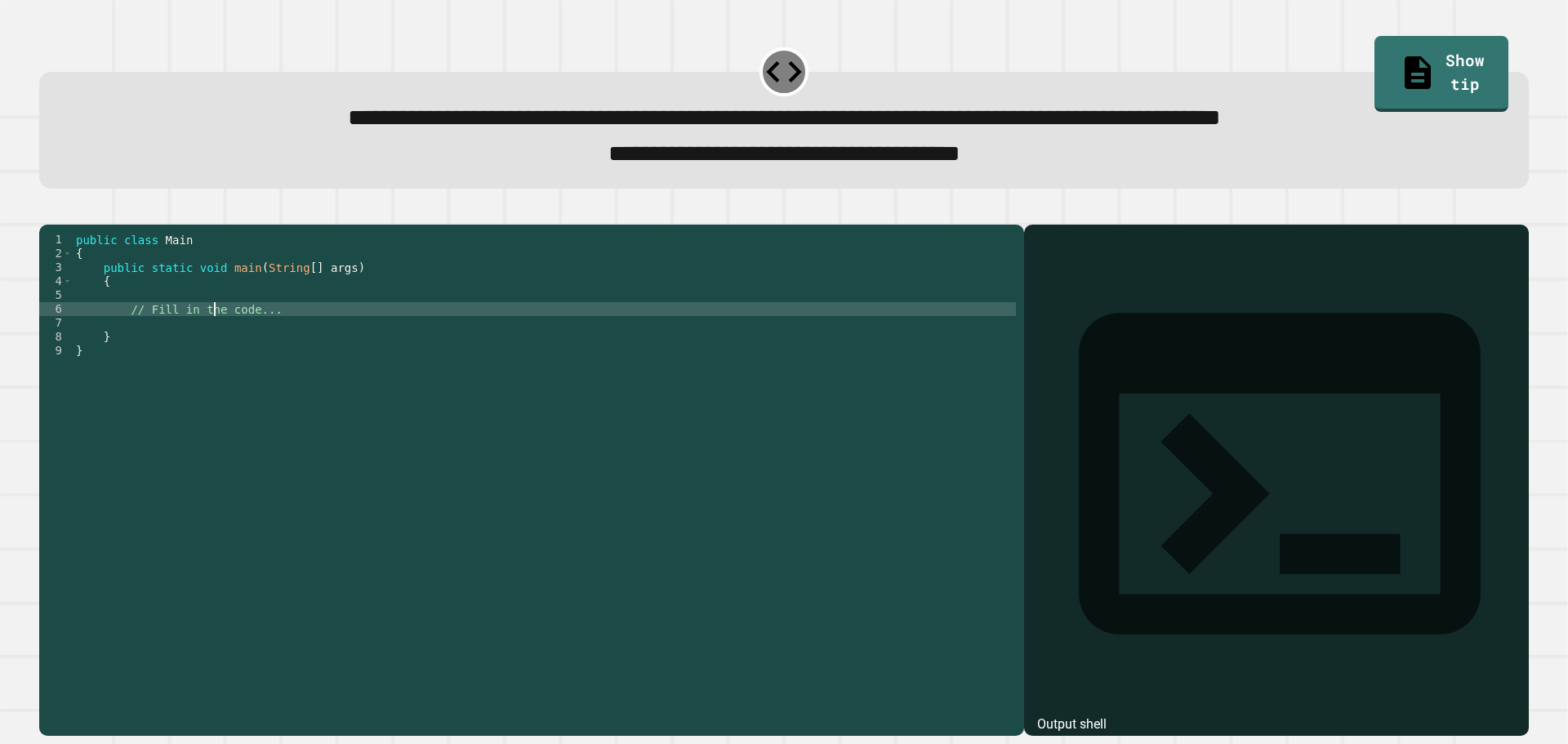
click at [215, 339] on div "public class Main { public static void main ( String [ ] args ) { // Fill in th…" at bounding box center [544, 461] width 944 height 458
click at [215, 339] on div "public class Main { public static void main ( String [ ] args ) { // Fill in th…" at bounding box center [544, 448] width 944 height 431
click at [215, 339] on div "public class Main { public static void main ( String [ ] args ) { // Fill in th…" at bounding box center [544, 461] width 944 height 458
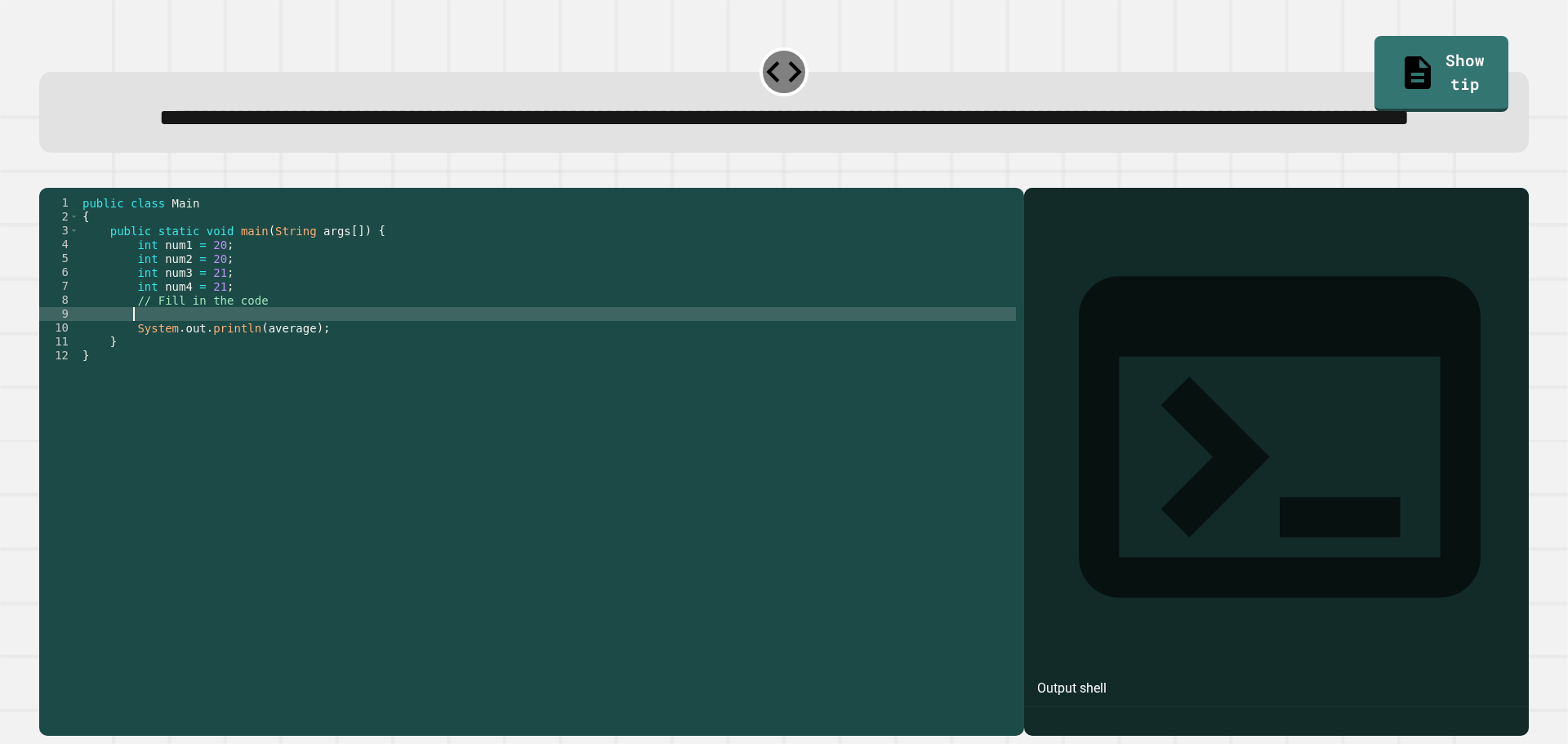
click at [203, 379] on div "public class Main { public static void main ( String args [ ]) { int num1 = 20 …" at bounding box center [548, 425] width 937 height 458
click at [136, 377] on div "public class Main { public static void main ( String args [ ]) { int num1 = 20 …" at bounding box center [548, 425] width 937 height 458
click at [226, 399] on div "public class Main { public static void main ( String args [ ]) { int num1 = 20 …" at bounding box center [548, 425] width 937 height 458
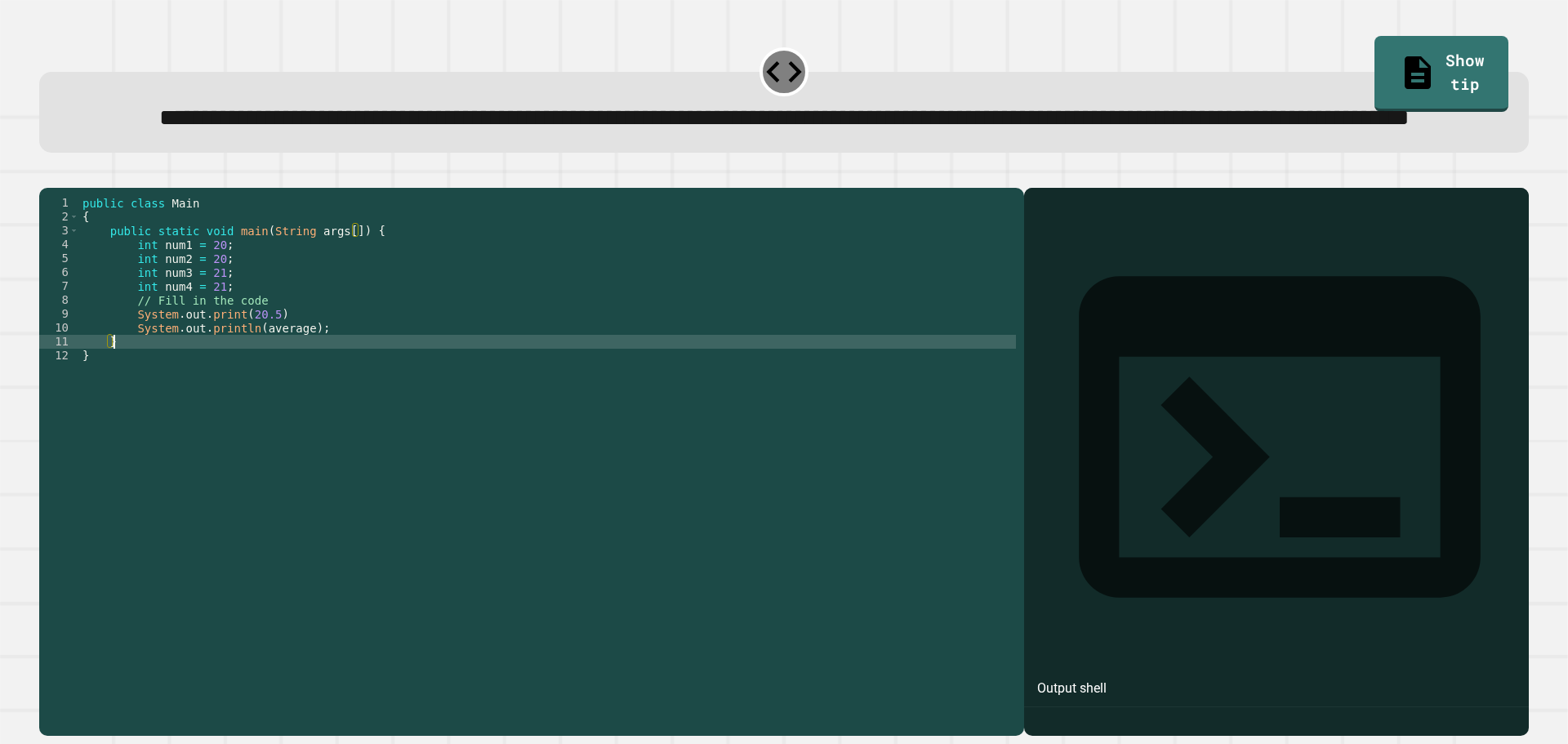
scroll to position [0, 2]
click at [226, 399] on div "public class Main { public static void main ( String args [ ]) { int num1 = 20 …" at bounding box center [548, 425] width 937 height 458
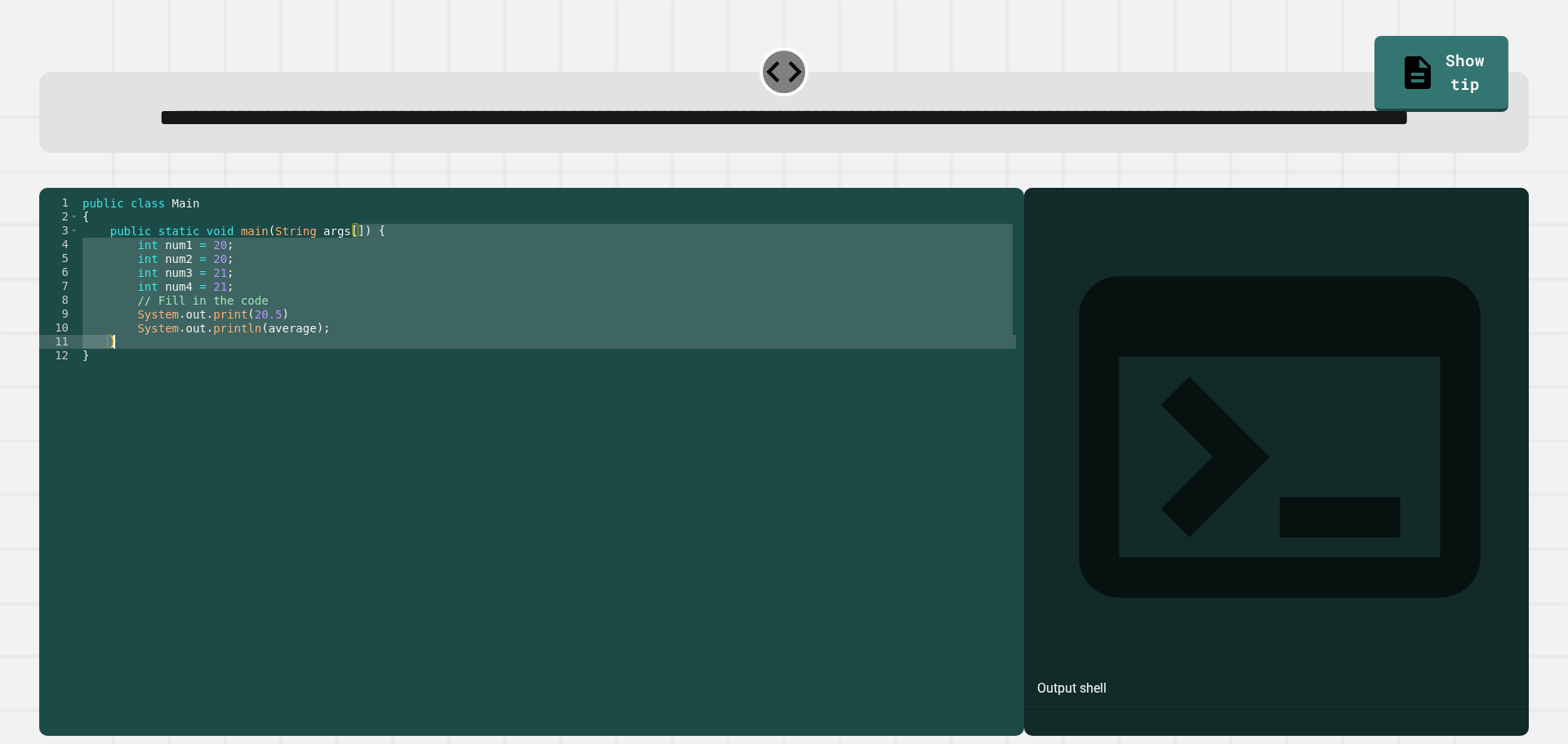
click at [236, 393] on div "public class Main { public static void main ( String args [ ]) { int num1 = 20 …" at bounding box center [548, 412] width 937 height 431
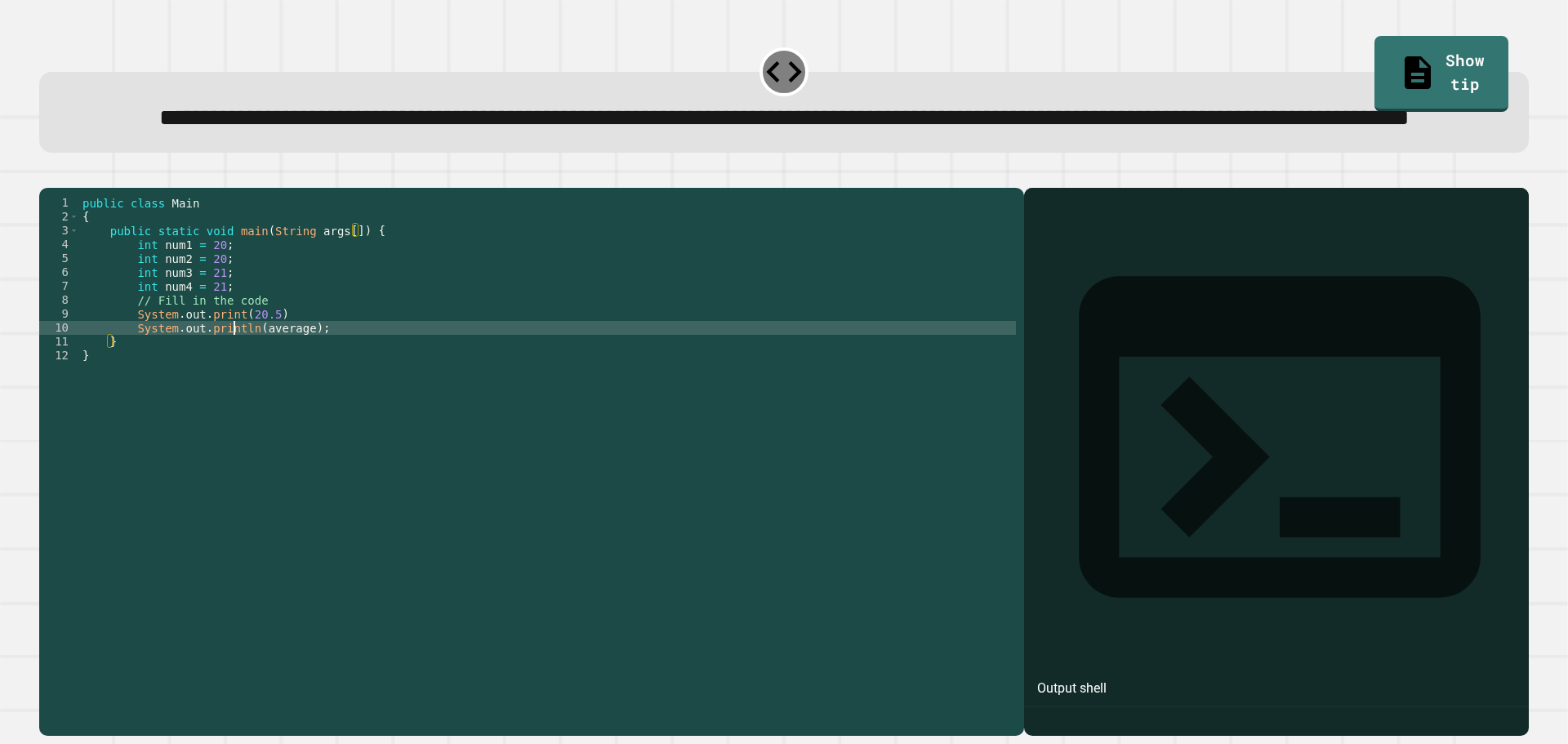
click at [236, 393] on div "public class Main { public static void main ( String args [ ]) { int num1 = 20 …" at bounding box center [548, 425] width 937 height 458
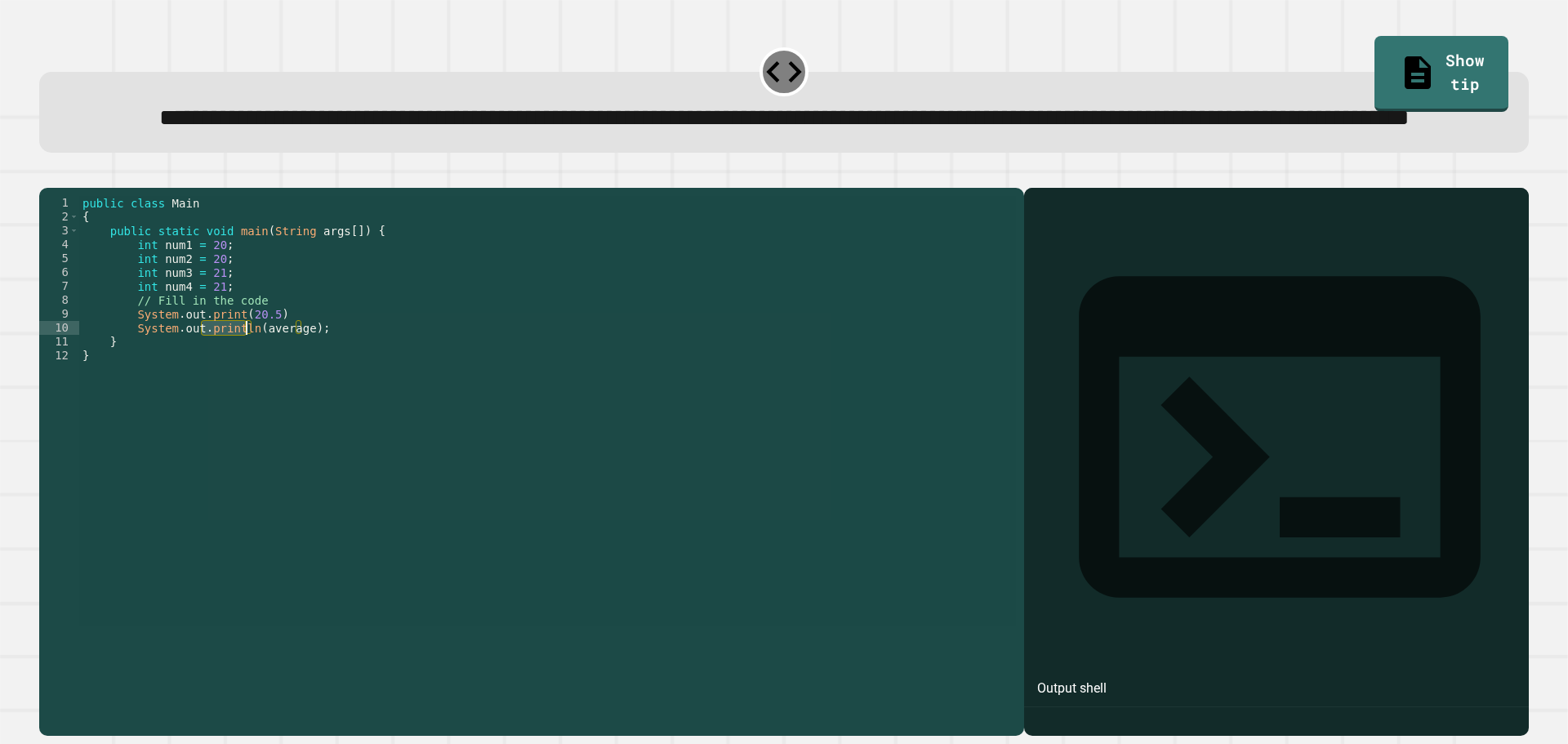
click at [244, 388] on div "public class Main { public static void main ( String args [ ]) { int num1 = 20 …" at bounding box center [548, 412] width 937 height 431
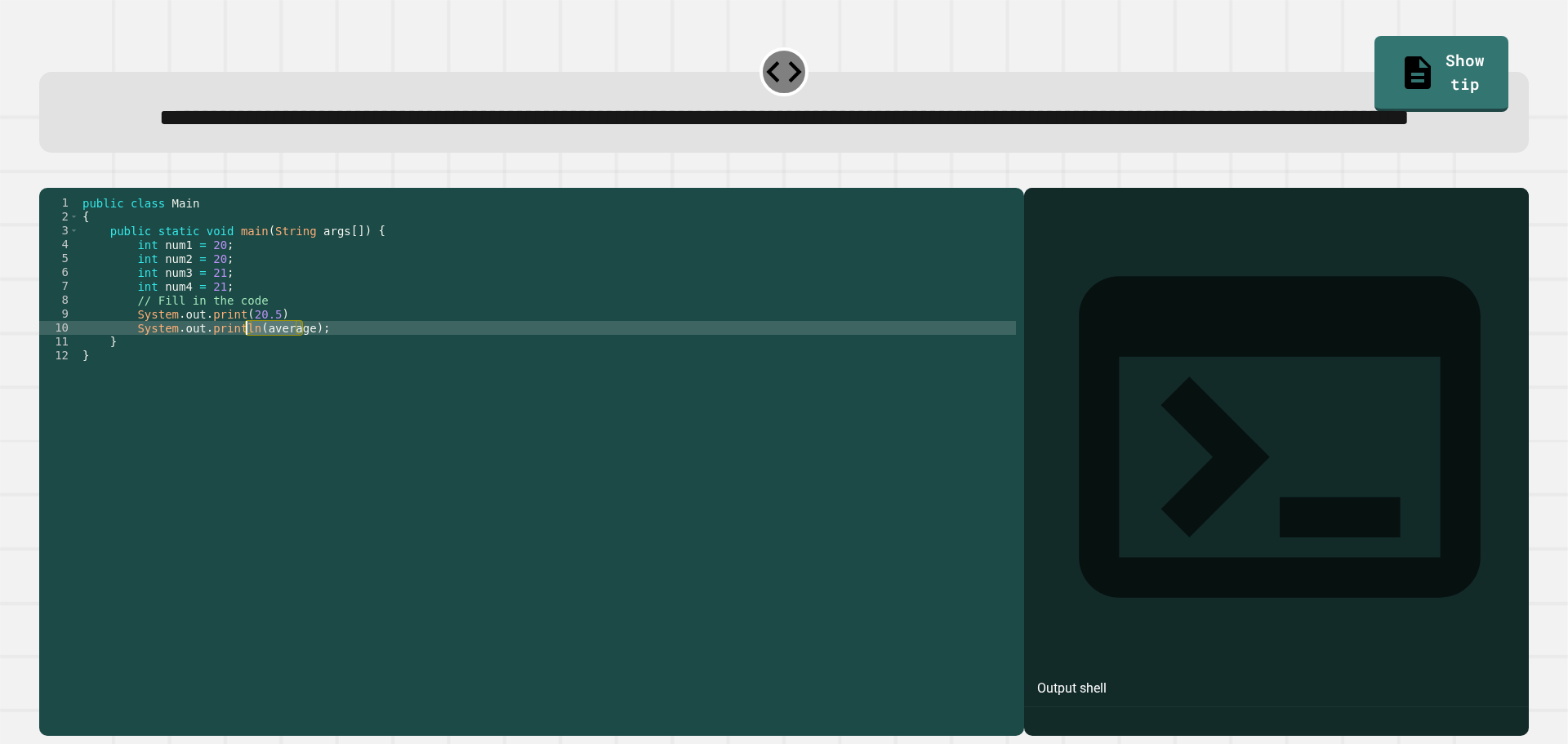
click at [244, 388] on div "public class Main { public static void main ( String args [ ]) { int num1 = 20 …" at bounding box center [548, 425] width 937 height 458
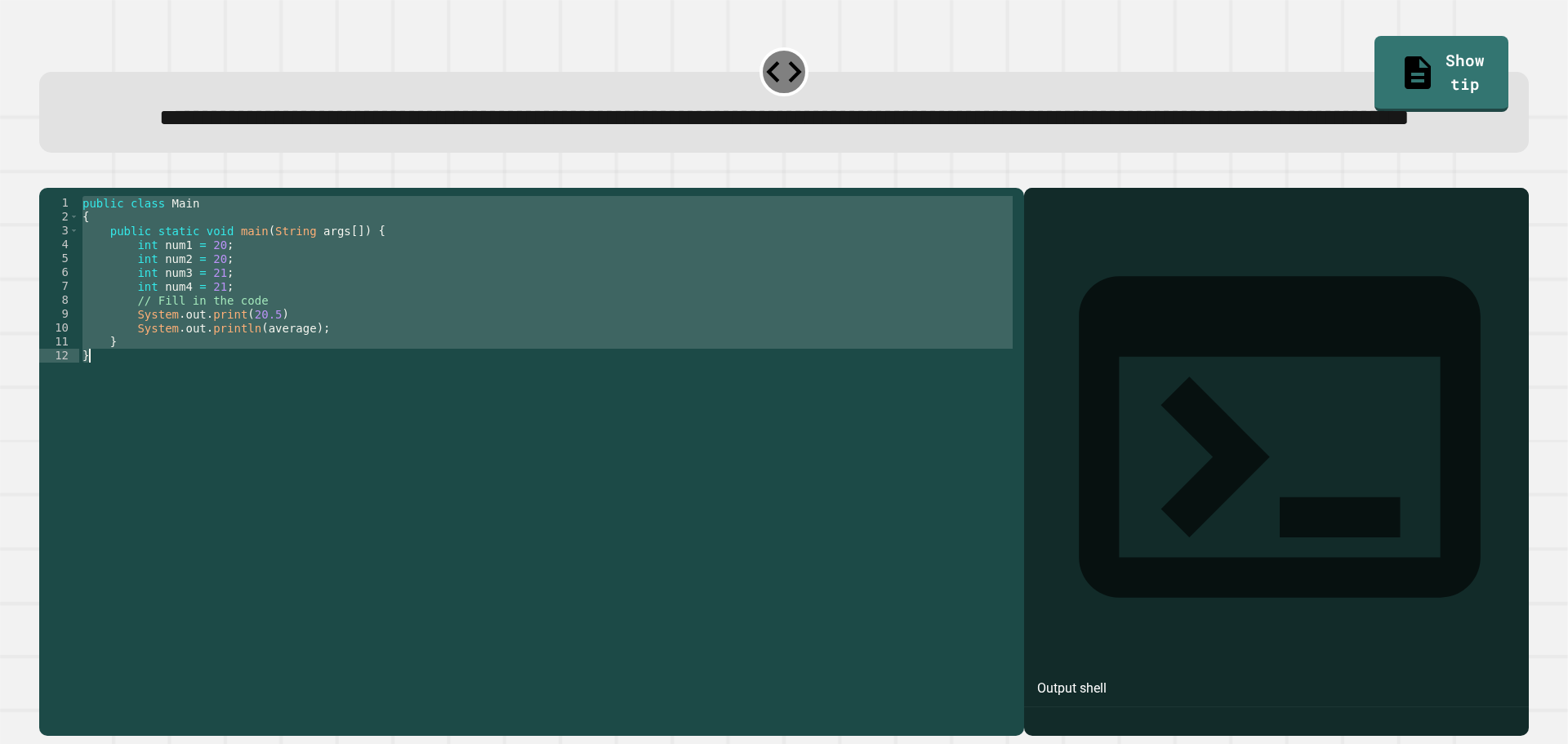
click at [244, 388] on div "public class Main { public static void main ( String args [ ]) { int num1 = 20 …" at bounding box center [548, 425] width 937 height 458
click at [285, 396] on div "public class Main { public static void main ( String args [ ]) { int num1 = 20 …" at bounding box center [548, 412] width 937 height 431
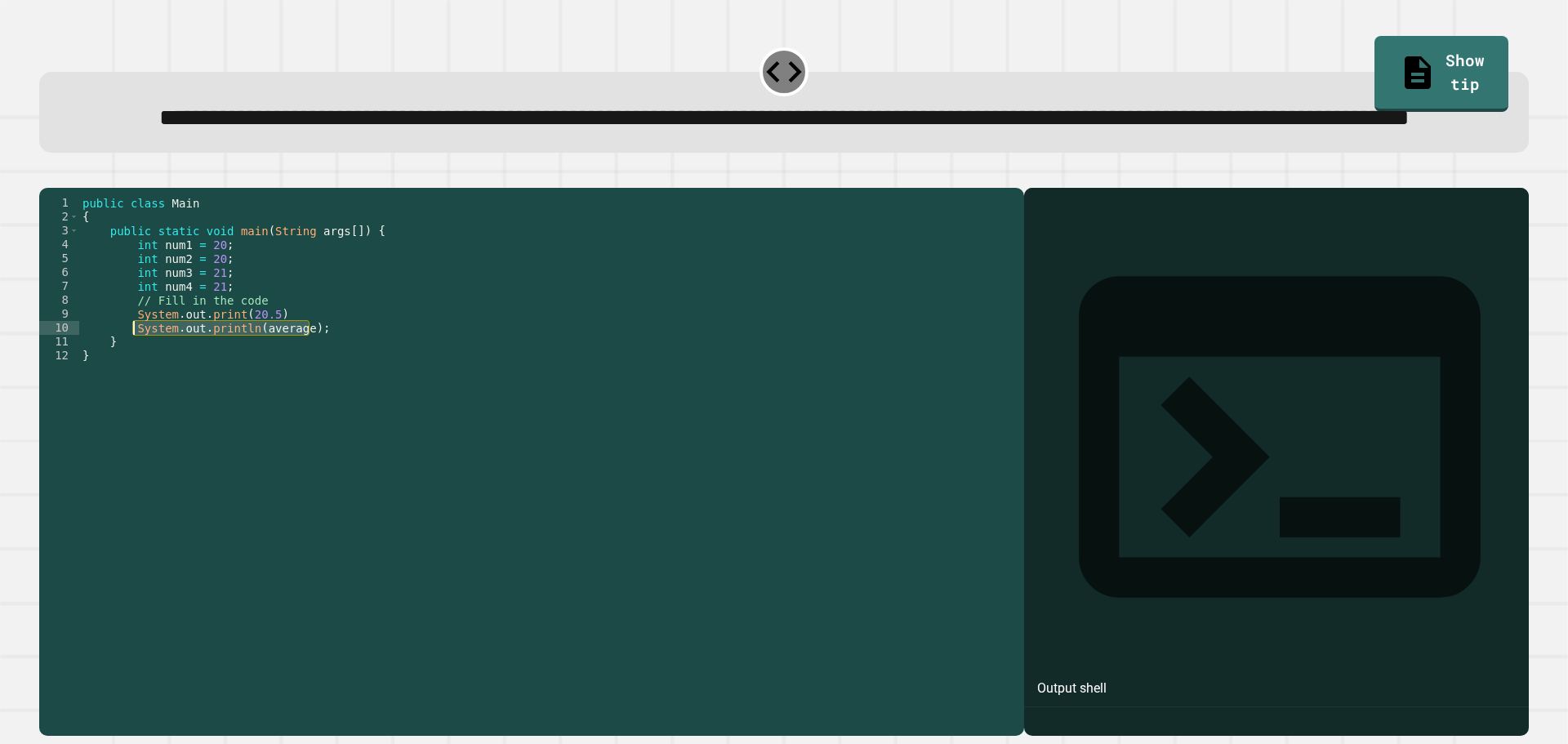
drag, startPoint x: 309, startPoint y: 391, endPoint x: 133, endPoint y: 396, distance: 176.1
click at [133, 396] on div "public class Main { public static void main ( String args [ ]) { int num1 = 20 …" at bounding box center [548, 425] width 937 height 458
type textarea "**********"
click at [303, 386] on div "public class Main { public static void main ( String args [ ]) { int num1 = 20 …" at bounding box center [548, 425] width 937 height 458
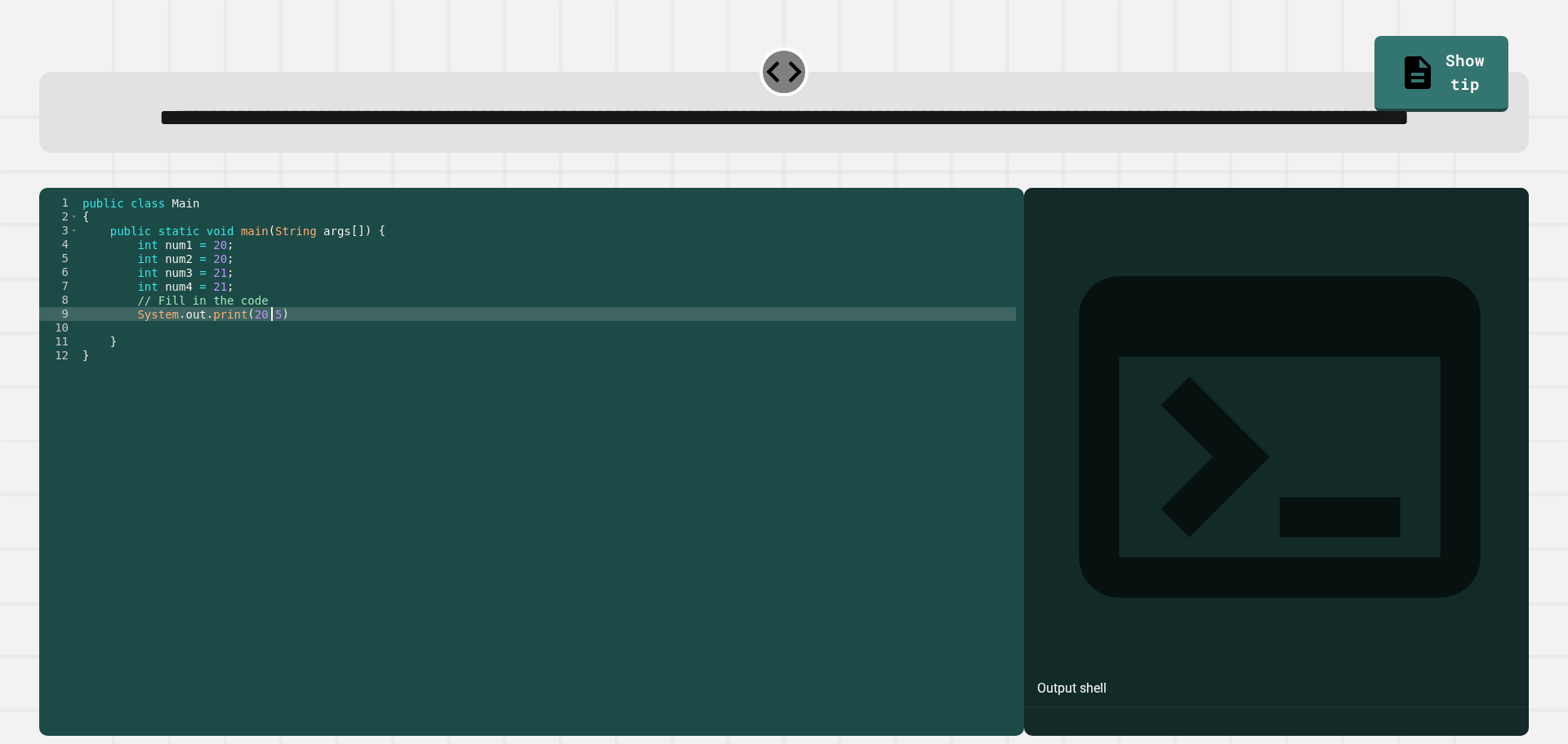
click at [313, 379] on div "public class Main { public static void main ( String args [ ]) { int num1 = 20 …" at bounding box center [548, 425] width 937 height 458
type textarea "**********"
click at [47, 174] on button "button" at bounding box center [47, 174] width 0 height 0
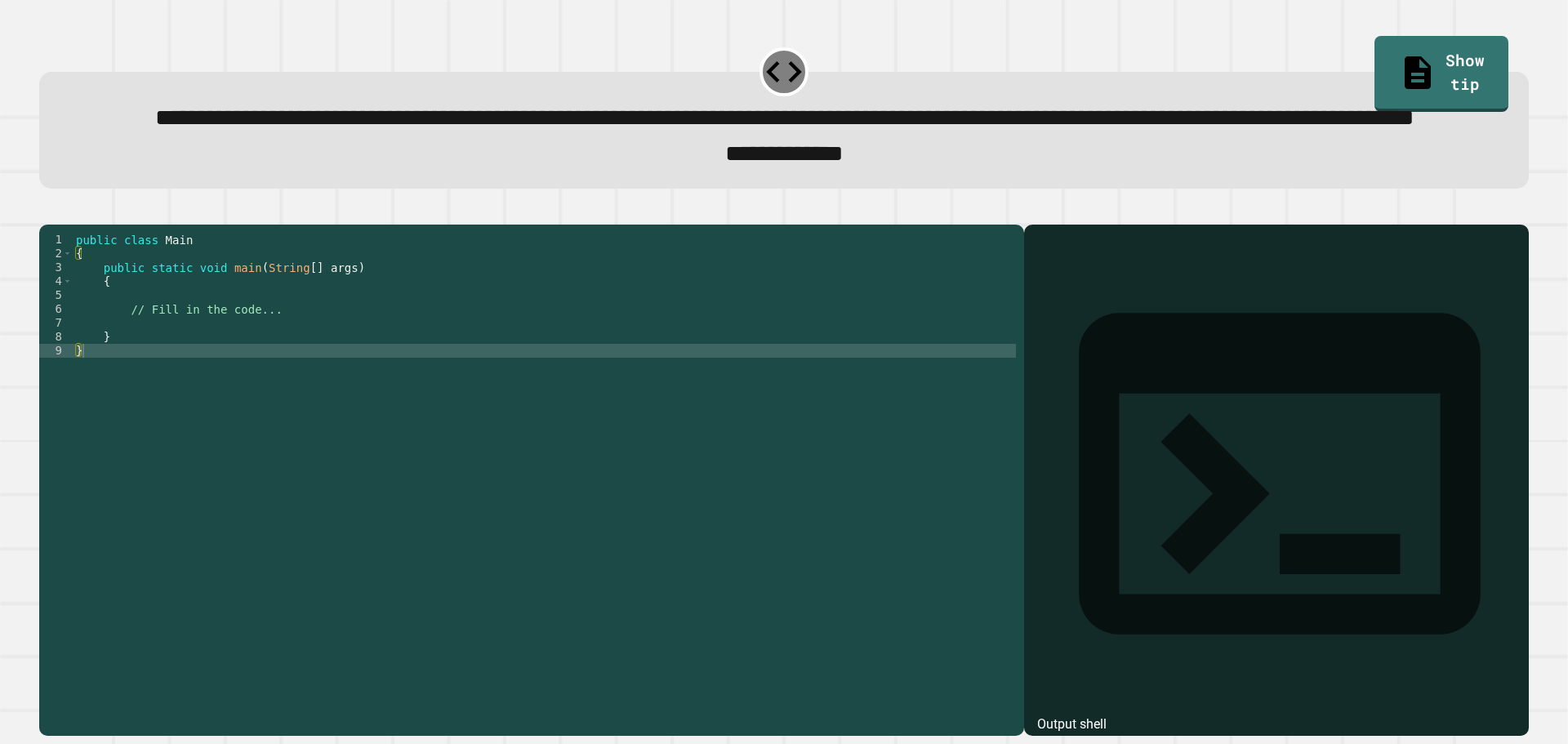
click at [262, 373] on div "public class Main { public static void main ( String [ ] args ) { // Fill in th…" at bounding box center [544, 441] width 944 height 417
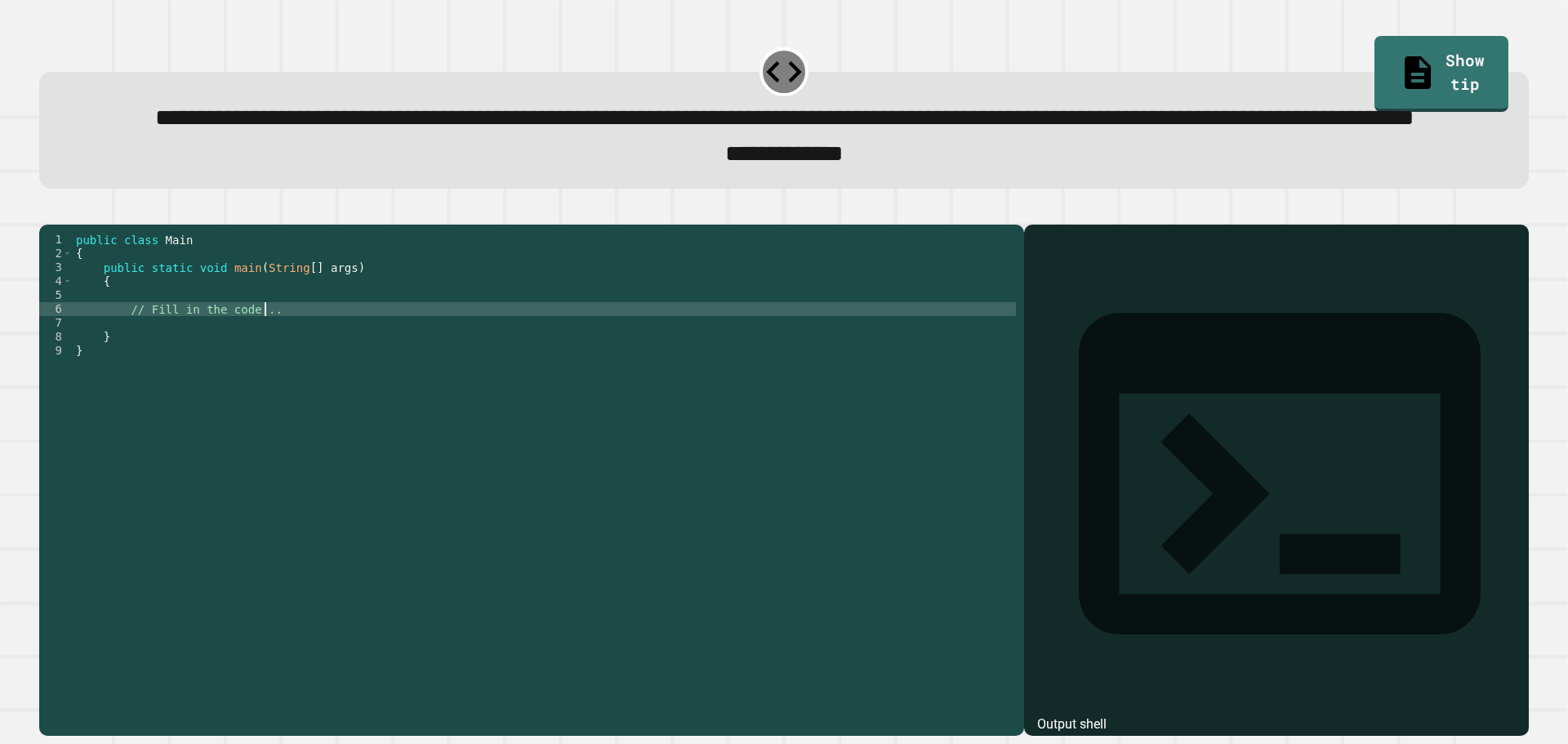
click at [224, 389] on div "public class Main { public static void main ( String [ ] args ) { // Fill in th…" at bounding box center [544, 441] width 944 height 417
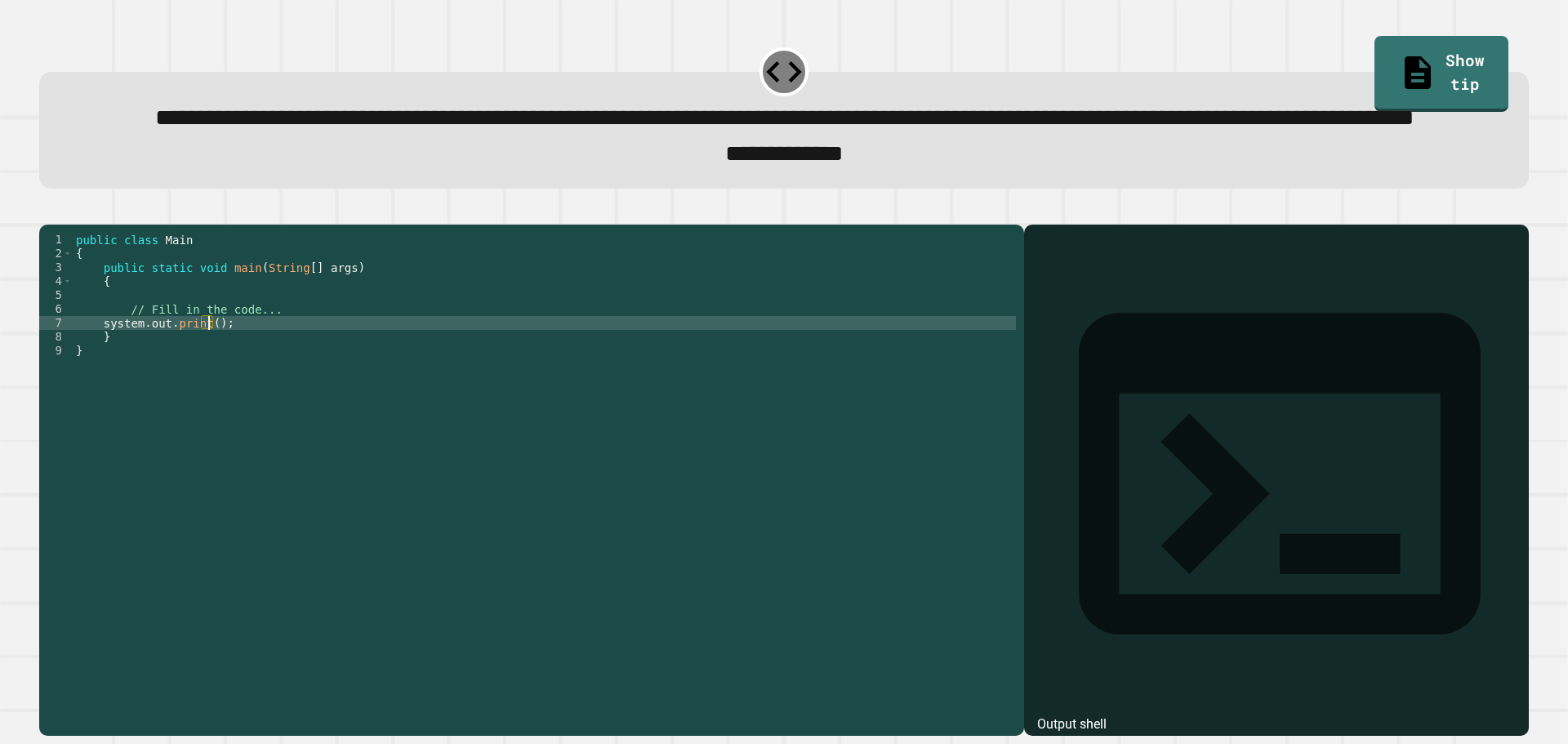
scroll to position [0, 10]
click at [105, 389] on div "public class Main { public static void main ( String [ ] args ) { // Fill in th…" at bounding box center [544, 441] width 944 height 417
click at [42, 225] on div at bounding box center [784, 215] width 1490 height 19
click at [47, 211] on icon "button" at bounding box center [47, 211] width 0 height 0
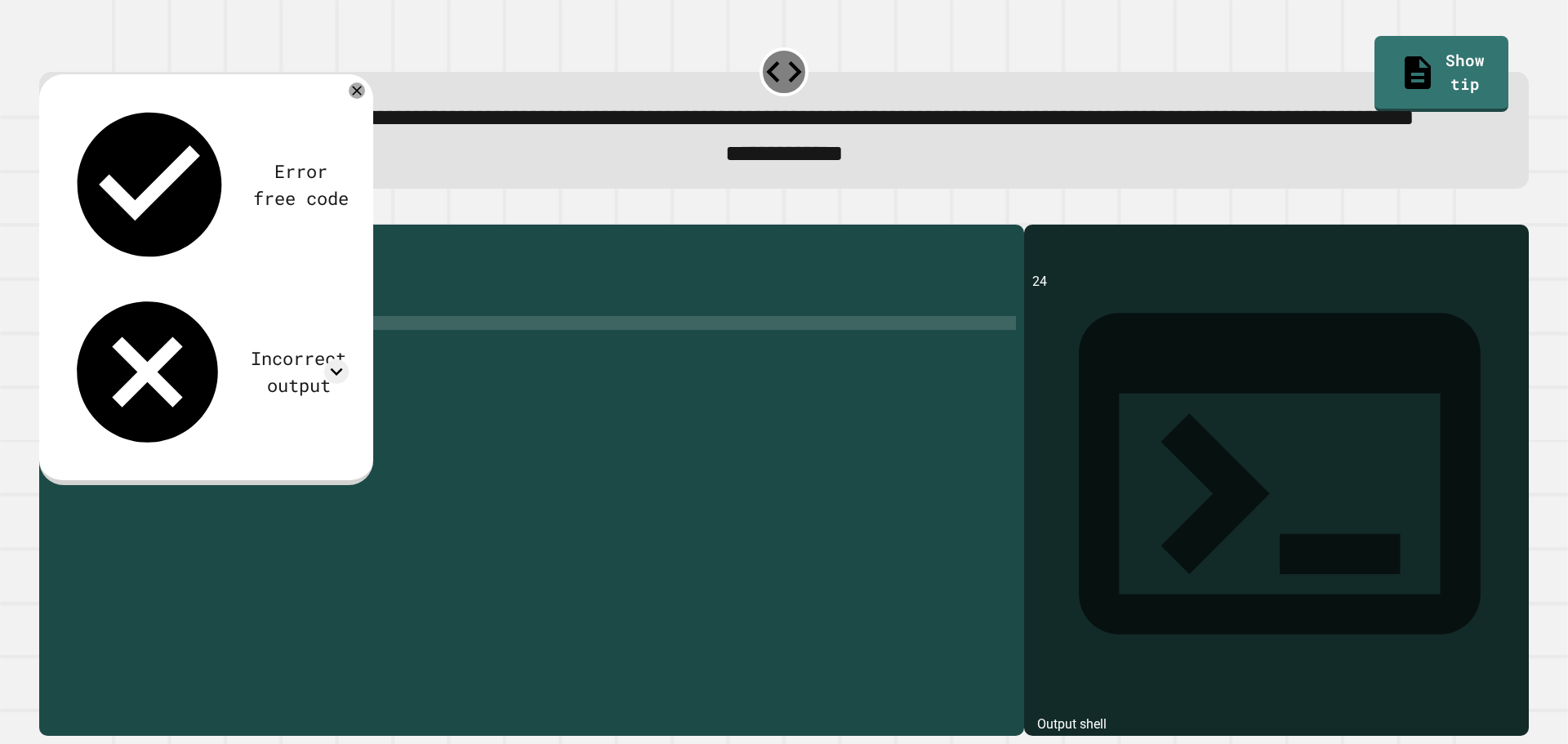
click at [353, 199] on div "Error free code 24 Incorrect output Expected output 8 My output 24" at bounding box center [206, 277] width 302 height 375
click at [331, 359] on icon at bounding box center [337, 372] width 24 height 24
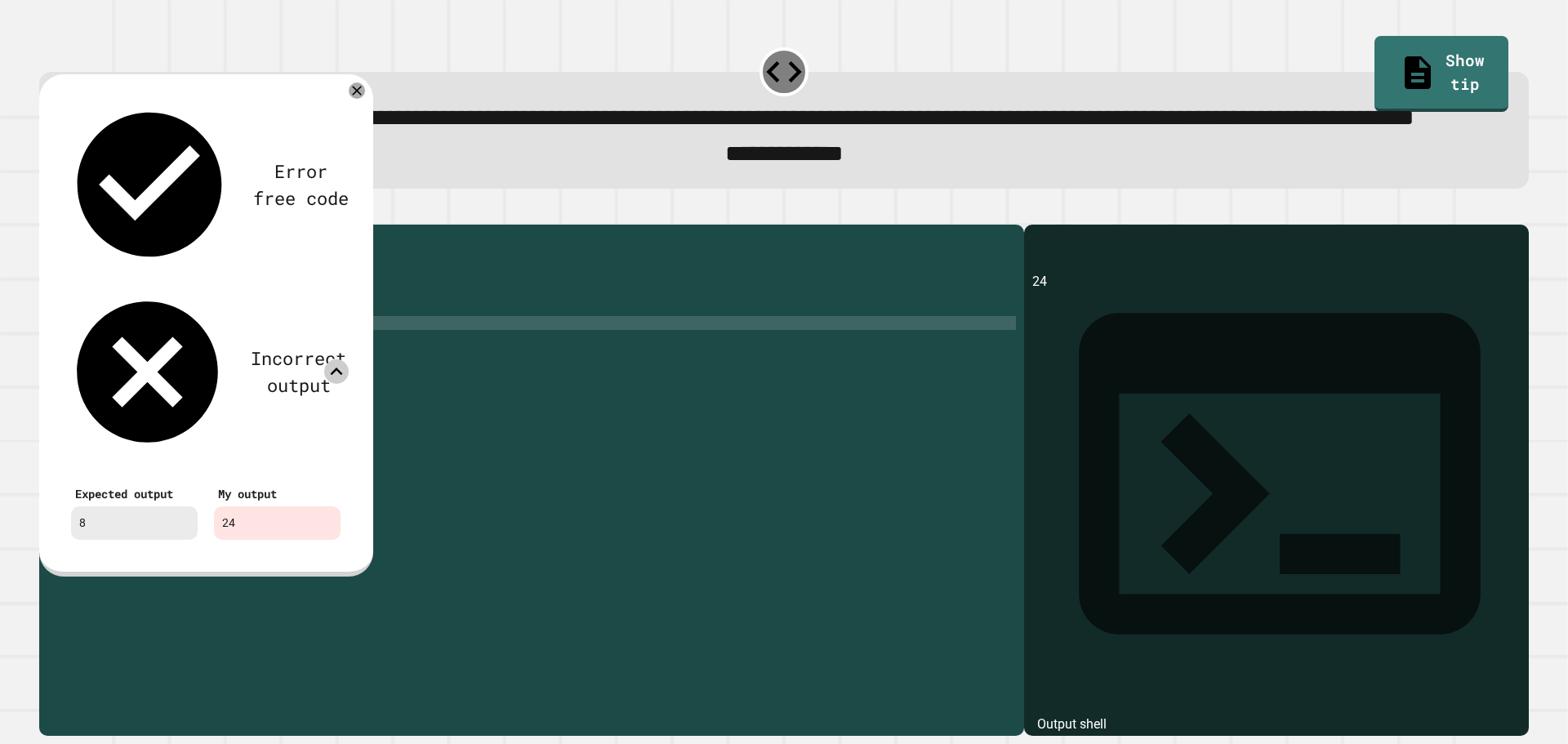
click at [331, 359] on icon at bounding box center [337, 372] width 24 height 24
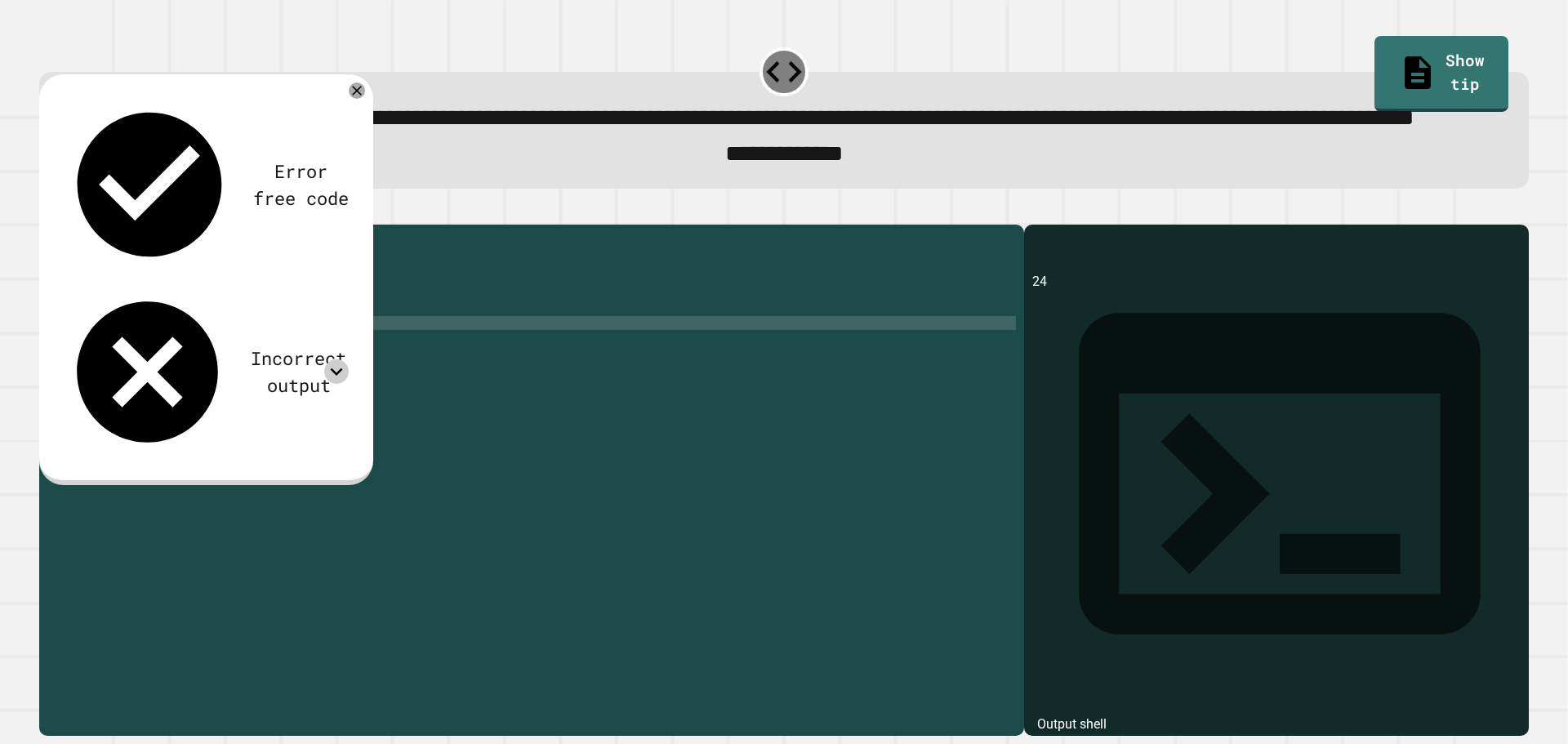
click at [222, 386] on div "public class Main { public static void main ( String [ ] args ) { // Fill in th…" at bounding box center [544, 441] width 944 height 417
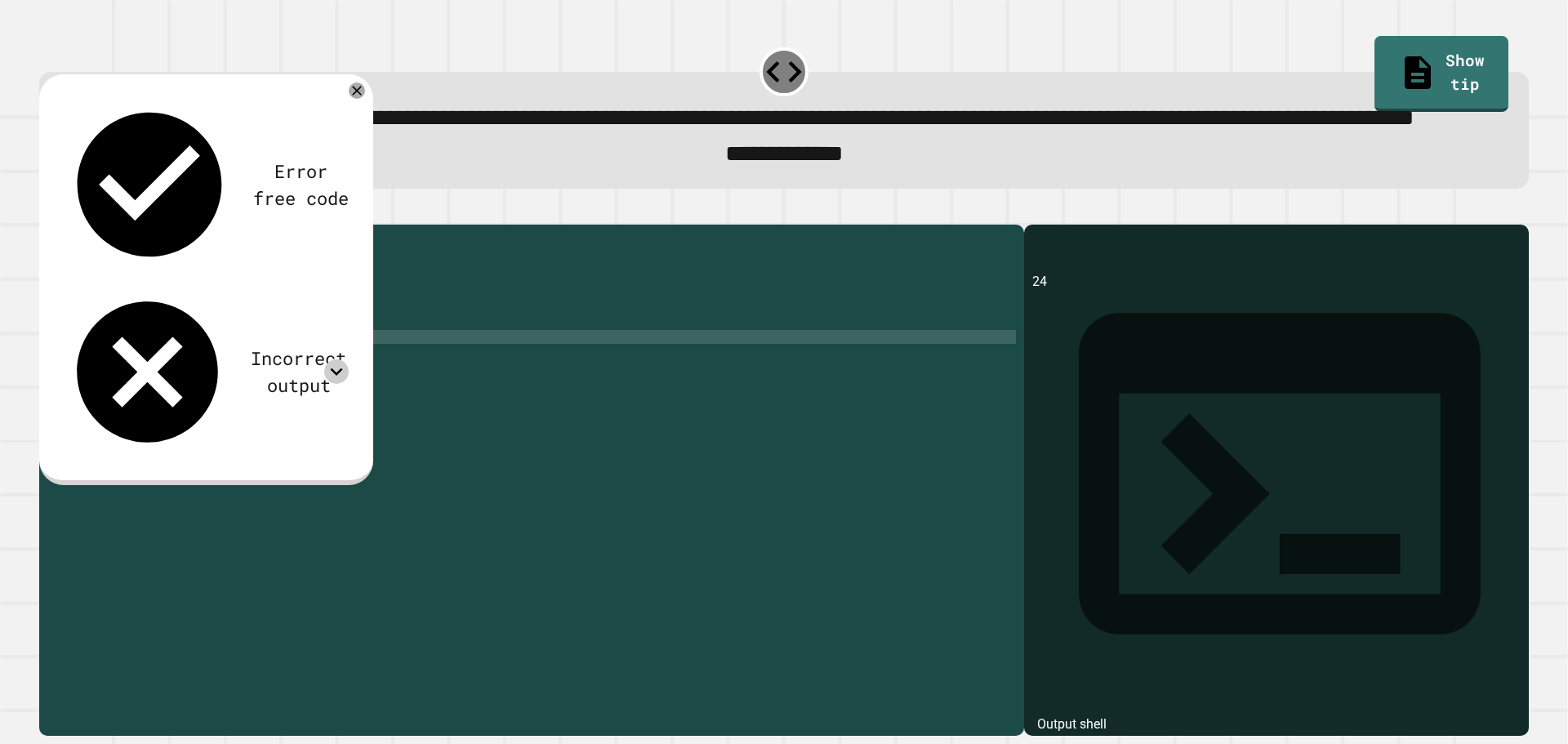
type textarea "**"
click at [44, 225] on div at bounding box center [784, 215] width 1490 height 19
click at [47, 211] on icon "button" at bounding box center [47, 211] width 0 height 0
